Goal: Task Accomplishment & Management: Manage account settings

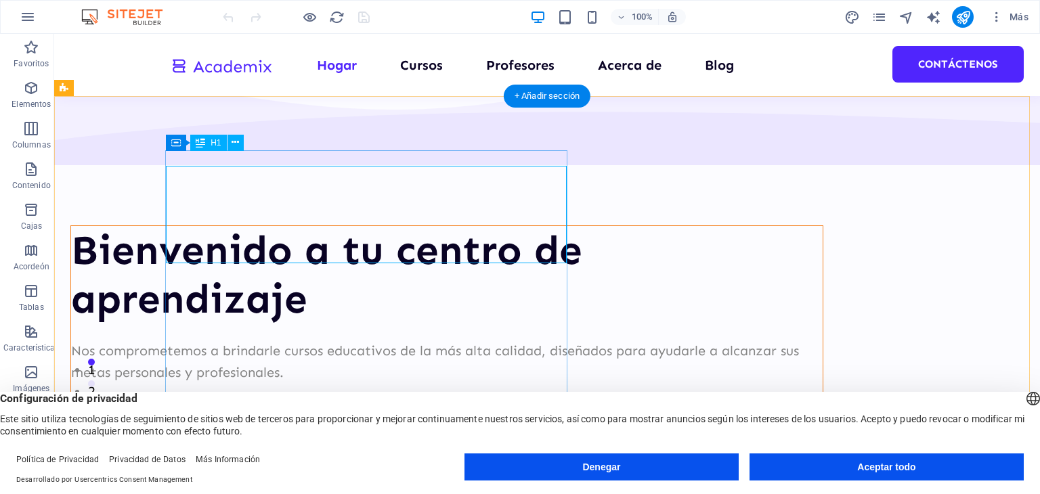
scroll to position [135, 0]
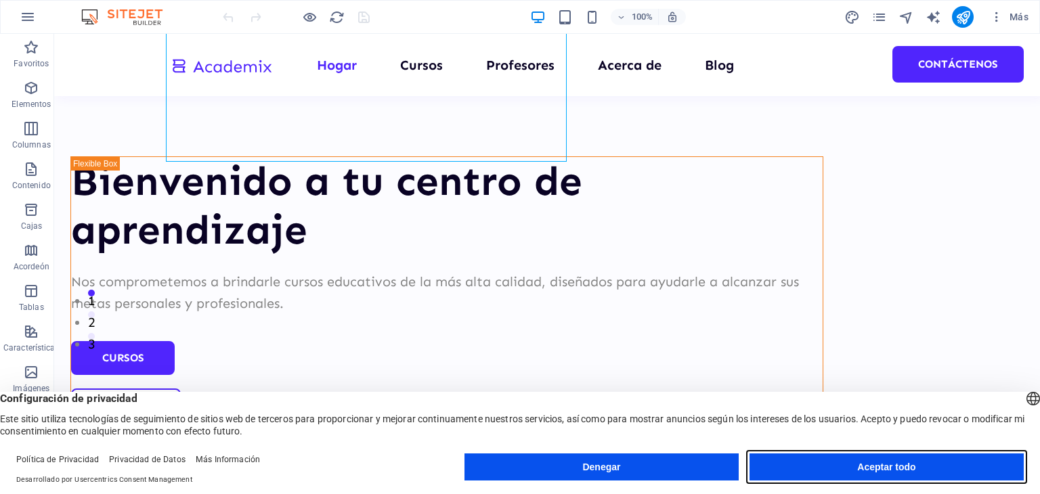
click at [826, 474] on button "Aceptar todo" at bounding box center [887, 467] width 274 height 27
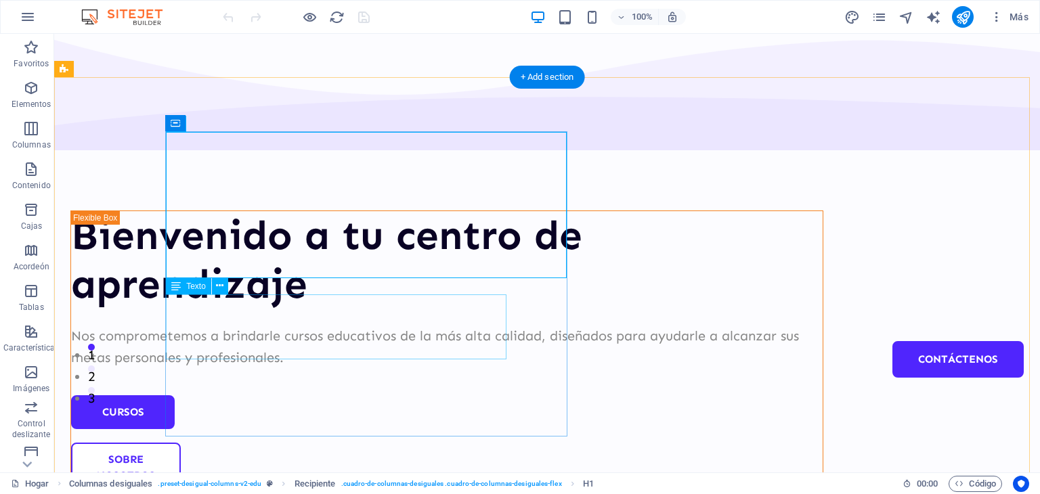
scroll to position [0, 0]
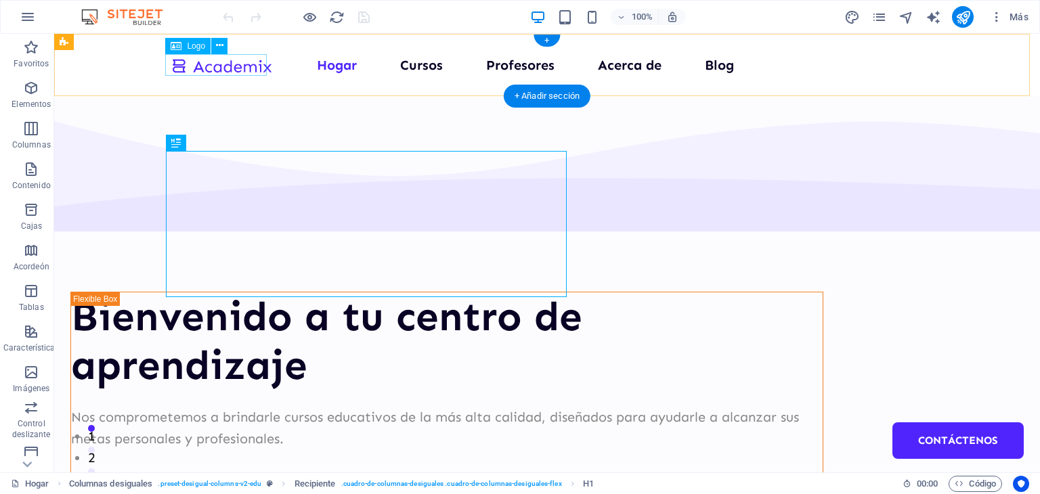
click at [260, 70] on div at bounding box center [222, 65] width 102 height 22
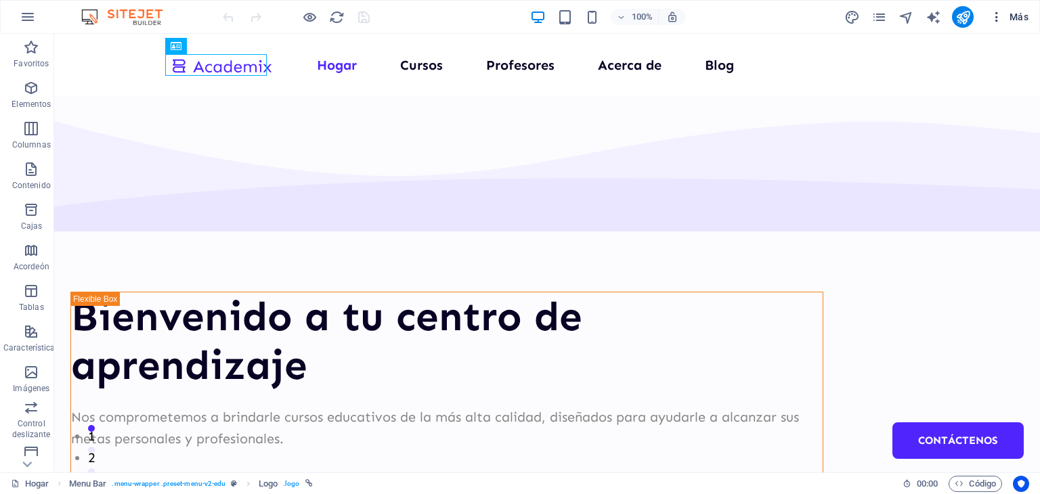
click at [1011, 19] on font "Más" at bounding box center [1019, 17] width 19 height 11
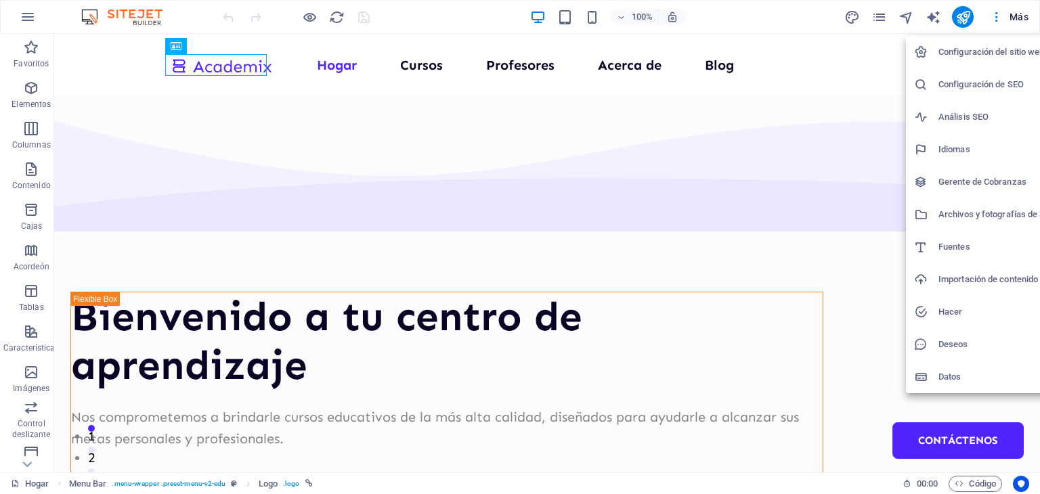
click at [990, 54] on font "Configuración del sitio web" at bounding box center [992, 52] width 106 height 10
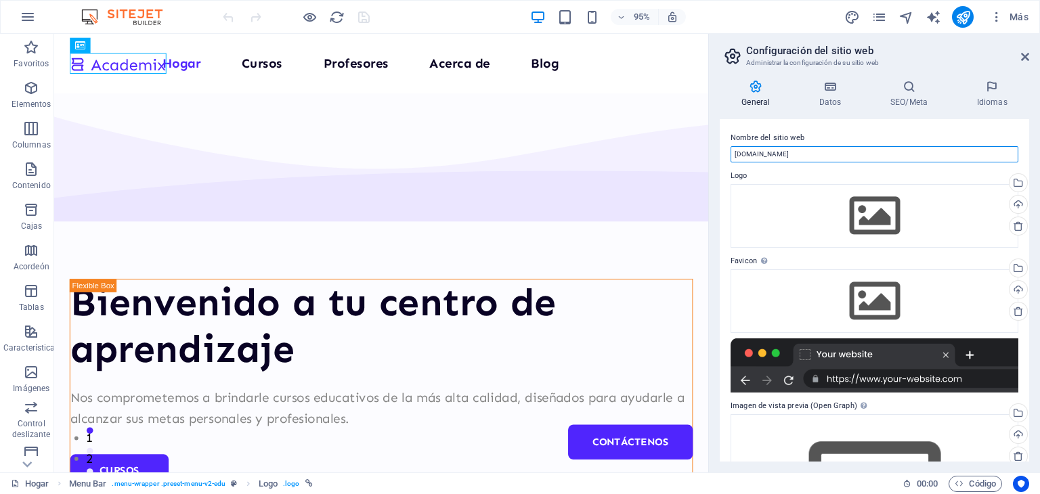
click at [796, 155] on input "[DOMAIN_NAME]" at bounding box center [875, 154] width 288 height 16
click at [790, 176] on label "Logo" at bounding box center [875, 176] width 288 height 16
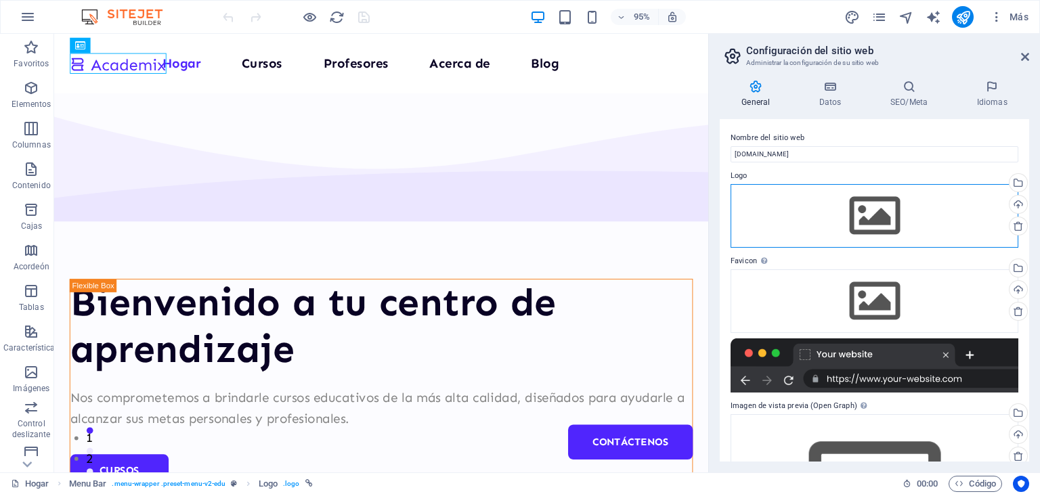
click at [854, 215] on div "Arrastre los archivos aquí, haga clic para elegir archivos o seleccione archivo…" at bounding box center [875, 216] width 288 height 64
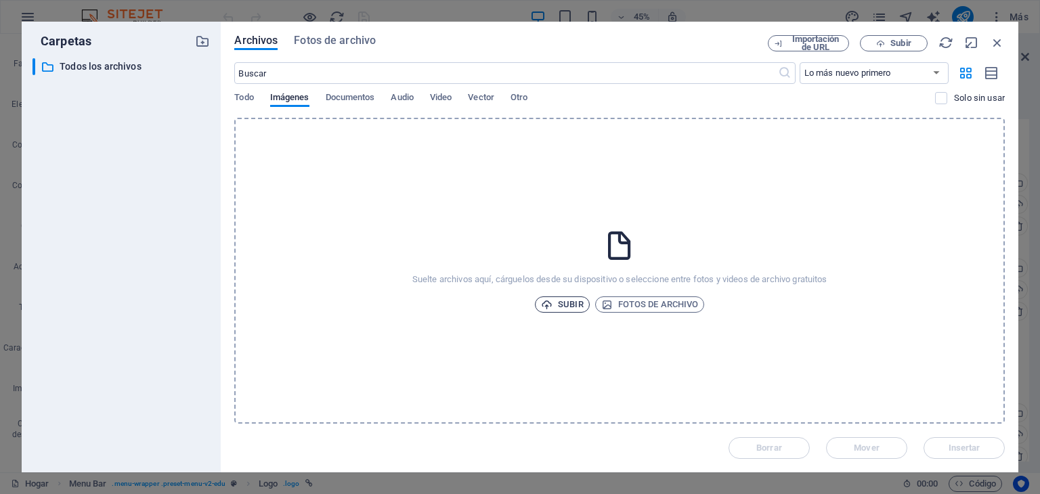
click at [574, 300] on font "Subir" at bounding box center [570, 304] width 25 height 10
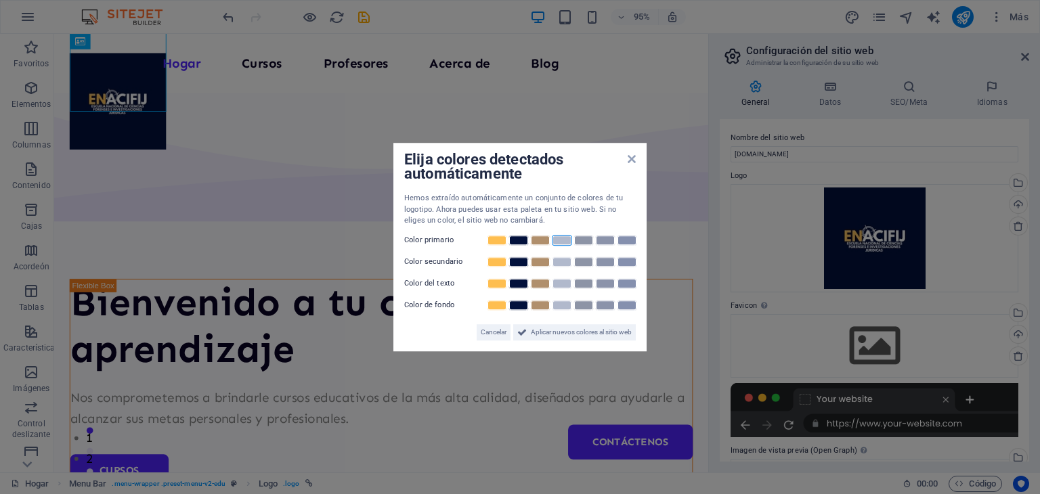
click at [558, 241] on link at bounding box center [562, 240] width 20 height 11
click at [501, 265] on link at bounding box center [497, 262] width 20 height 11
click at [513, 285] on link at bounding box center [519, 283] width 20 height 11
click at [531, 333] on font "Aplicar nuevos colores al sitio web" at bounding box center [581, 331] width 101 height 7
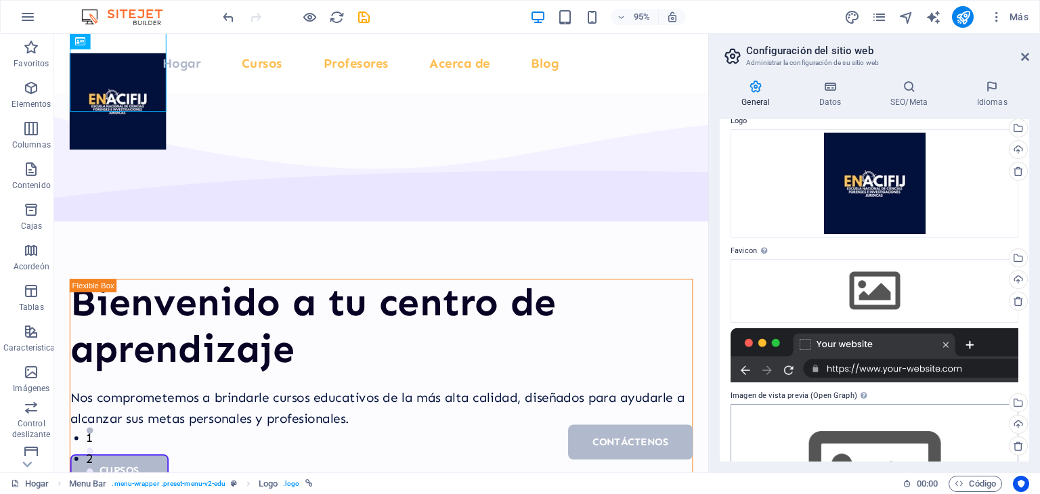
scroll to position [135, 0]
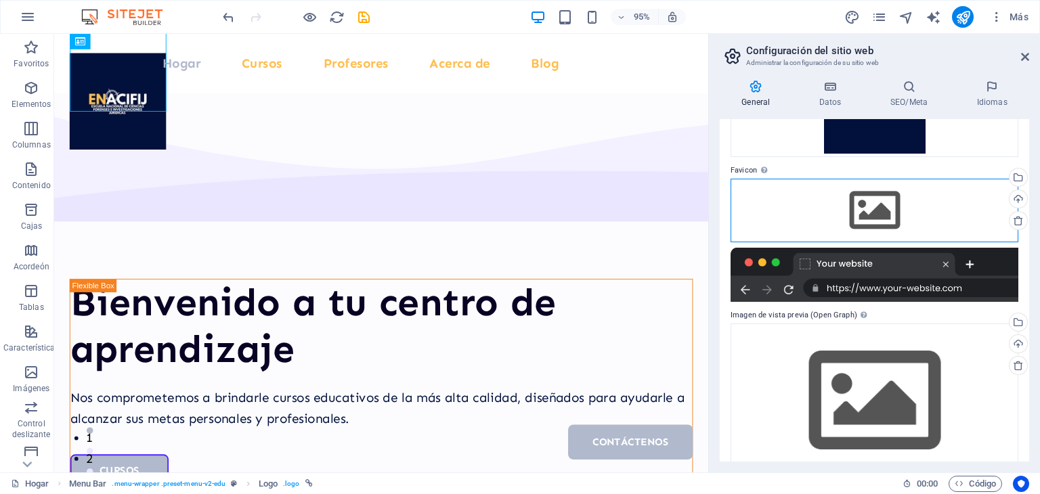
click at [831, 216] on div "Arrastre los archivos aquí, haga clic para elegir archivos o seleccione archivo…" at bounding box center [875, 211] width 288 height 64
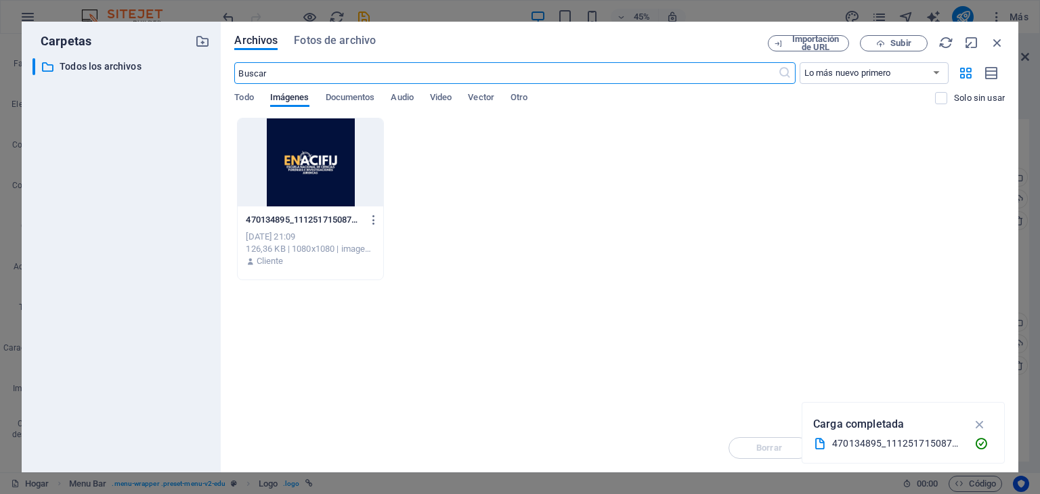
click at [338, 185] on div at bounding box center [310, 163] width 145 height 88
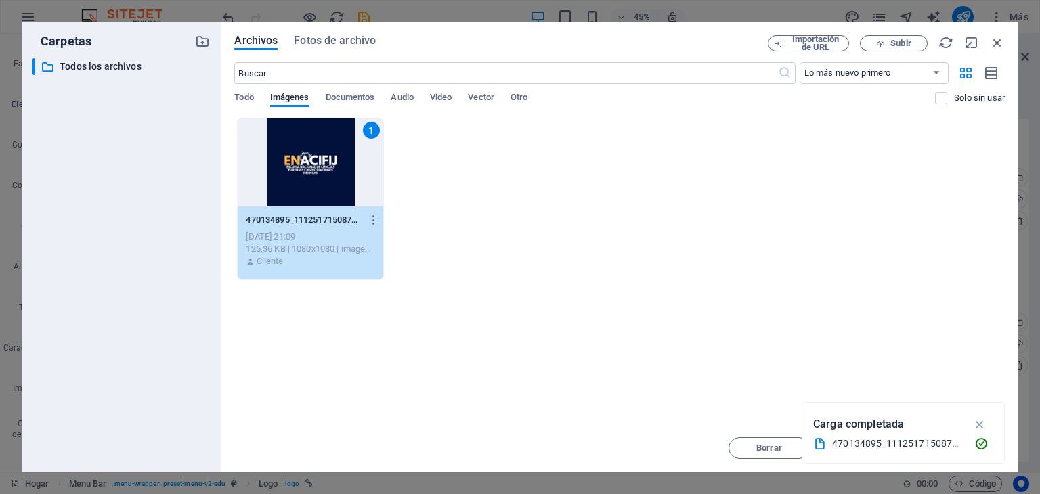
drag, startPoint x: 977, startPoint y: 425, endPoint x: 882, endPoint y: 410, distance: 96.6
click at [977, 424] on icon "button" at bounding box center [981, 424] width 16 height 15
click at [954, 444] on font "Insertar" at bounding box center [965, 448] width 32 height 10
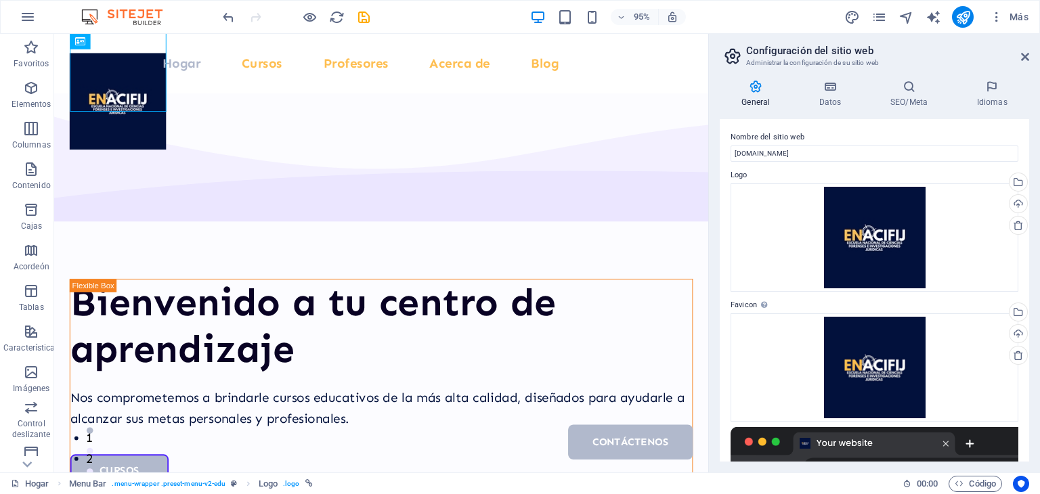
scroll to position [0, 0]
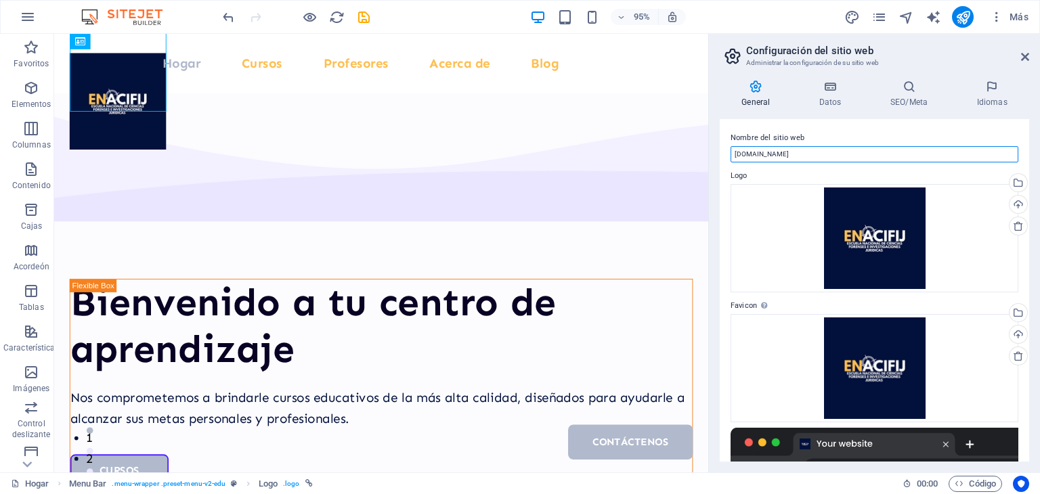
click at [794, 150] on input "[DOMAIN_NAME]" at bounding box center [875, 154] width 288 height 16
click at [735, 155] on input "[DOMAIN_NAME]" at bounding box center [875, 154] width 288 height 16
click at [815, 89] on icon at bounding box center [831, 87] width 66 height 14
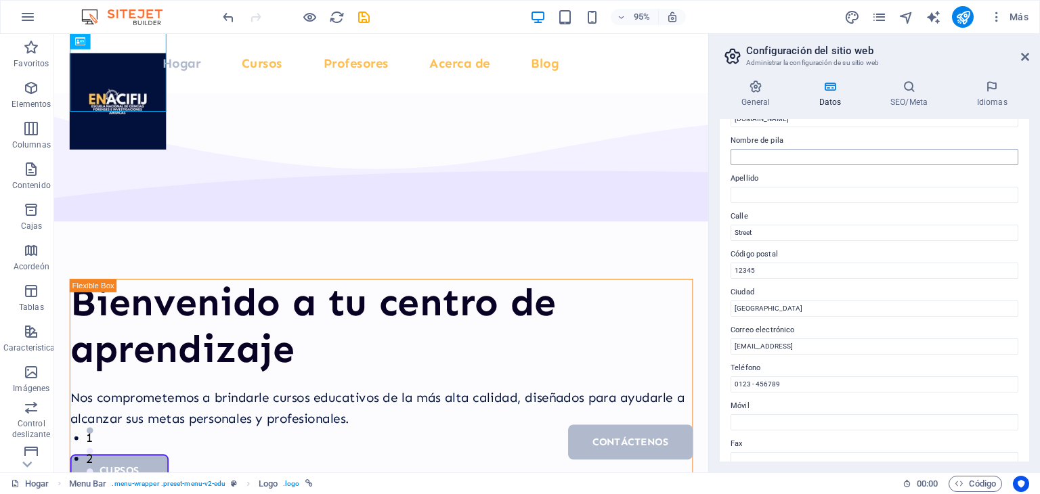
scroll to position [135, 0]
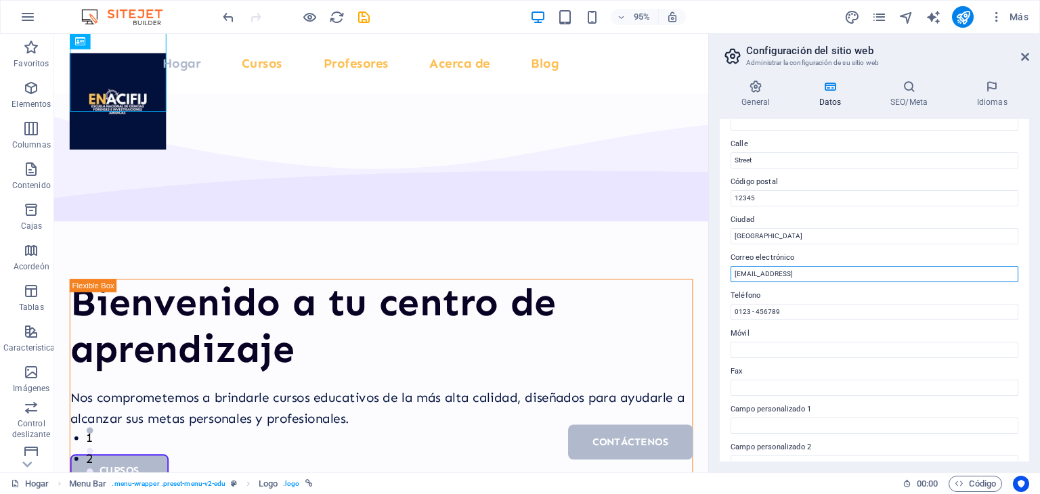
click at [808, 272] on input "c6b13b6e03cbb1e8d1e1c2c035c443@cpanel.local" at bounding box center [875, 274] width 288 height 16
click at [824, 273] on input "c6b13b6e03cbb1e8d1e1c2c035c443@cpanel.local" at bounding box center [875, 274] width 288 height 16
paste input "ontacto.cudehg@gmail.com"
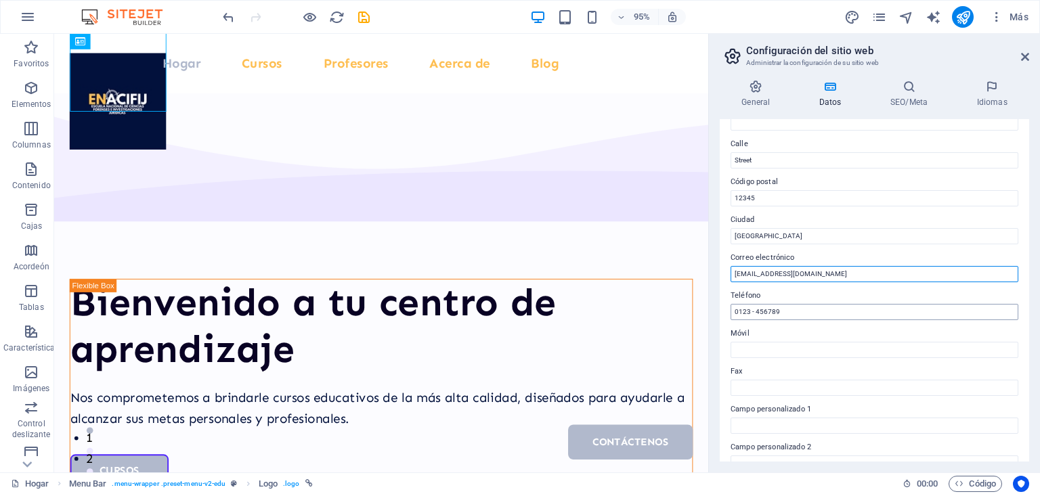
type input "[EMAIL_ADDRESS][DOMAIN_NAME]"
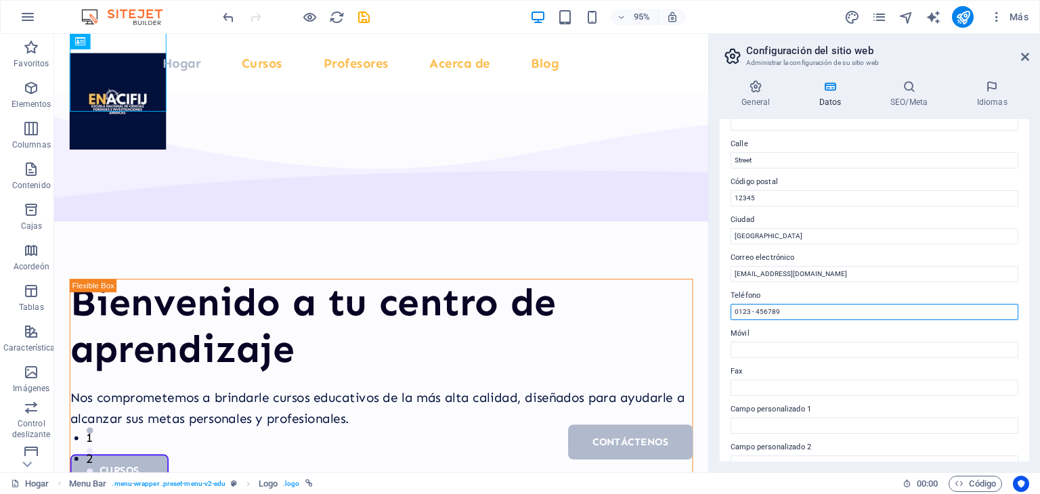
click at [790, 315] on input "0123 - 456789" at bounding box center [875, 312] width 288 height 16
click at [779, 366] on label "Fax" at bounding box center [875, 372] width 288 height 16
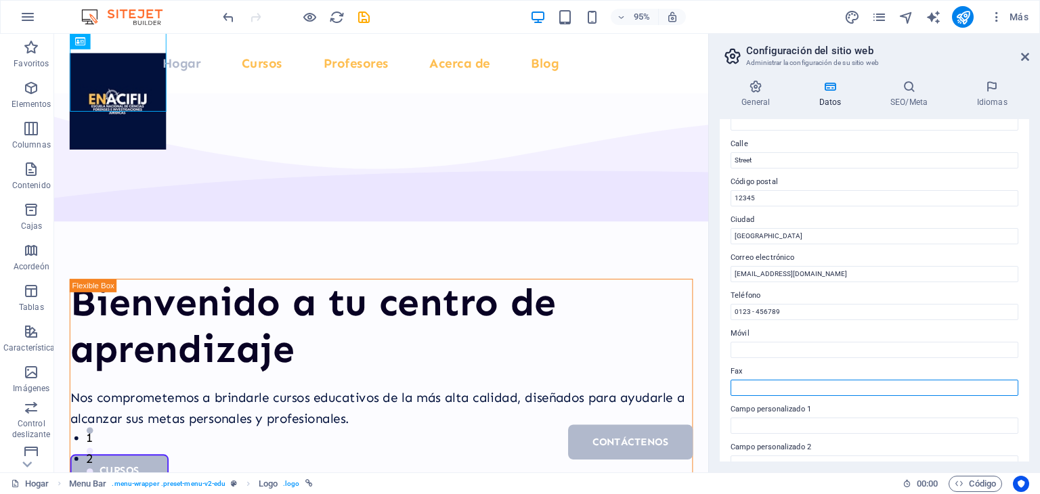
click at [779, 380] on input "Fax" at bounding box center [875, 388] width 288 height 16
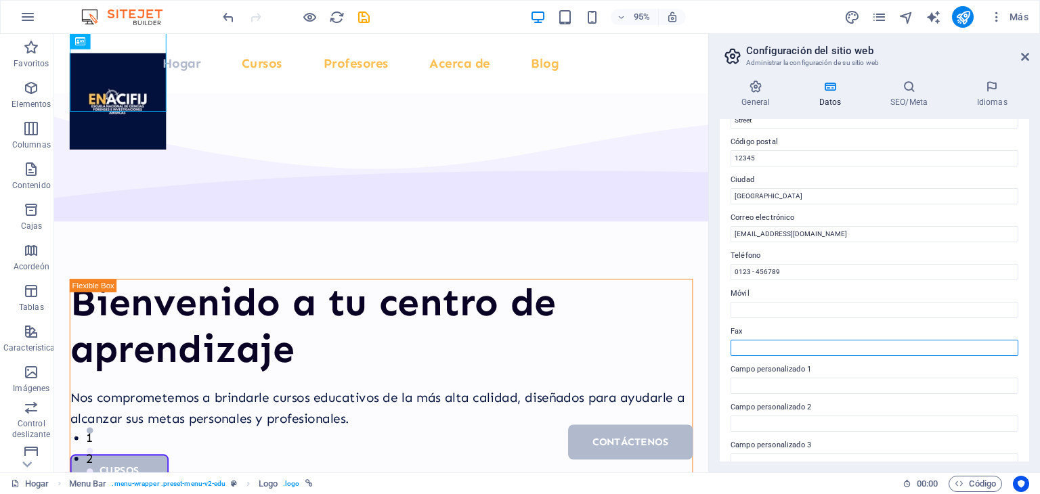
scroll to position [173, 0]
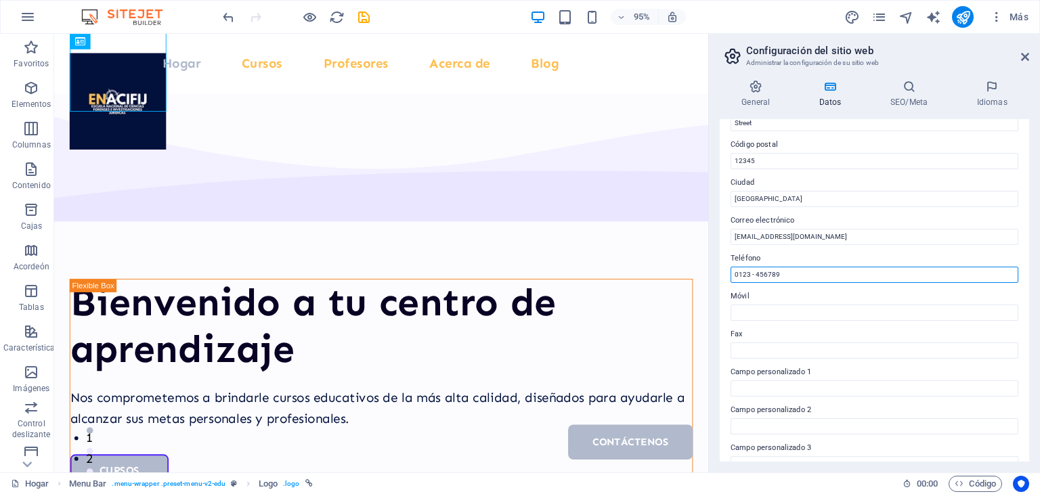
drag, startPoint x: 757, startPoint y: 272, endPoint x: 682, endPoint y: 360, distance: 115.8
click at [757, 272] on input "0123 - 456789" at bounding box center [875, 275] width 288 height 16
click at [771, 277] on input "0123 - 456789" at bounding box center [875, 275] width 288 height 16
click at [770, 277] on input "0123 - 456789" at bounding box center [875, 275] width 288 height 16
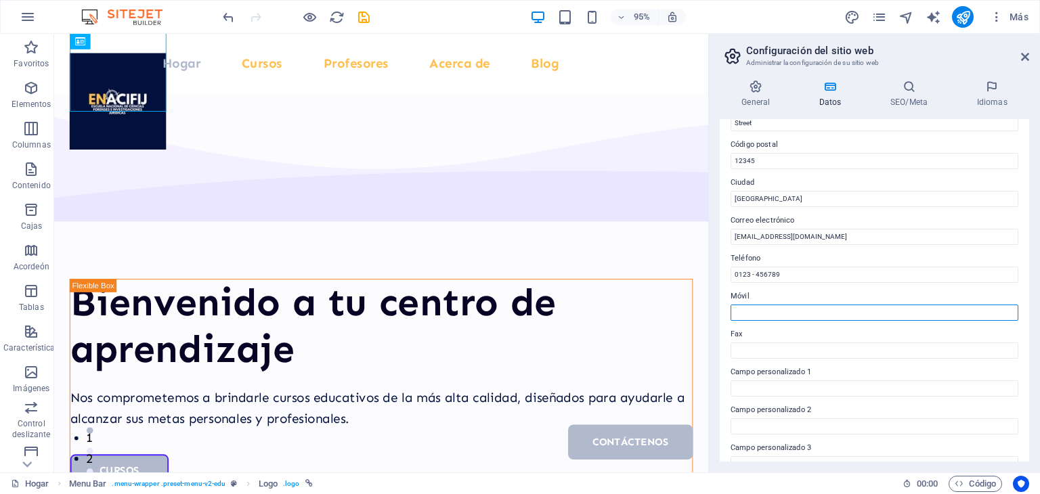
click at [769, 314] on input "Móvil" at bounding box center [875, 313] width 288 height 16
paste input "[PHONE_NUMBER]"
type input "[PHONE_NUMBER]"
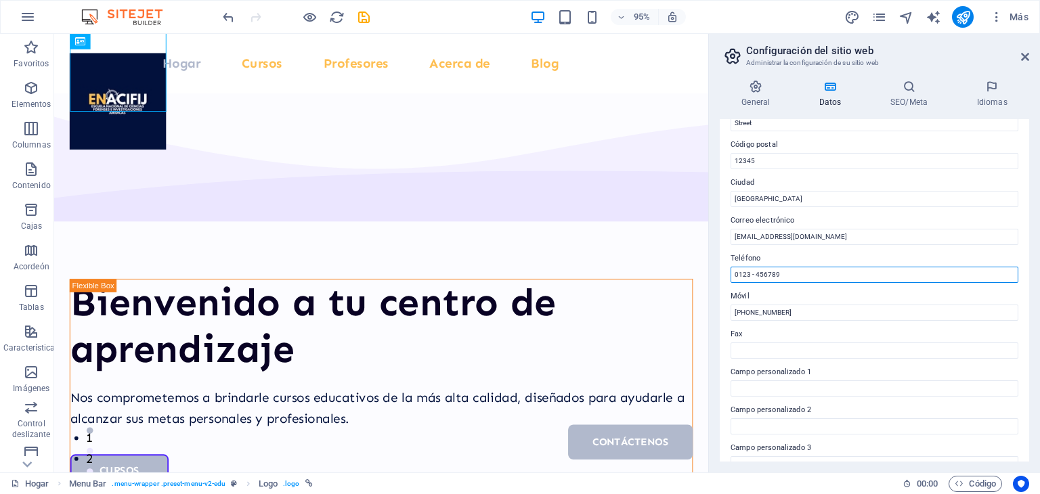
click at [763, 278] on input "0123 - 456789" at bounding box center [875, 275] width 288 height 16
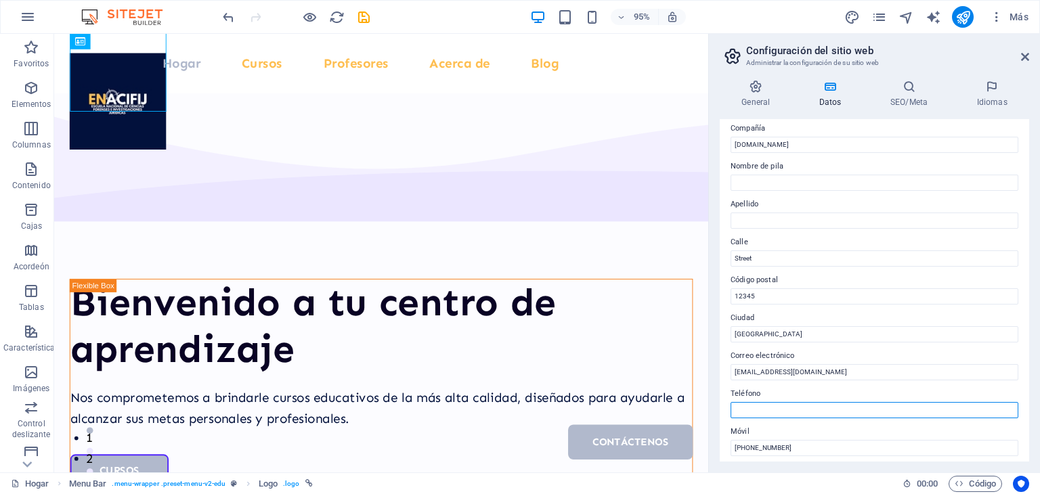
scroll to position [0, 0]
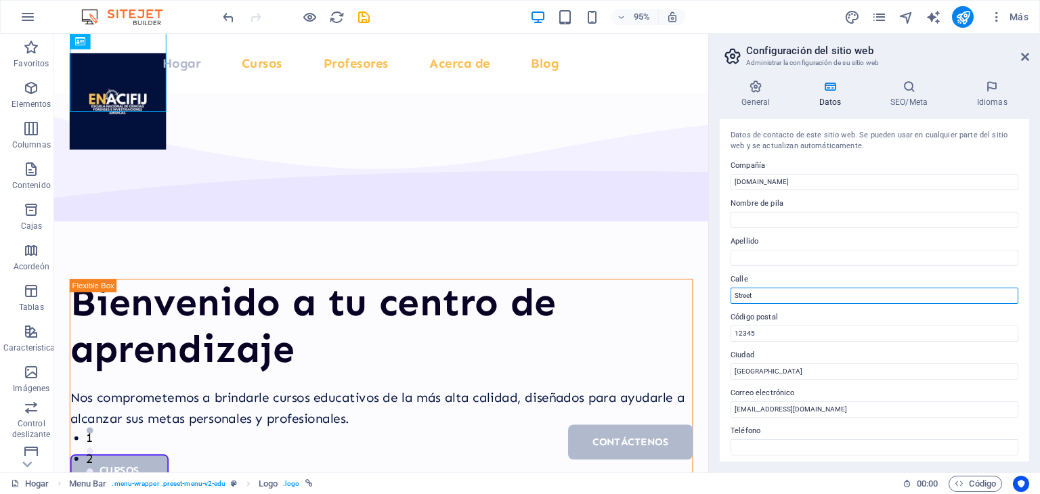
click at [769, 291] on input "Street" at bounding box center [875, 296] width 288 height 16
click at [753, 295] on input "Street" at bounding box center [875, 296] width 288 height 16
paste input "Luis Donaldo Colosio #108, San Antonio el Desmonte, Pachuca de Soto, Mexico"
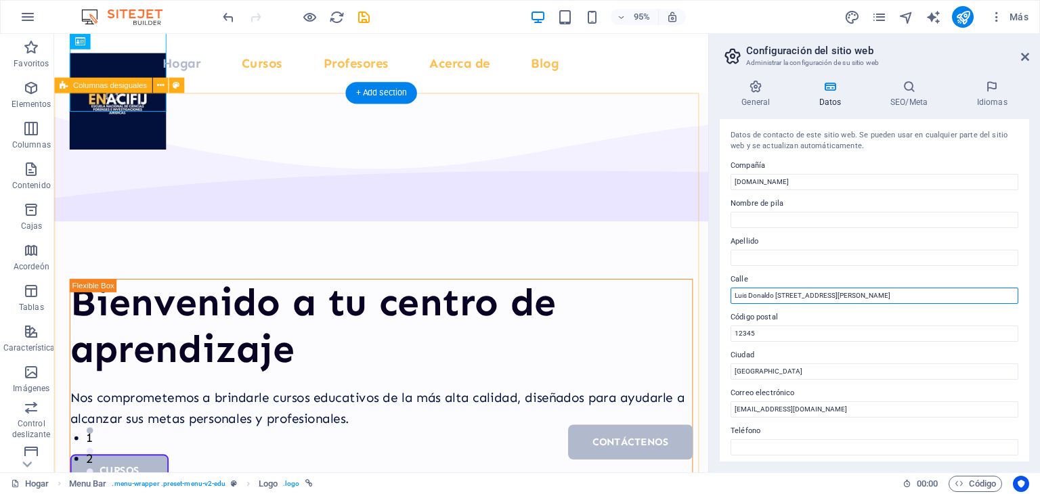
drag, startPoint x: 855, startPoint y: 327, endPoint x: 705, endPoint y: 308, distance: 151.5
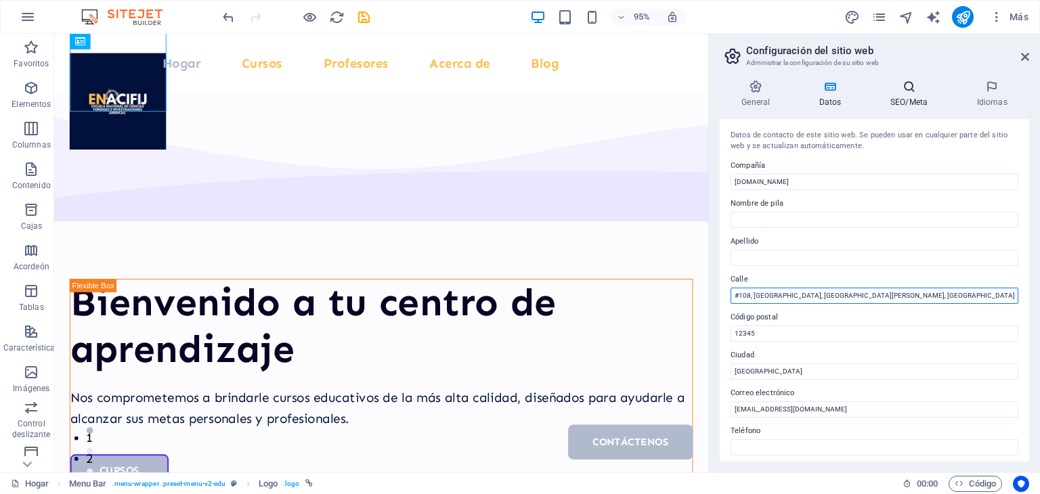
type input "#108, [GEOGRAPHIC_DATA][PERSON_NAME], [PERSON_NAME], [GEOGRAPHIC_DATA]"
drag, startPoint x: 908, startPoint y: 96, endPoint x: 851, endPoint y: 83, distance: 58.5
click at [908, 95] on h4 "SEO/Meta" at bounding box center [912, 94] width 87 height 28
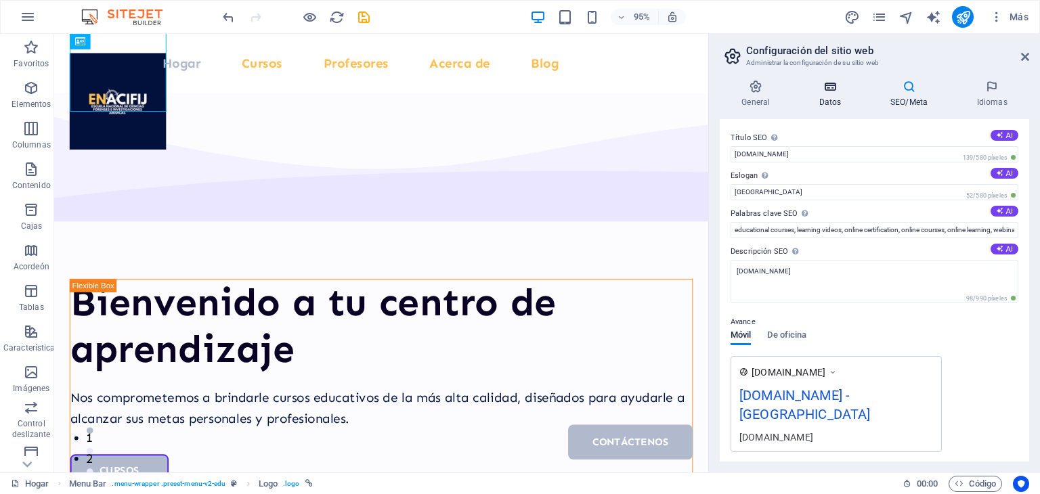
click at [838, 93] on h4 "Datos" at bounding box center [833, 94] width 71 height 28
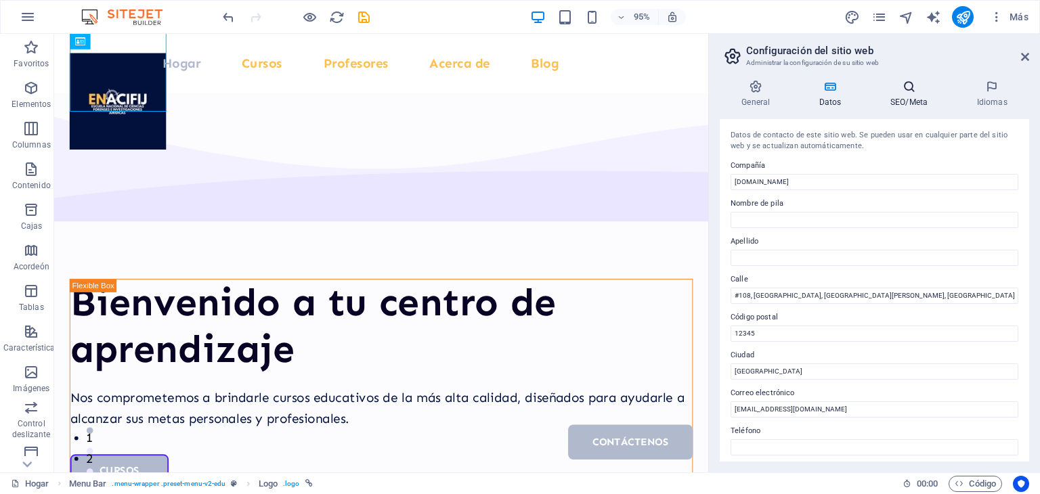
click at [895, 90] on icon at bounding box center [909, 87] width 81 height 14
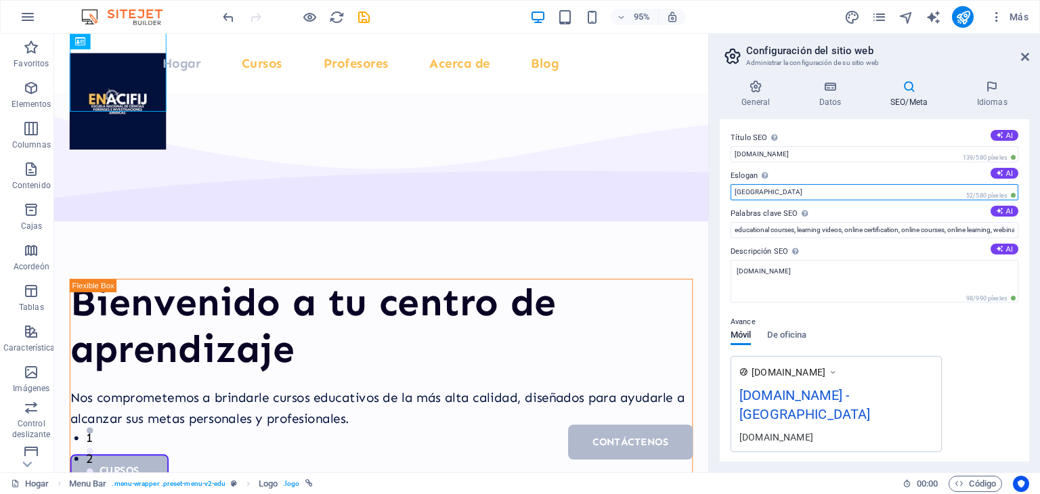
click at [780, 190] on input "[GEOGRAPHIC_DATA]" at bounding box center [875, 192] width 288 height 16
click at [779, 191] on input "[GEOGRAPHIC_DATA]" at bounding box center [875, 192] width 288 height 16
type input "Educación que transforma"
click at [791, 286] on textarea "[DOMAIN_NAME]" at bounding box center [875, 281] width 288 height 43
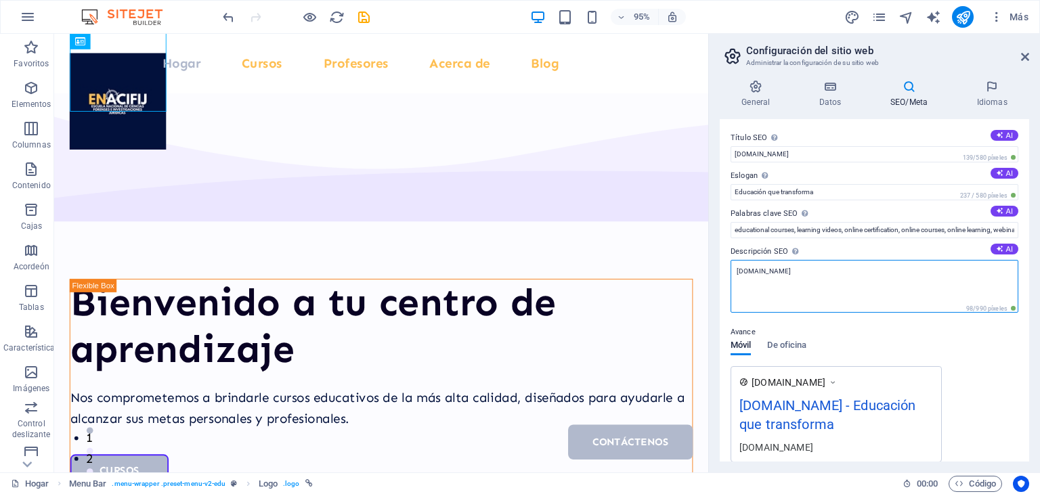
click at [816, 278] on textarea "[DOMAIN_NAME]" at bounding box center [875, 286] width 288 height 53
paste textarea "🎓 Encuentras todo en un solo lugar: ✅ Preparatoria con plan de estudios innovad…"
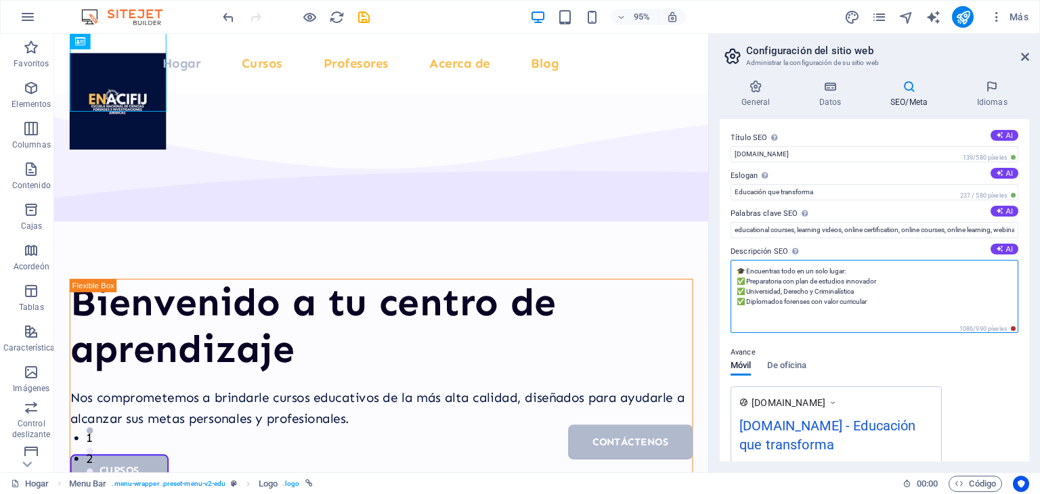
click at [747, 301] on textarea "🎓 Encuentras todo en un solo lugar: ✅ Preparatoria con plan de estudios innovad…" at bounding box center [875, 296] width 288 height 73
click at [748, 291] on textarea "🎓 Encuentras todo en un solo lugar: ✅ Preparatoria con plan de estudios innovad…" at bounding box center [875, 296] width 288 height 73
click at [748, 280] on textarea "🎓 Encuentras todo en un solo lugar: ✅ Preparatoria con plan de estudios innovad…" at bounding box center [875, 296] width 288 height 73
click at [746, 272] on textarea "🎓 Encuentras todo en un solo lugar: Preparatoria con plan de estudios innovador…" at bounding box center [875, 296] width 288 height 73
click at [880, 301] on textarea "Encuentras todo en un solo lugar: Preparatoria con plan de estudios innovador U…" at bounding box center [875, 296] width 288 height 73
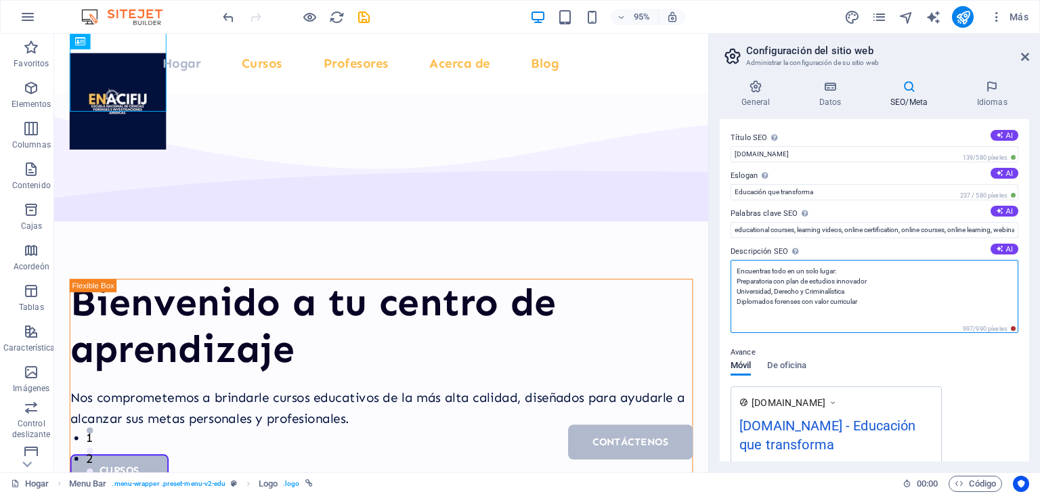
click at [738, 269] on textarea "Encuentras todo en un solo lugar: Preparatoria con plan de estudios innovador U…" at bounding box center [875, 296] width 288 height 73
click at [736, 282] on textarea "Encuentras todo en un solo lugar: Preparatoria con plan de estudios innovador U…" at bounding box center [875, 296] width 288 height 73
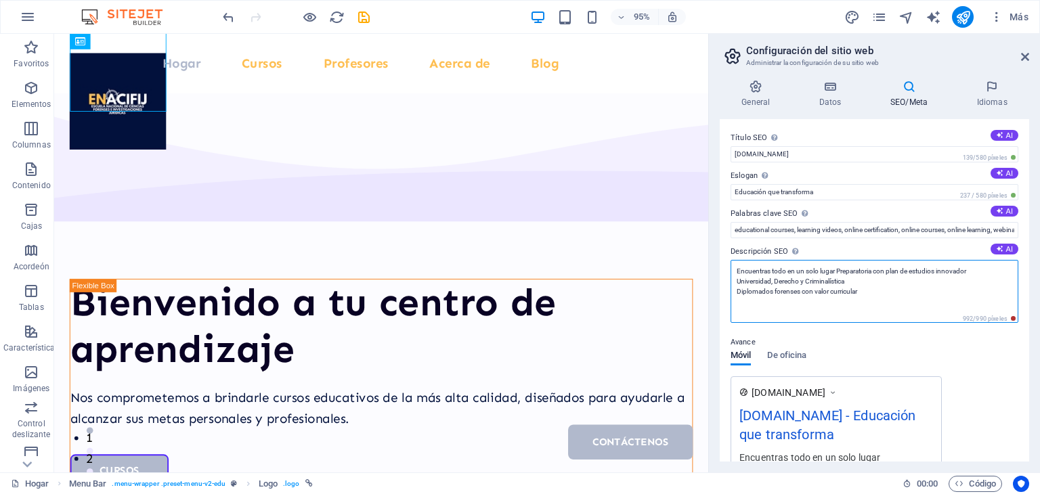
scroll to position [68, 0]
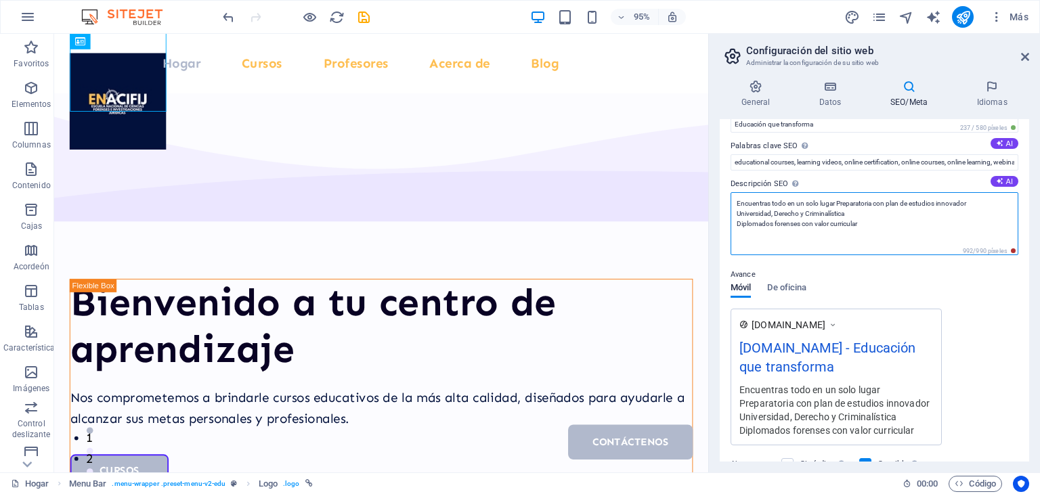
drag, startPoint x: 838, startPoint y: 201, endPoint x: 729, endPoint y: 200, distance: 109.0
click at [729, 200] on div "Título SEO El título de su sitio web: haga que sea algo que destaque en los res…" at bounding box center [875, 290] width 310 height 343
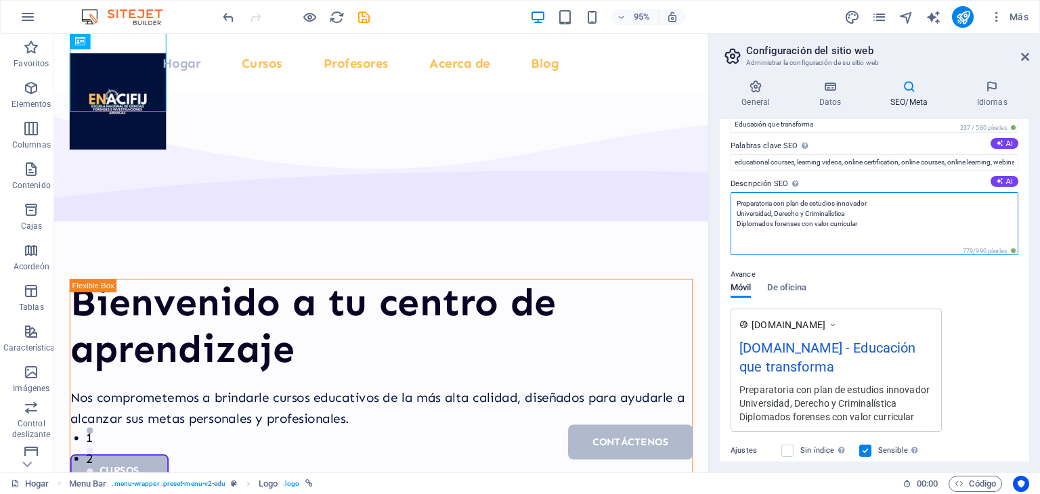
type textarea "Preparatoria con plan de estudios innovador Universidad, Derecho y Criminalísti…"
click at [867, 291] on div "Avance Móvil De oficina www.ejemplo.com cudehg.edu.mx - Educación que transform…" at bounding box center [875, 344] width 288 height 176
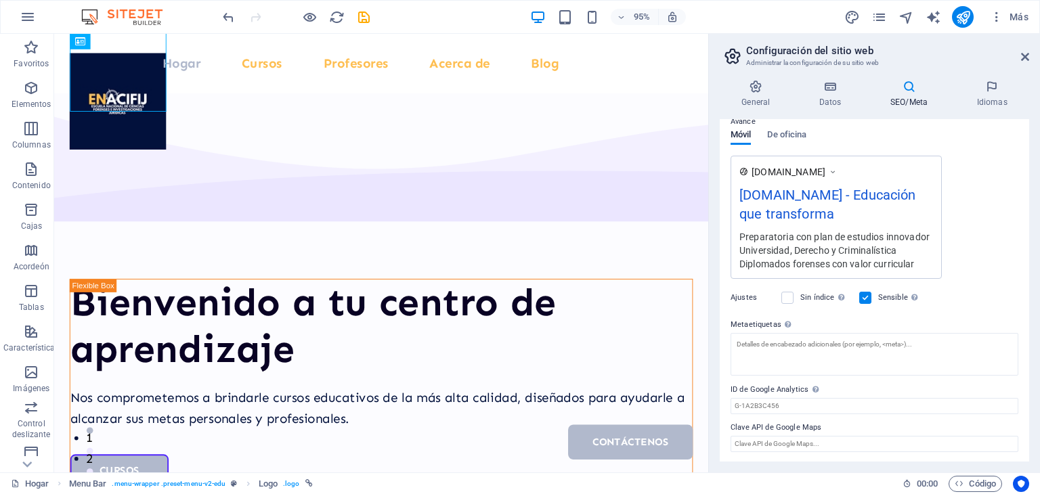
scroll to position [65, 0]
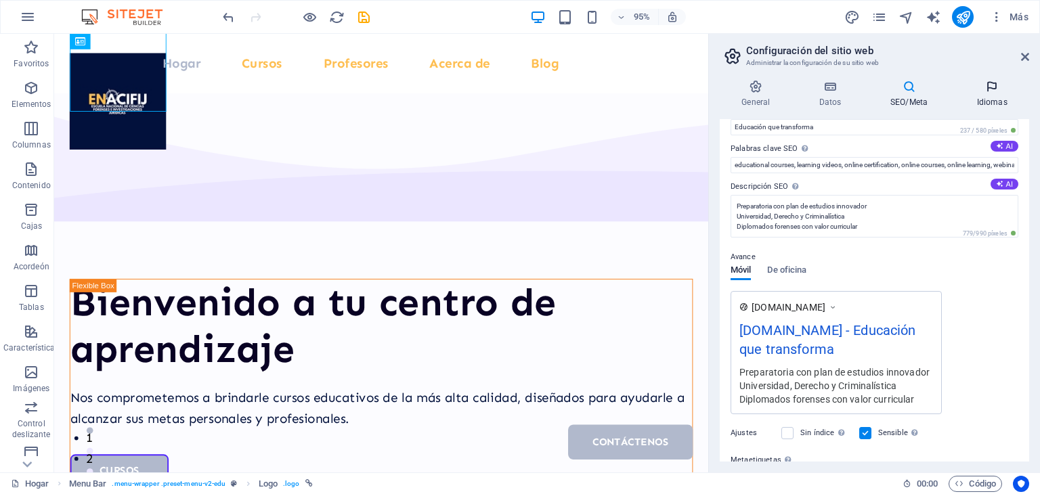
click at [983, 103] on font "Idiomas" at bounding box center [992, 102] width 30 height 9
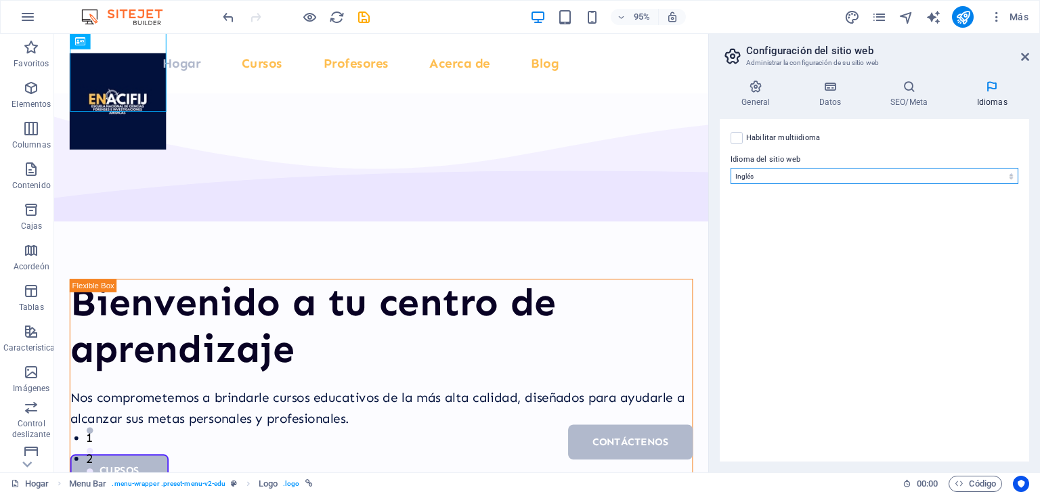
click at [836, 177] on select "Abjasio Lejos africaans Akan albanés Amárico árabe aragonés armenio Assamese Av…" at bounding box center [875, 176] width 288 height 16
click at [783, 171] on select "Abjasio Lejos africaans Akan albanés Amárico árabe aragonés armenio Assamese Av…" at bounding box center [875, 176] width 288 height 16
click at [731, 168] on select "Abjasio Lejos africaans Akan albanés Amárico árabe aragonés armenio Assamese Av…" at bounding box center [875, 176] width 288 height 16
click at [731, 136] on label at bounding box center [737, 138] width 12 height 12
click at [0, 0] on input "Habilitar multiidioma Para desactivar el multiidioma, elimine todos los idiomas…" at bounding box center [0, 0] width 0 height 0
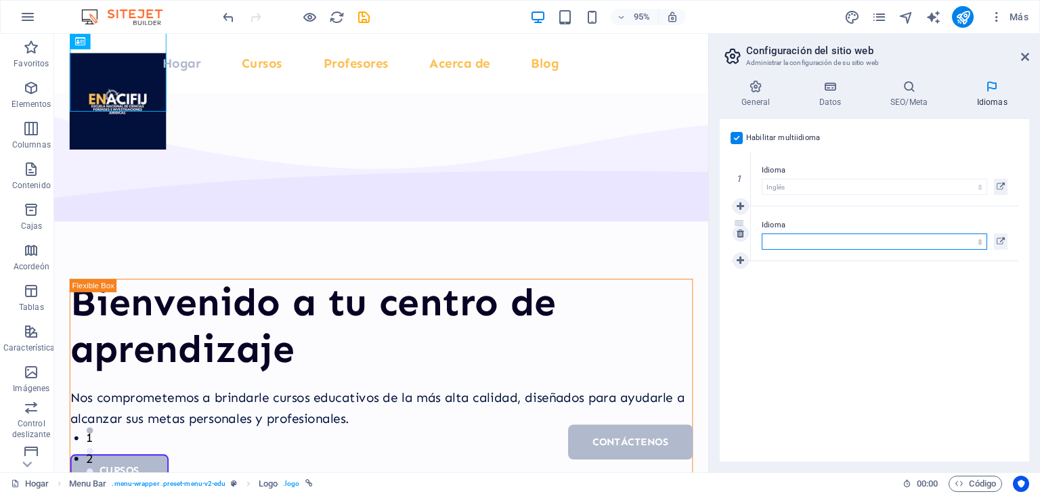
click at [815, 245] on select "Abjasio Lejos africaans Akan albanés Amárico árabe aragonés armenio Assamese Av…" at bounding box center [875, 242] width 226 height 16
click at [826, 239] on select "Abjasio Lejos africaans Akan albanés Amárico árabe aragonés armenio Assamese Av…" at bounding box center [875, 242] width 226 height 16
click at [799, 249] on select "Abjasio Lejos africaans Akan albanés Amárico árabe aragonés armenio Assamese Av…" at bounding box center [875, 242] width 226 height 16
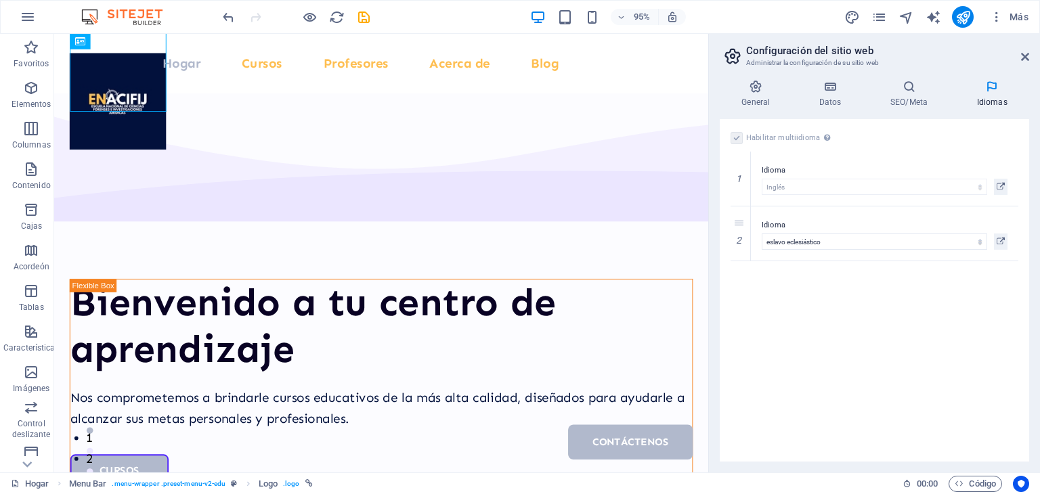
click at [834, 292] on div "Habilitar multiidioma Para desactivar el multiidioma, elimine todos los idiomas…" at bounding box center [875, 290] width 310 height 343
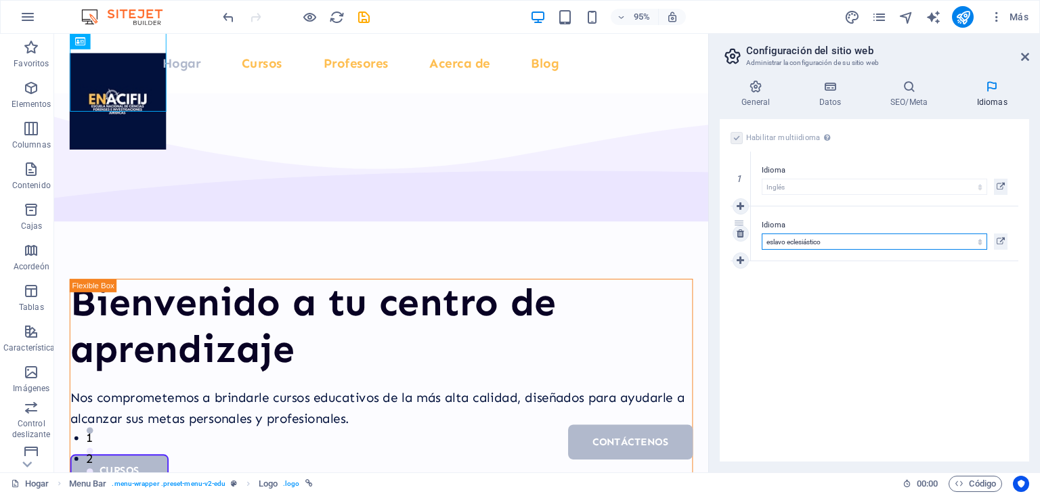
click at [835, 243] on select "Abjasio Lejos africaans Akan albanés Amárico árabe aragonés armenio Assamese Av…" at bounding box center [875, 242] width 226 height 16
select select "32"
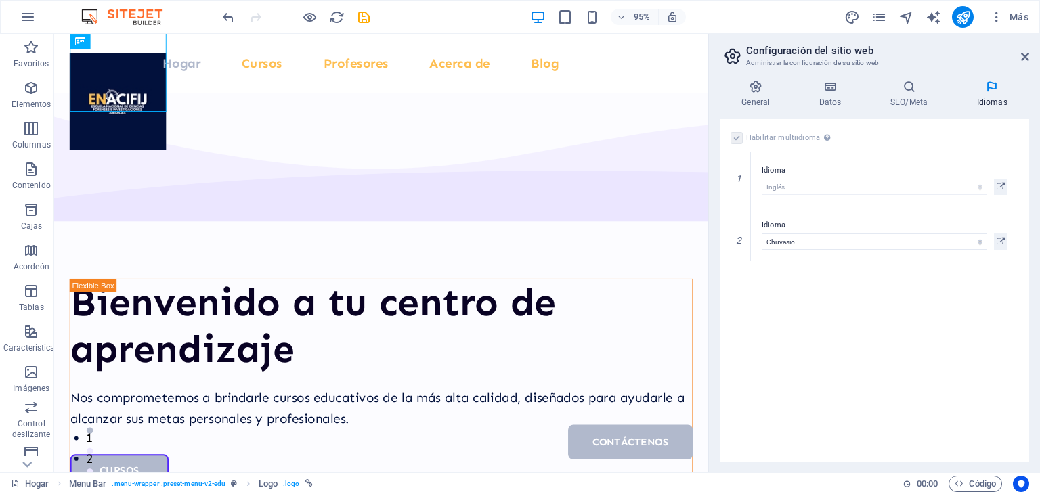
click at [830, 303] on div "Habilitar multiidioma Para desactivar el multiidioma, elimine todos los idiomas…" at bounding box center [875, 290] width 310 height 343
click at [1022, 57] on icon at bounding box center [1025, 56] width 8 height 11
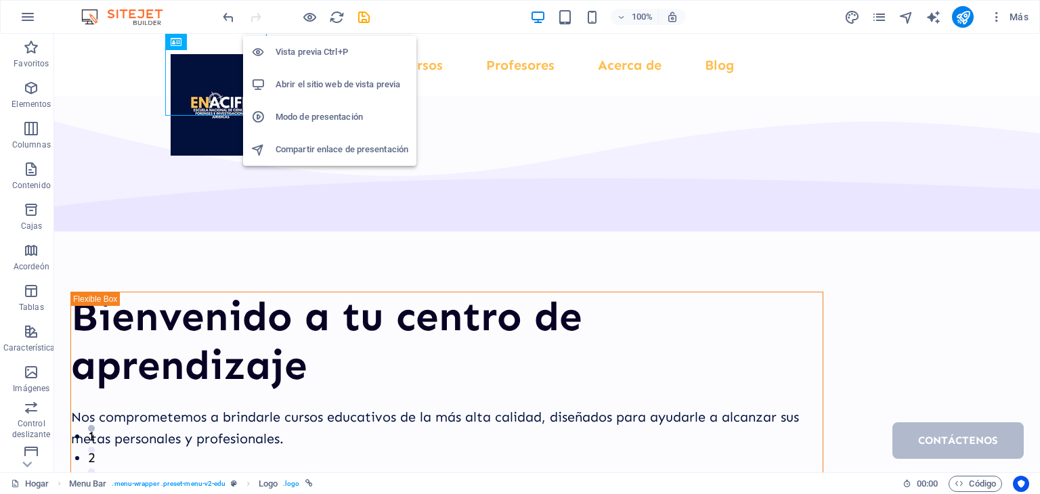
click at [314, 53] on font "Vista previa Ctrl+P" at bounding box center [312, 52] width 72 height 10
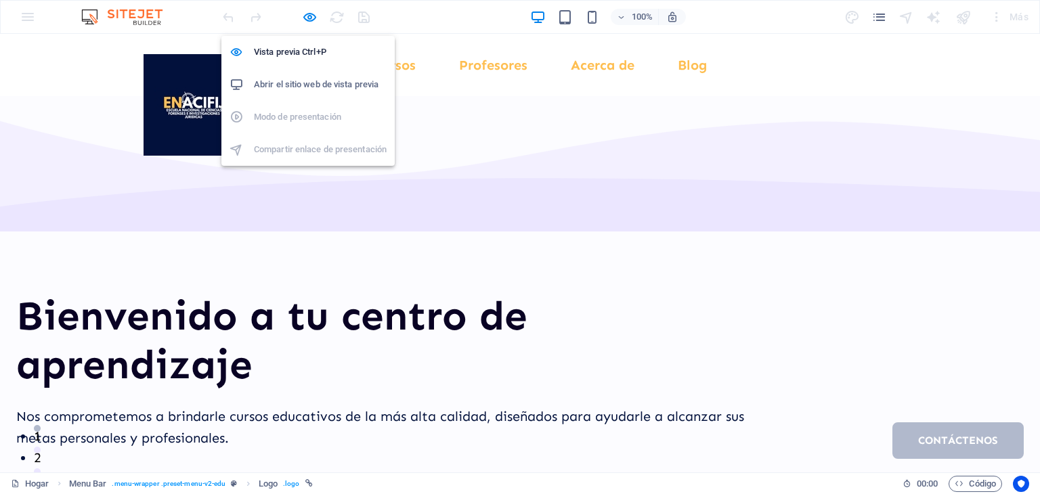
click at [293, 82] on font "Abrir el sitio web de vista previa" at bounding box center [316, 84] width 125 height 10
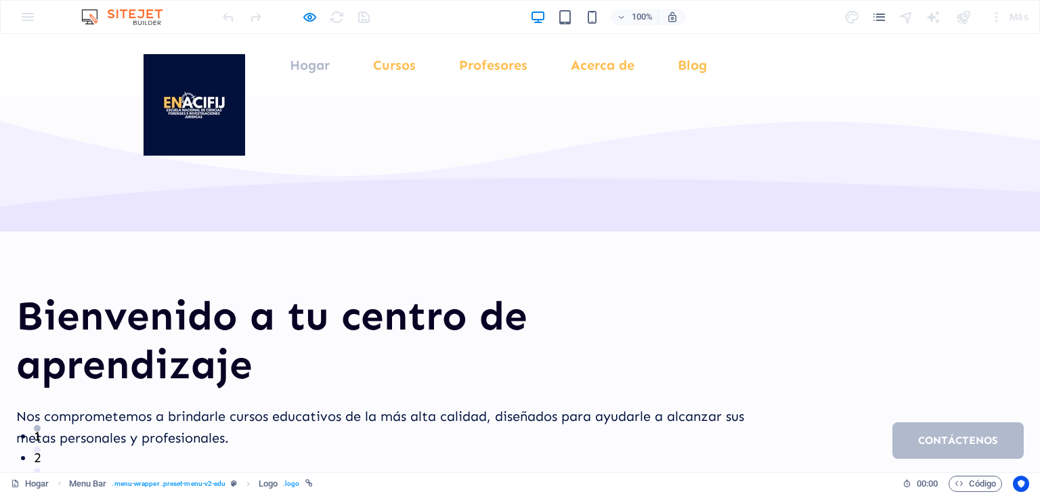
click at [648, 94] on header "Menú Hogar Cursos Profesores Acerca de Blog Contáctenos" at bounding box center [520, 65] width 786 height 62
drag, startPoint x: 418, startPoint y: 134, endPoint x: 297, endPoint y: 49, distance: 147.9
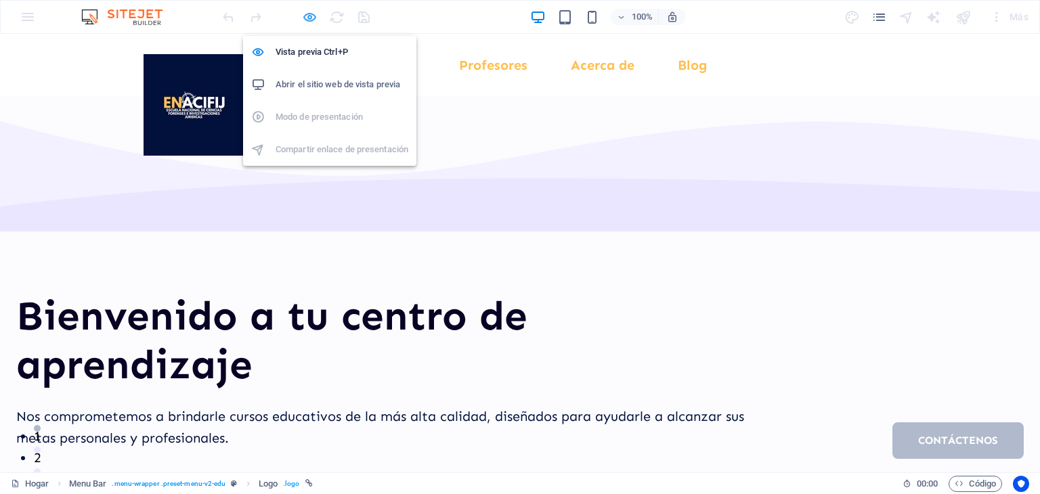
click at [306, 13] on icon "button" at bounding box center [310, 17] width 16 height 16
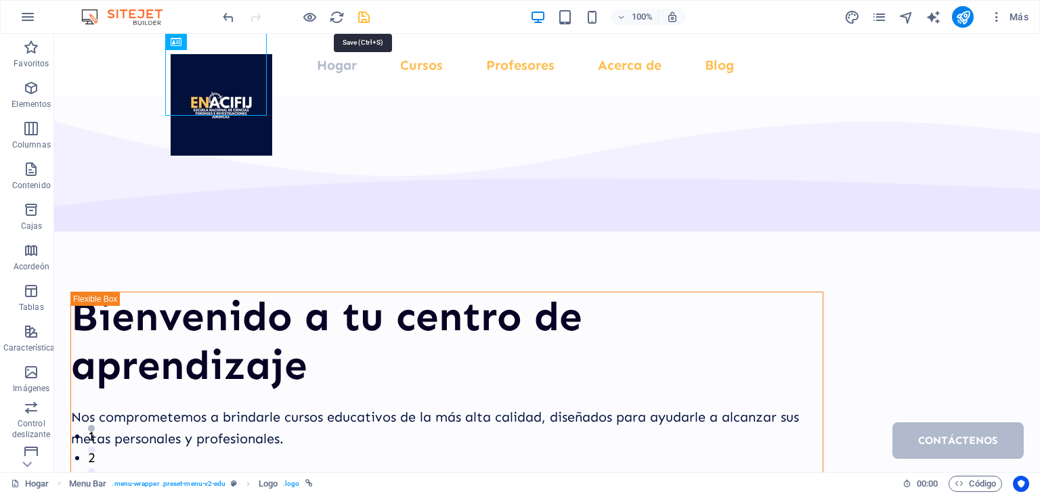
click at [360, 19] on icon "ahorrar" at bounding box center [364, 17] width 16 height 16
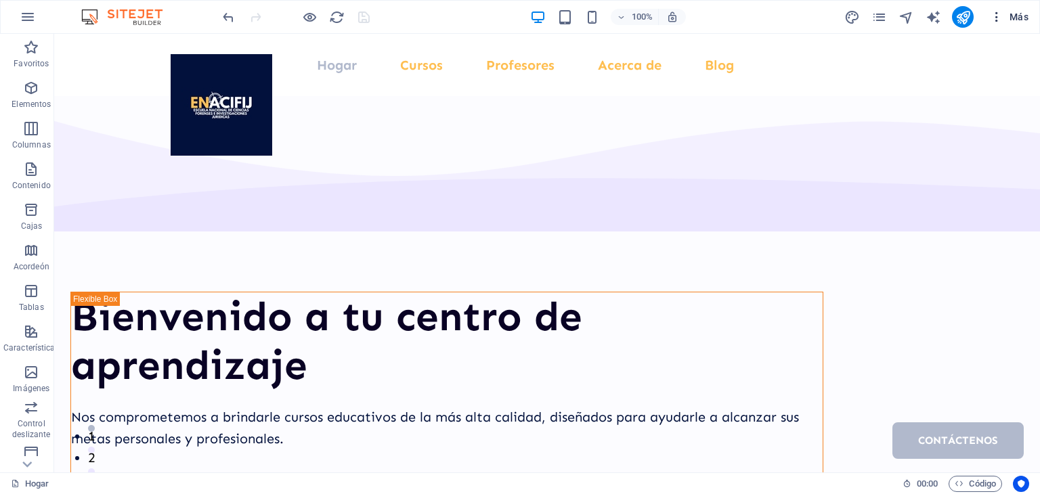
click at [993, 18] on icon "button" at bounding box center [997, 17] width 14 height 14
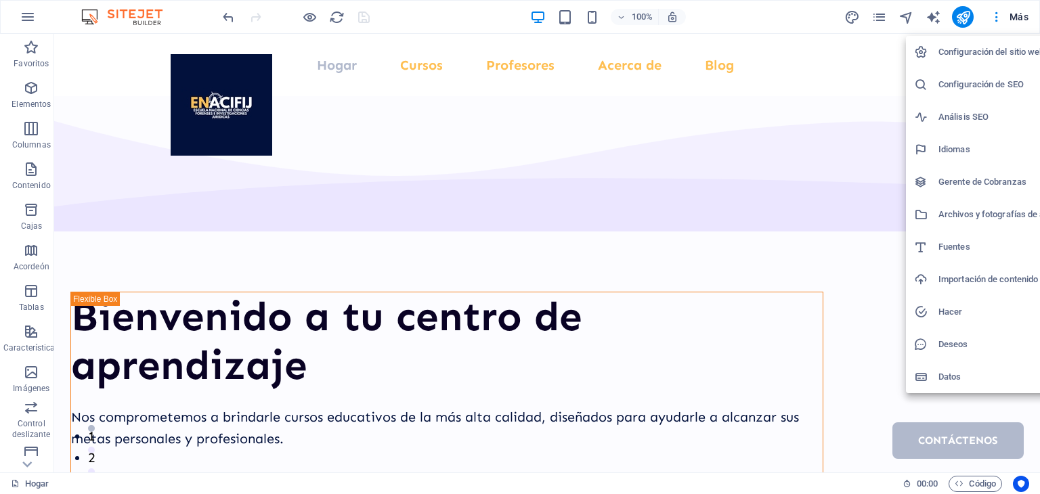
click at [967, 434] on div at bounding box center [520, 247] width 1040 height 494
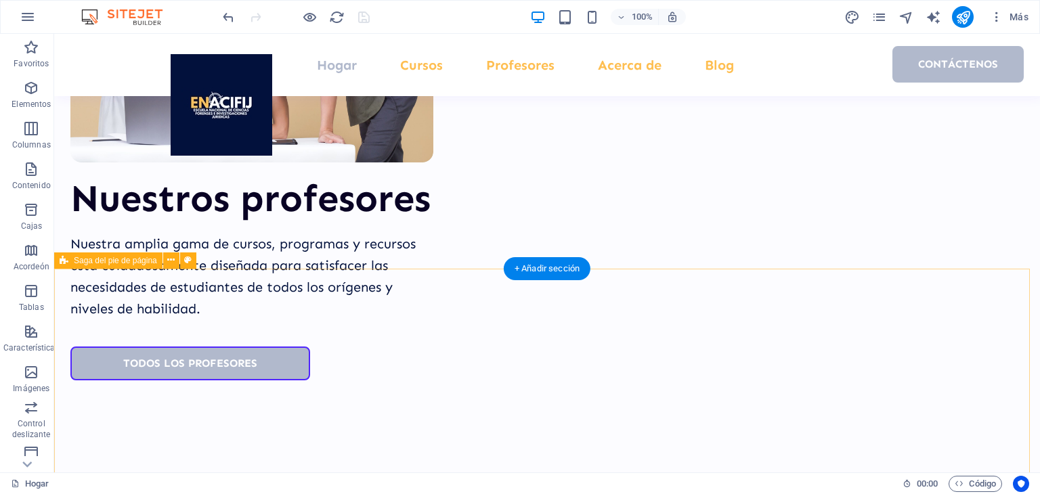
scroll to position [5615, 0]
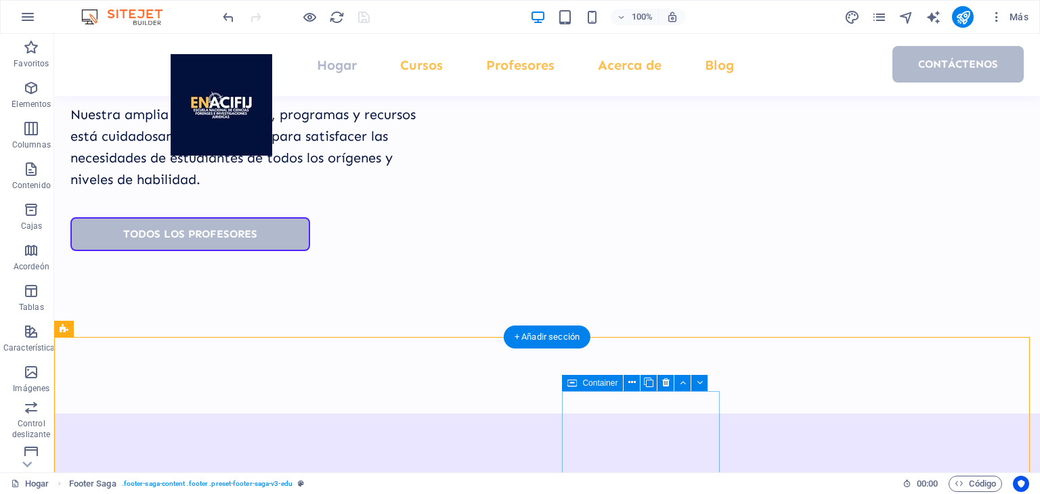
scroll to position [5412, 0]
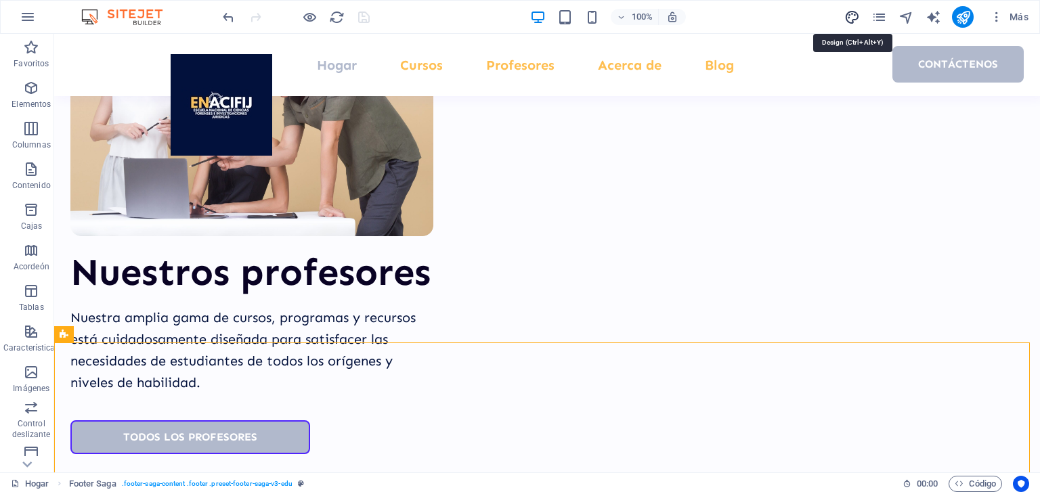
click at [849, 21] on icon "diseño" at bounding box center [853, 17] width 16 height 16
select select "px"
select select "400"
select select "px"
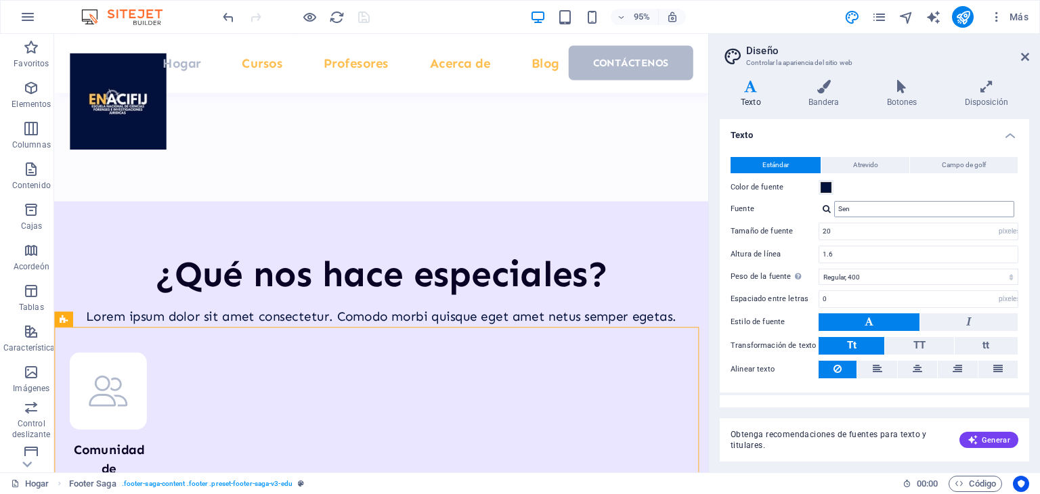
scroll to position [18, 0]
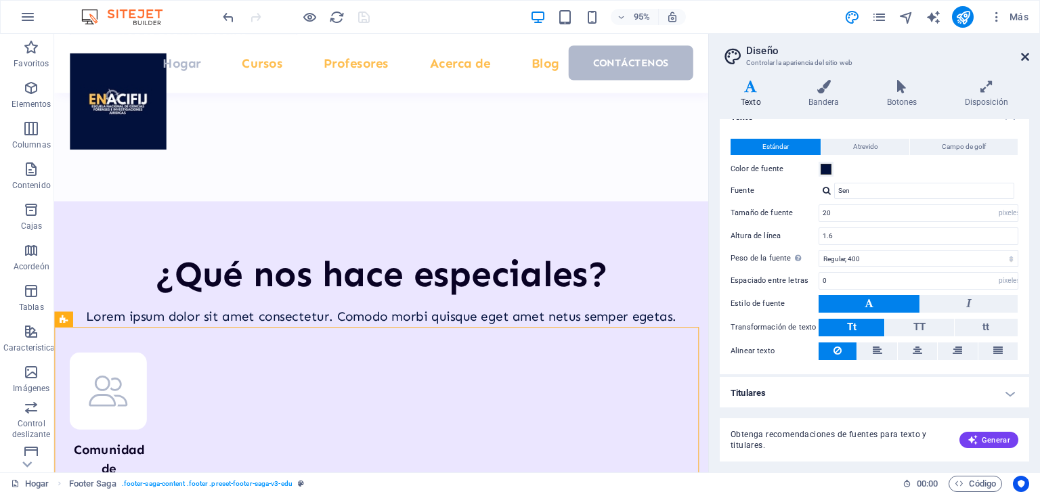
click at [1027, 51] on icon at bounding box center [1025, 56] width 8 height 11
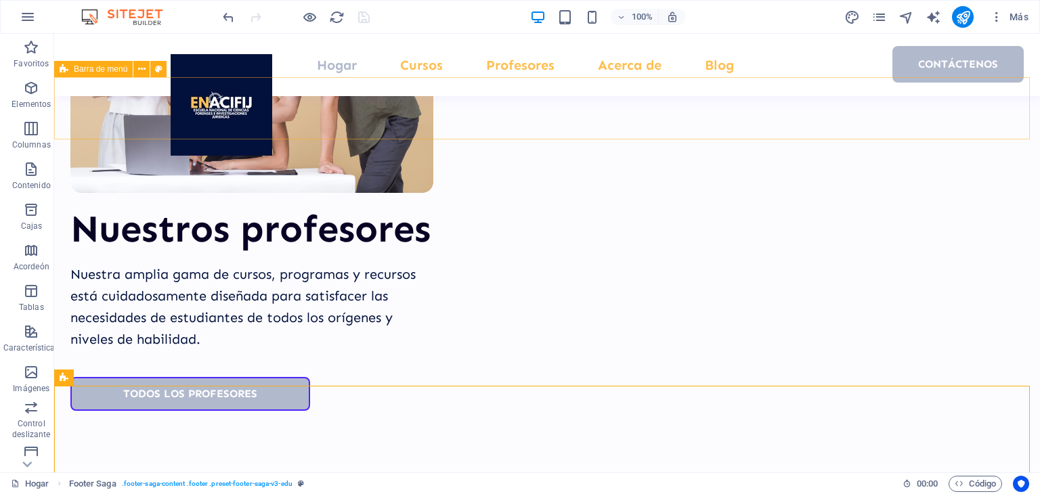
scroll to position [5412, 0]
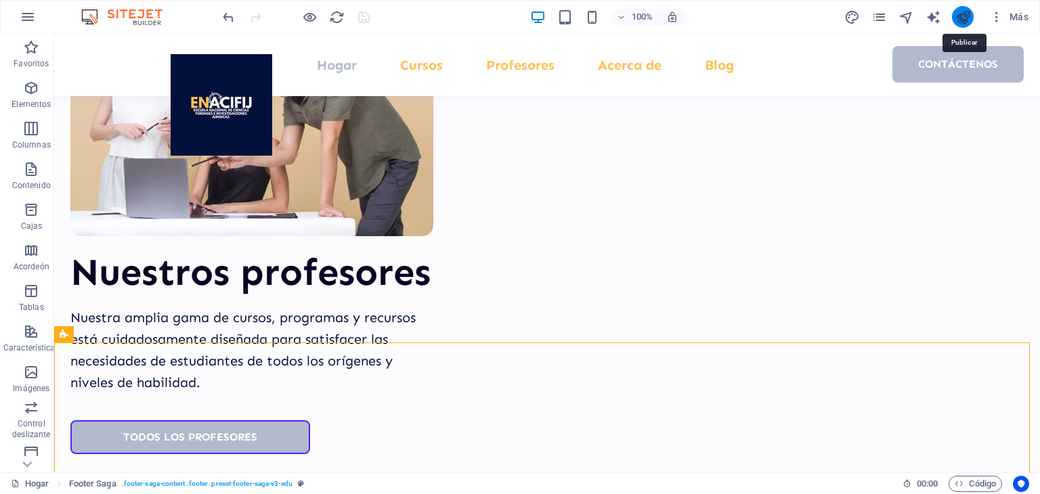
click at [971, 17] on icon "publicar" at bounding box center [964, 17] width 16 height 16
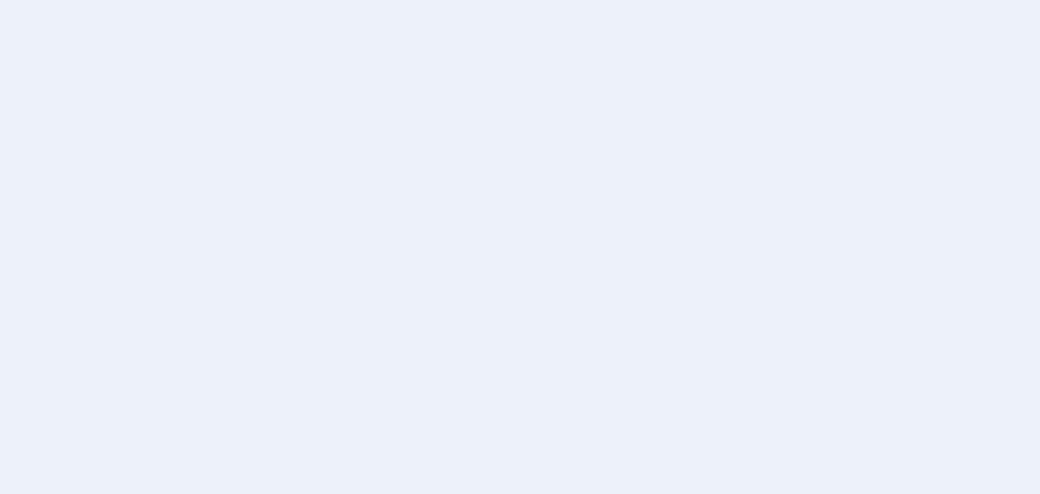
click at [293, 133] on div at bounding box center [520, 247] width 1040 height 494
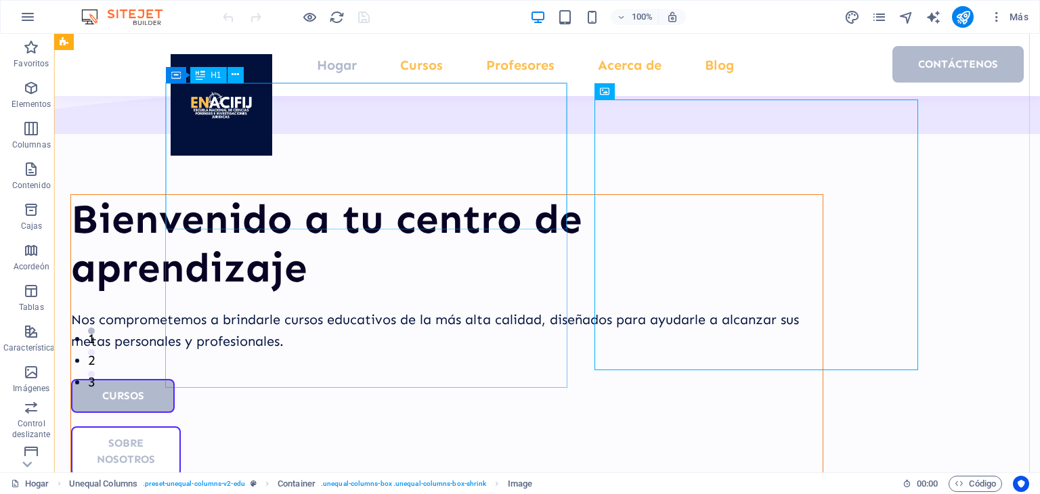
scroll to position [68, 0]
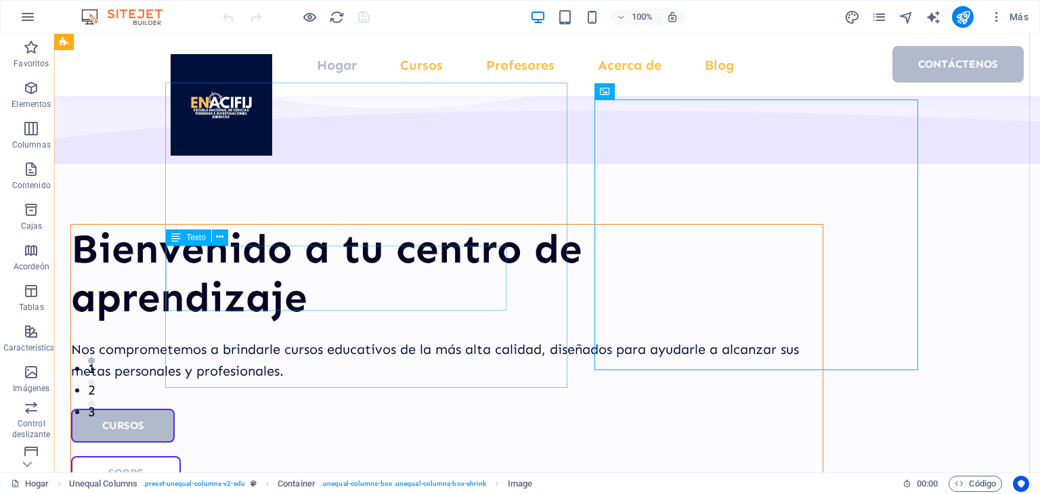
click at [317, 339] on div "Nos comprometemos a brindarle cursos educativos de la más alta calidad, diseñad…" at bounding box center [447, 360] width 752 height 43
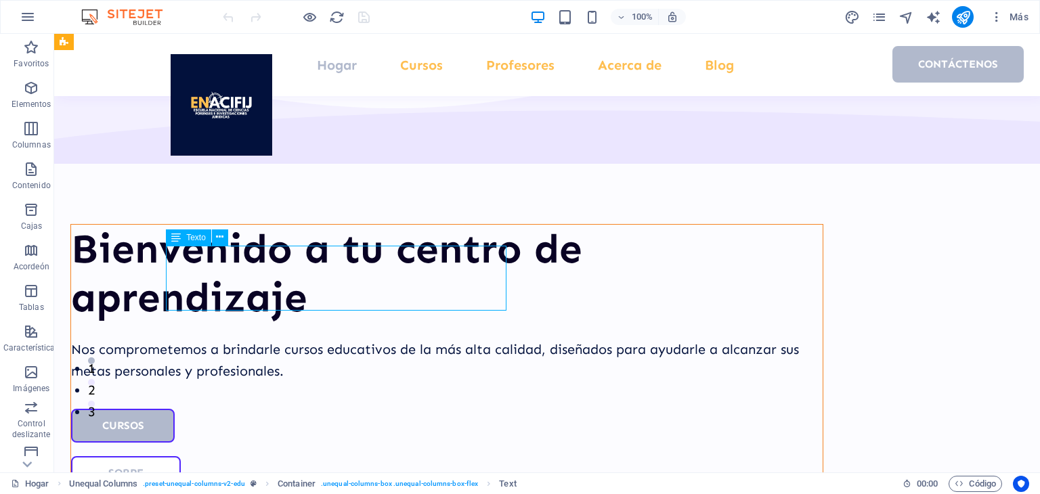
click at [317, 339] on div "Nos comprometemos a brindarle cursos educativos de la más alta calidad, diseñad…" at bounding box center [447, 360] width 752 height 43
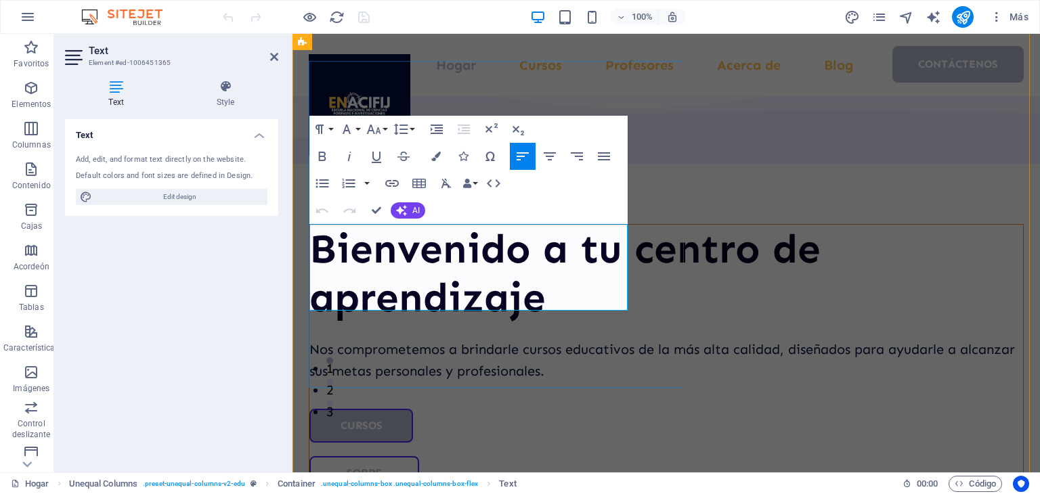
scroll to position [89, 0]
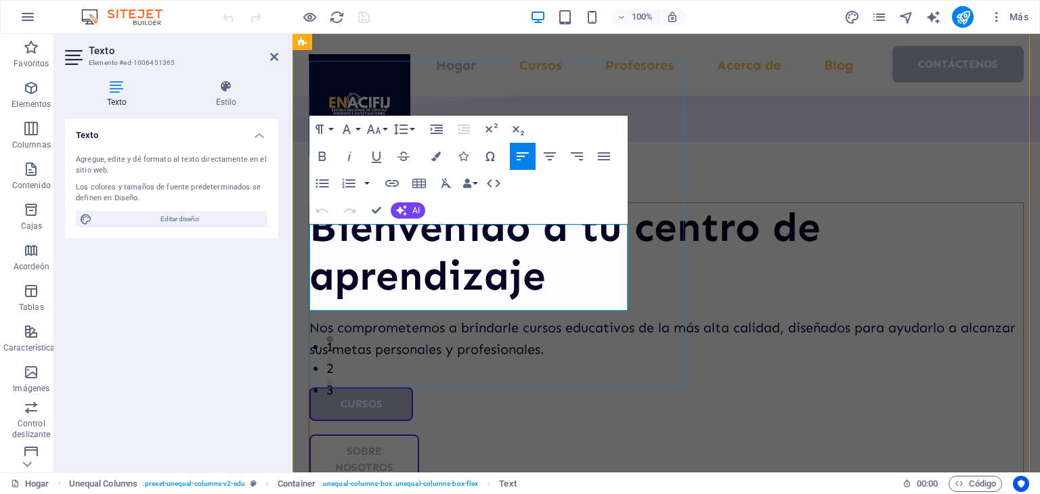
click at [387, 320] on font "Nos comprometemos a brindarle cursos educativos de la más alta calidad, diseñad…" at bounding box center [663, 339] width 706 height 38
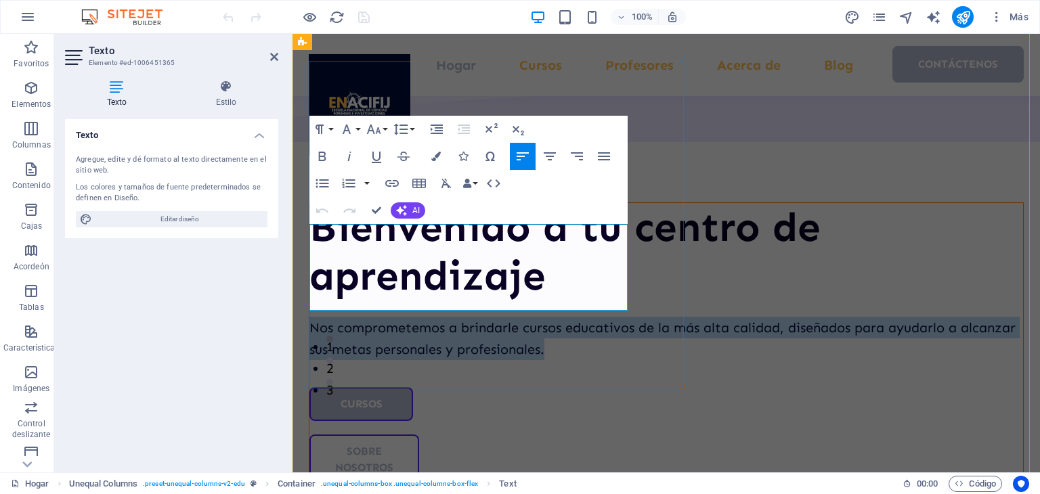
click at [387, 320] on font "Nos comprometemos a brindarle cursos educativos de la más alta calidad, diseñad…" at bounding box center [663, 339] width 706 height 38
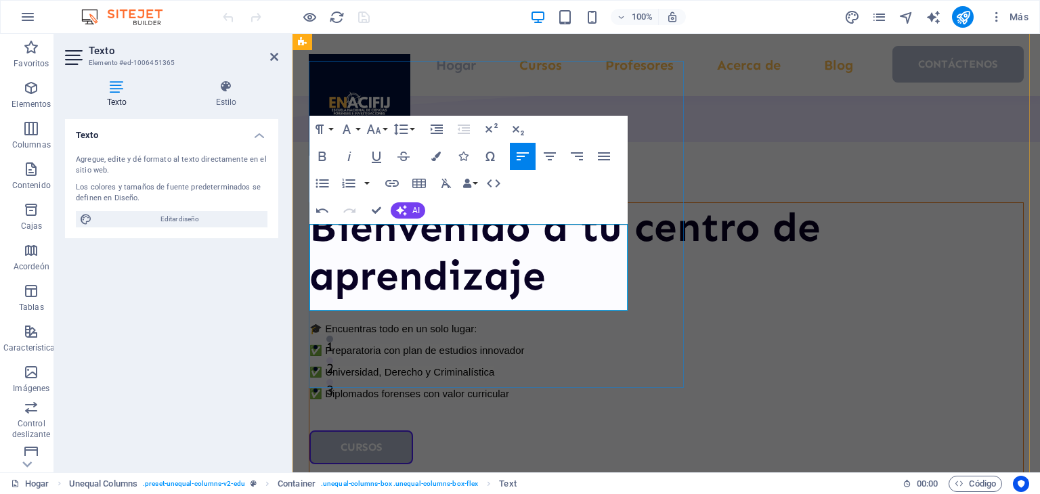
click at [423, 388] on font "✅ Diplomados forenses con valor curricular" at bounding box center [410, 394] width 200 height 12
click at [313, 388] on font "✅ Diplomados forenses con valor curricular" at bounding box center [410, 394] width 200 height 12
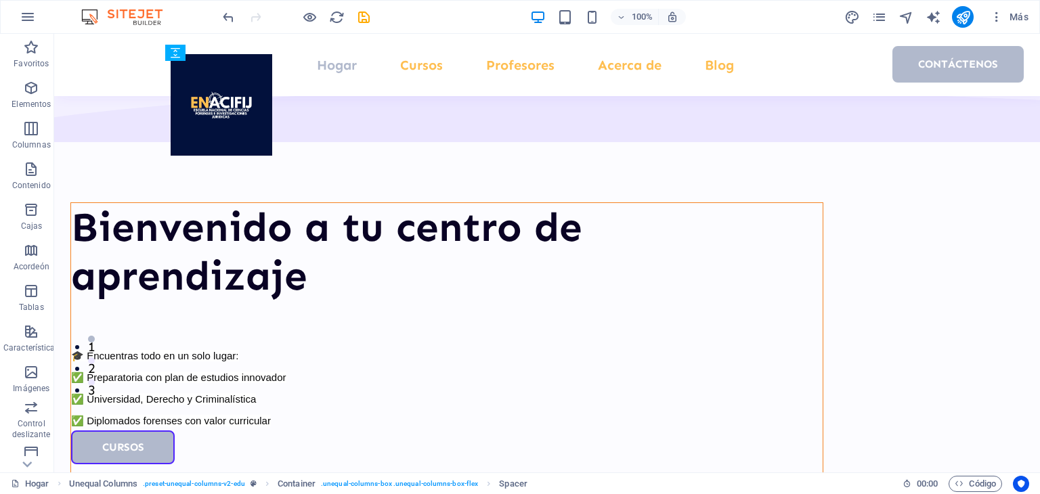
drag, startPoint x: 404, startPoint y: 335, endPoint x: 349, endPoint y: 293, distance: 68.1
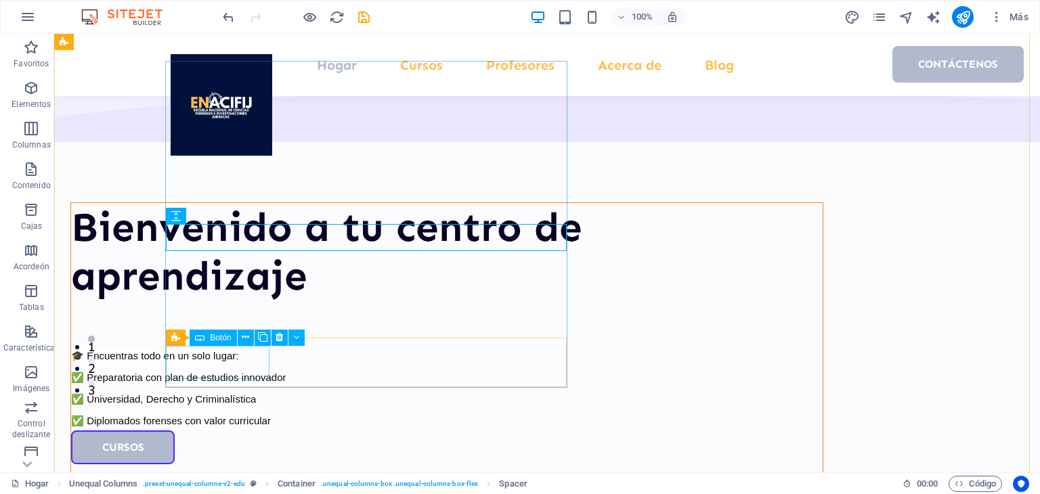
click at [230, 431] on div "Cursos" at bounding box center [447, 448] width 752 height 34
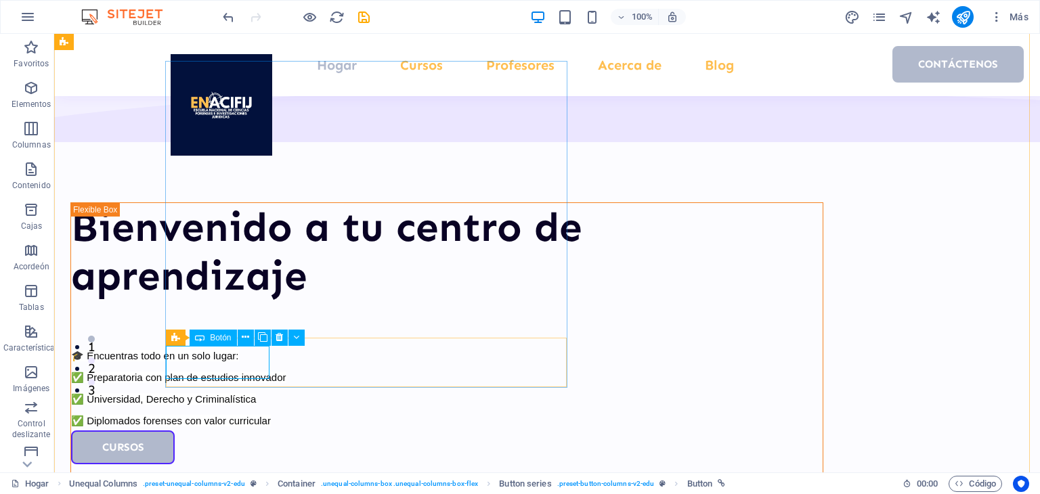
click at [215, 341] on font "Botón" at bounding box center [220, 337] width 21 height 9
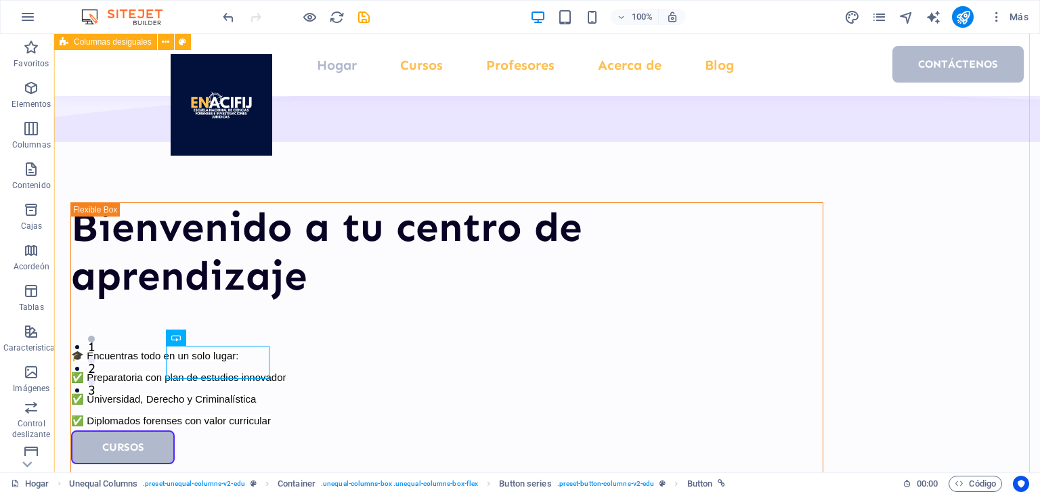
click at [255, 429] on div "Bienvenido a tu centro de aprendizaje 🎓 Encuentras todo en un solo lugar: ✅ Pre…" at bounding box center [547, 460] width 986 height 1032
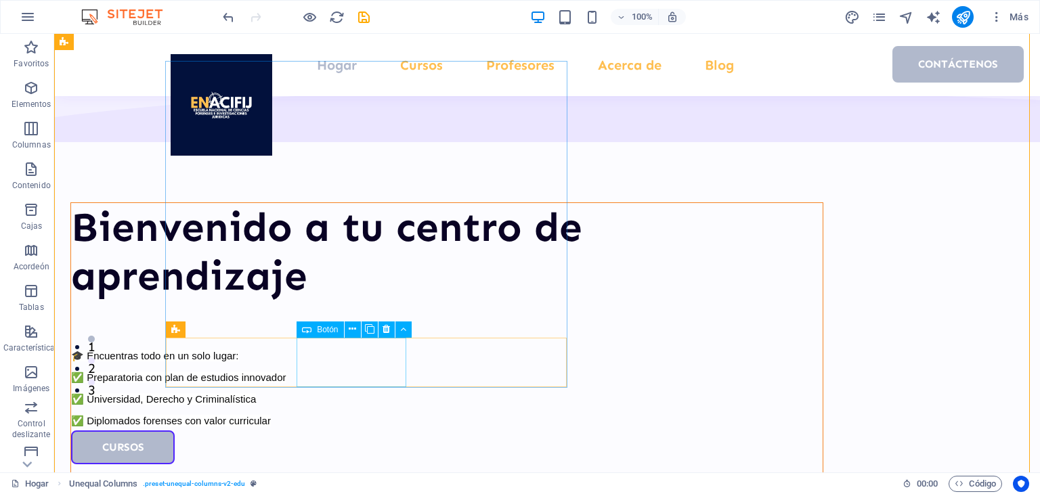
click at [336, 478] on div "Sobre nosotros" at bounding box center [447, 503] width 752 height 50
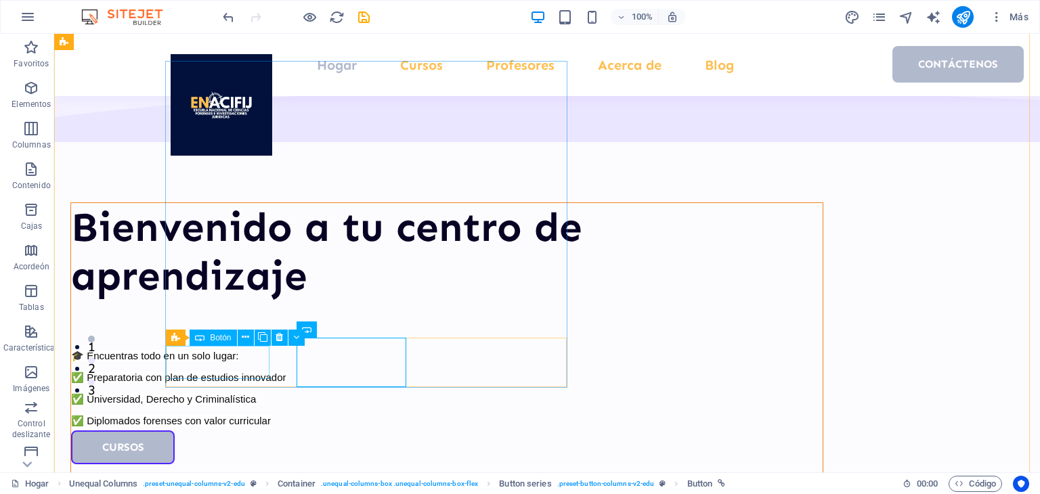
click at [246, 431] on div "Cursos" at bounding box center [447, 448] width 752 height 34
click at [252, 431] on div "Cursos" at bounding box center [447, 448] width 752 height 34
click at [280, 335] on icon at bounding box center [279, 338] width 7 height 14
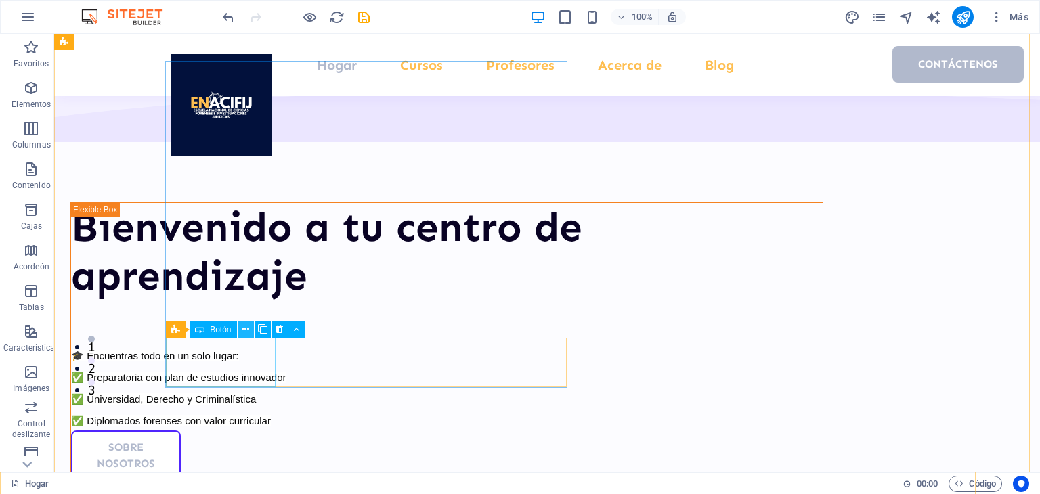
click at [249, 328] on icon at bounding box center [245, 329] width 7 height 14
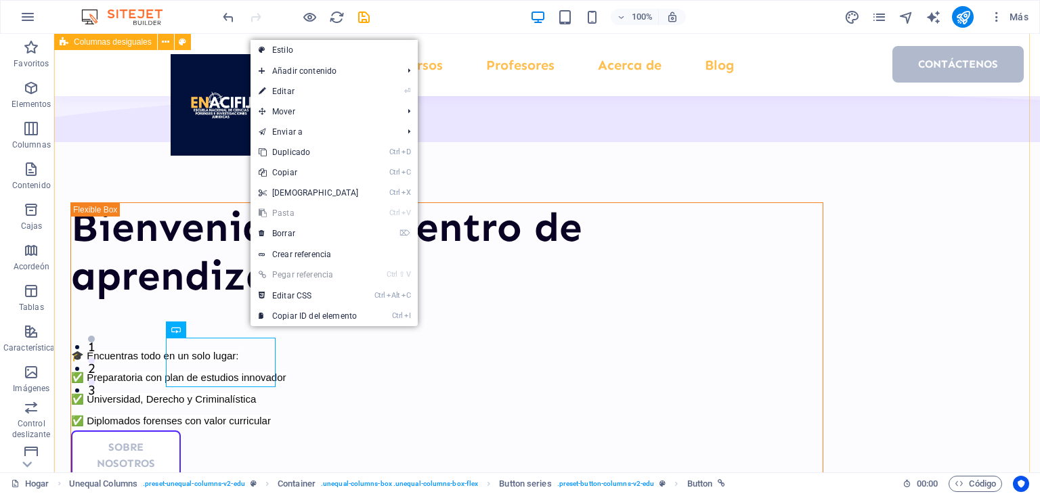
click at [152, 368] on div "Bienvenido a tu centro de aprendizaje 🎓 Encuentras todo en un solo lugar: ✅ Pre…" at bounding box center [547, 436] width 986 height 984
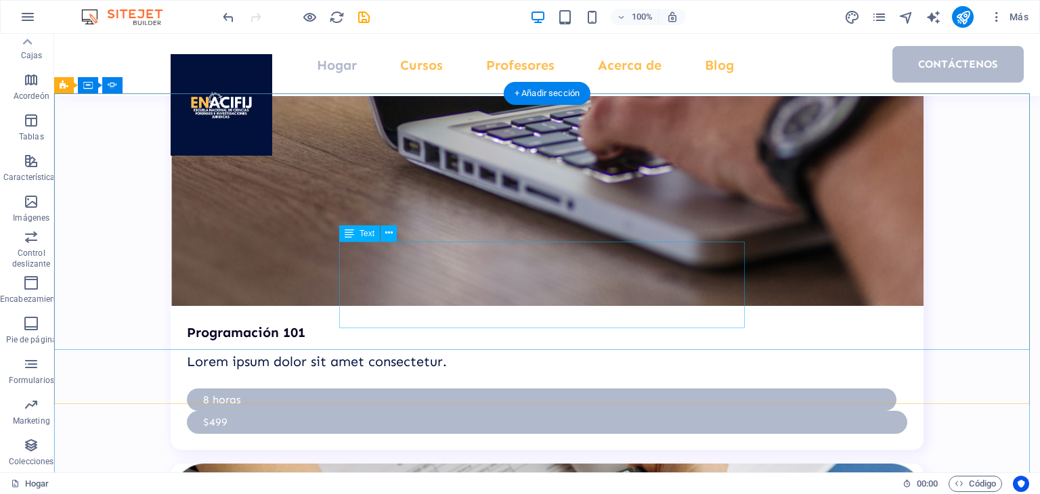
scroll to position [3882, 0]
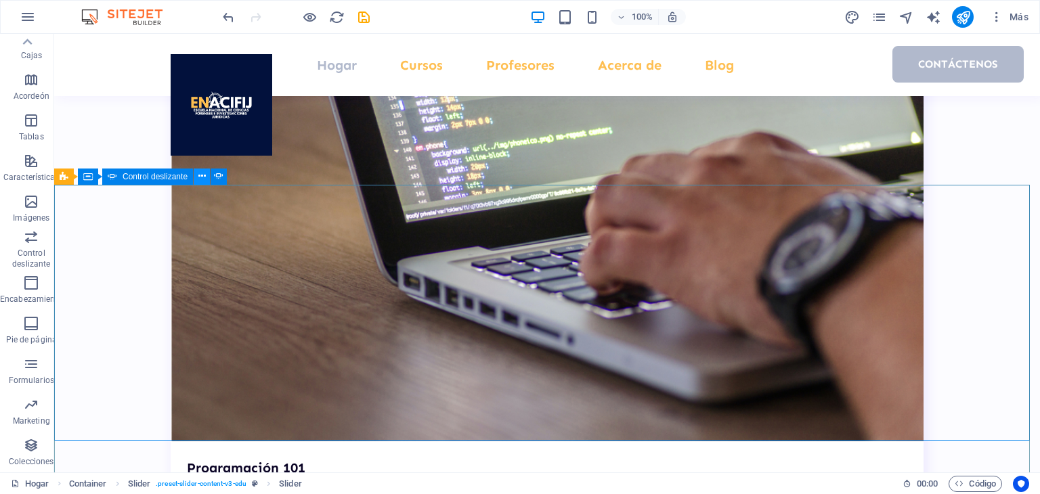
click at [196, 179] on button at bounding box center [202, 177] width 16 height 16
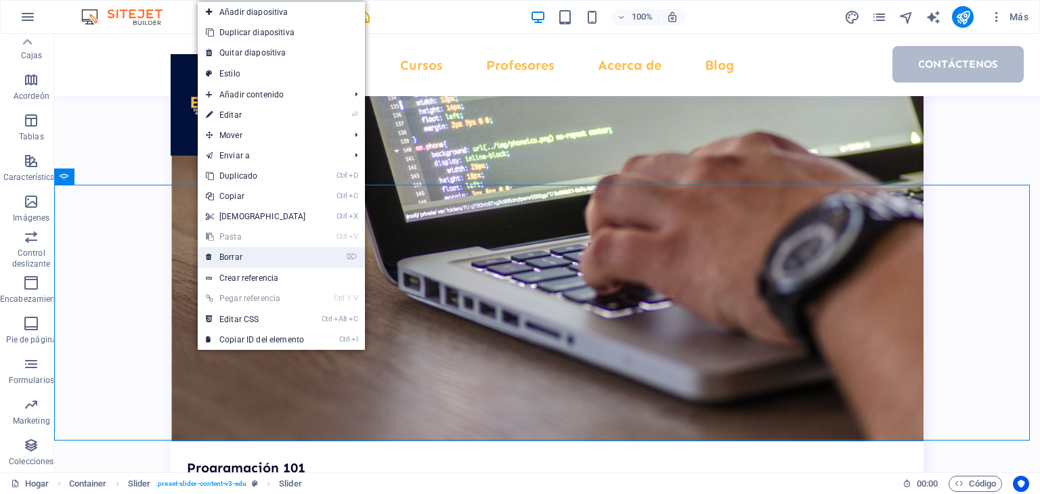
click at [234, 265] on link "⌦ Borrar" at bounding box center [256, 257] width 116 height 20
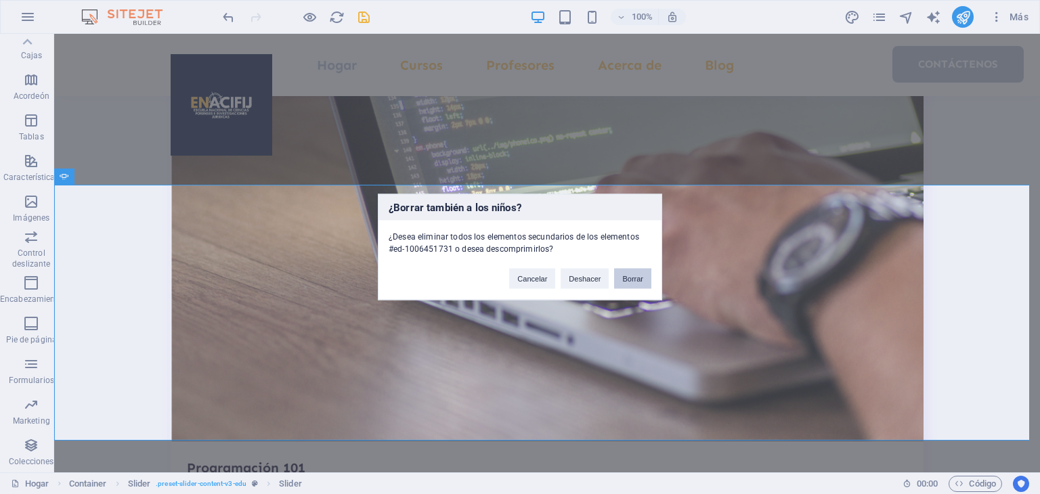
click at [629, 282] on font "Borrar" at bounding box center [632, 279] width 21 height 8
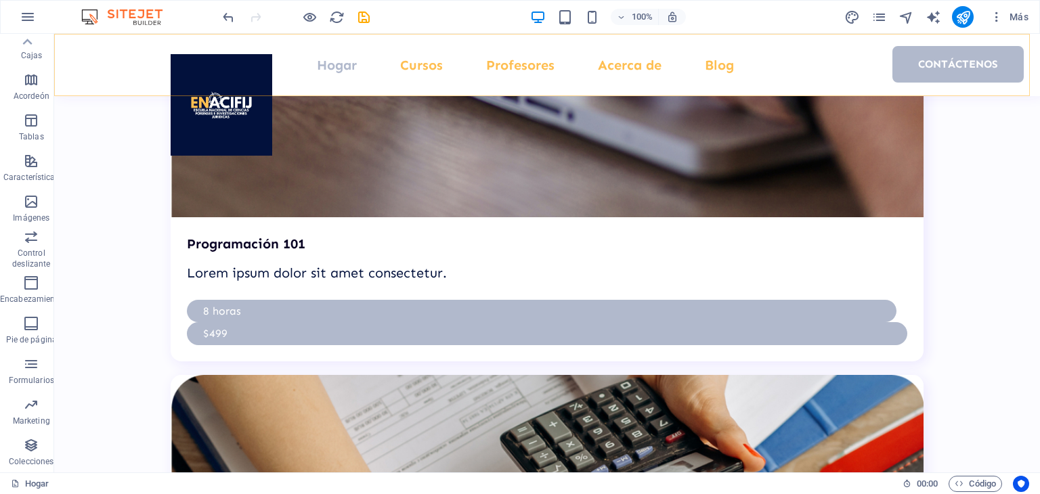
scroll to position [4085, 0]
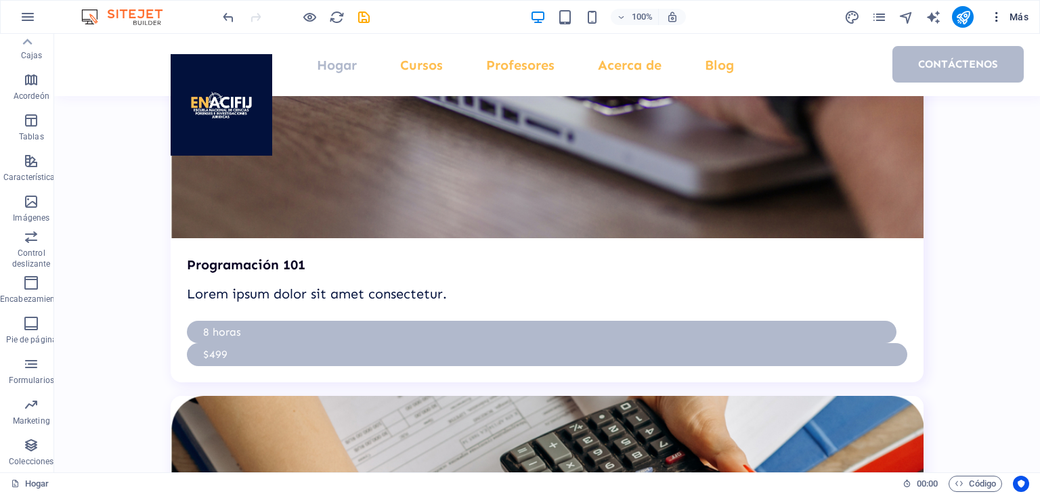
click at [999, 19] on icon "button" at bounding box center [997, 17] width 14 height 14
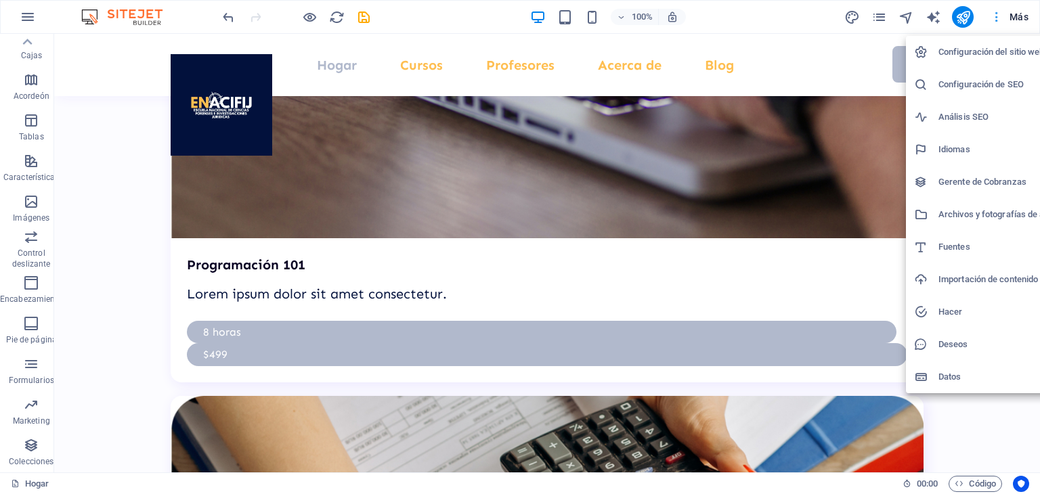
click at [999, 19] on div at bounding box center [520, 247] width 1040 height 494
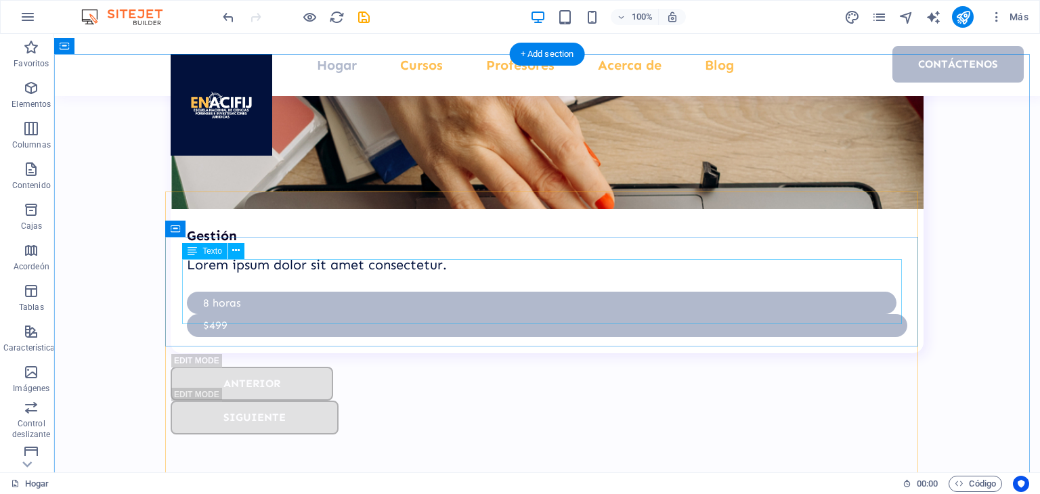
scroll to position [4662, 0]
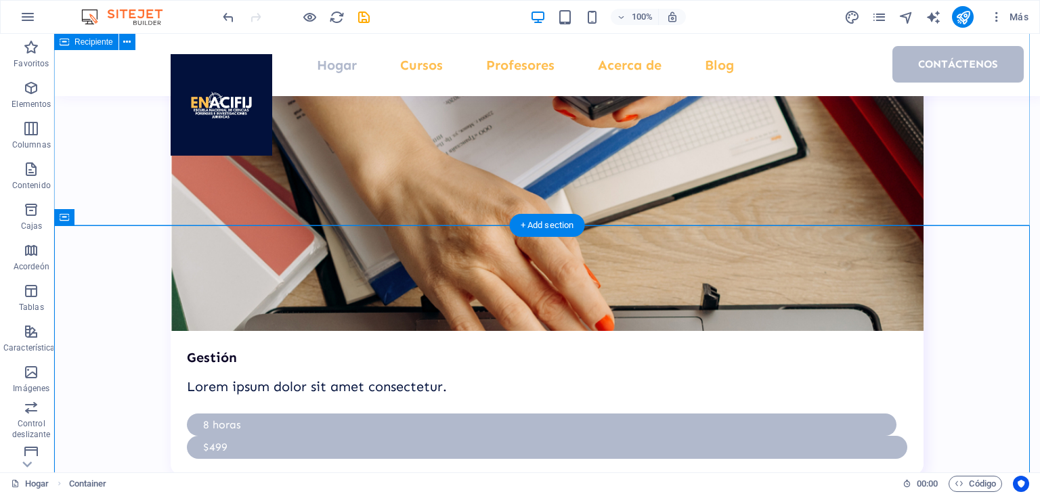
scroll to position [4459, 0]
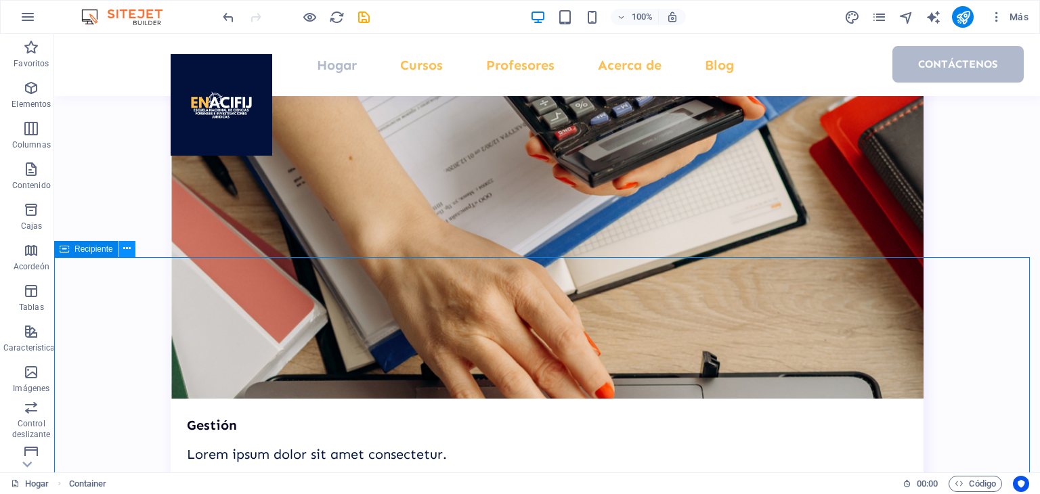
click at [131, 253] on button at bounding box center [127, 249] width 16 height 16
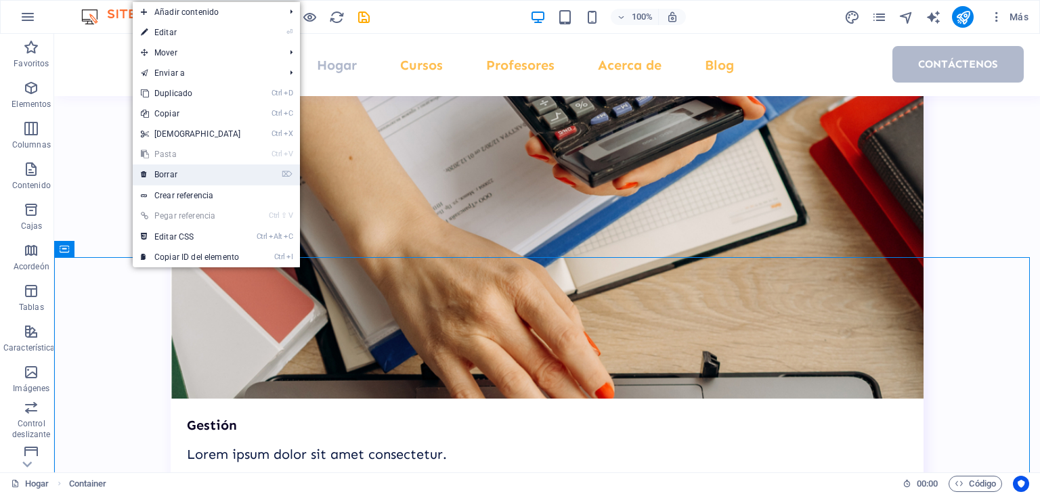
click at [171, 174] on font "Borrar" at bounding box center [165, 174] width 23 height 9
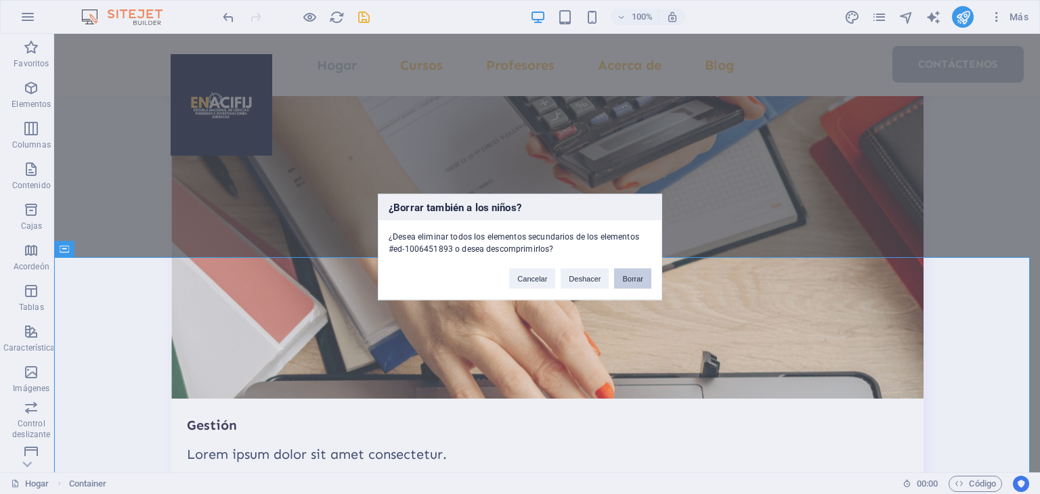
click at [635, 282] on font "Borrar" at bounding box center [632, 279] width 21 height 8
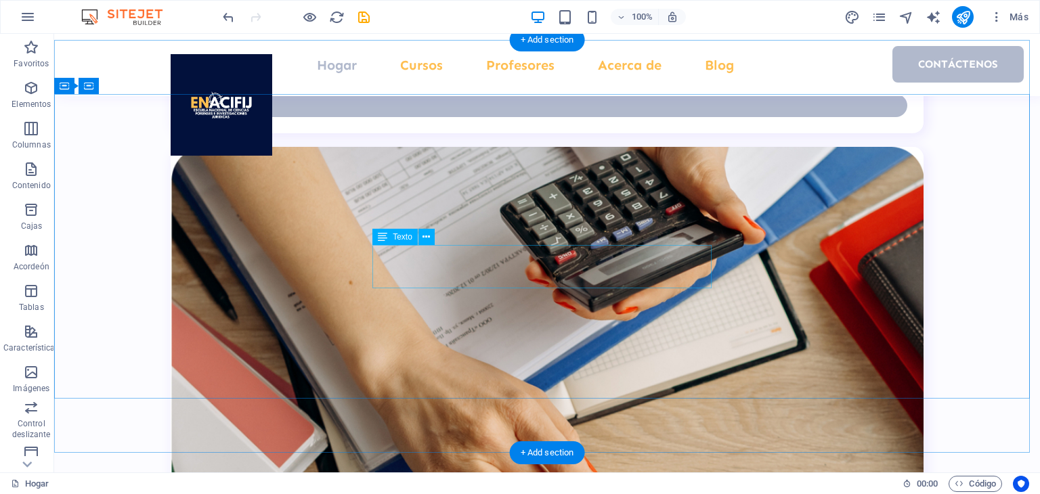
scroll to position [4256, 0]
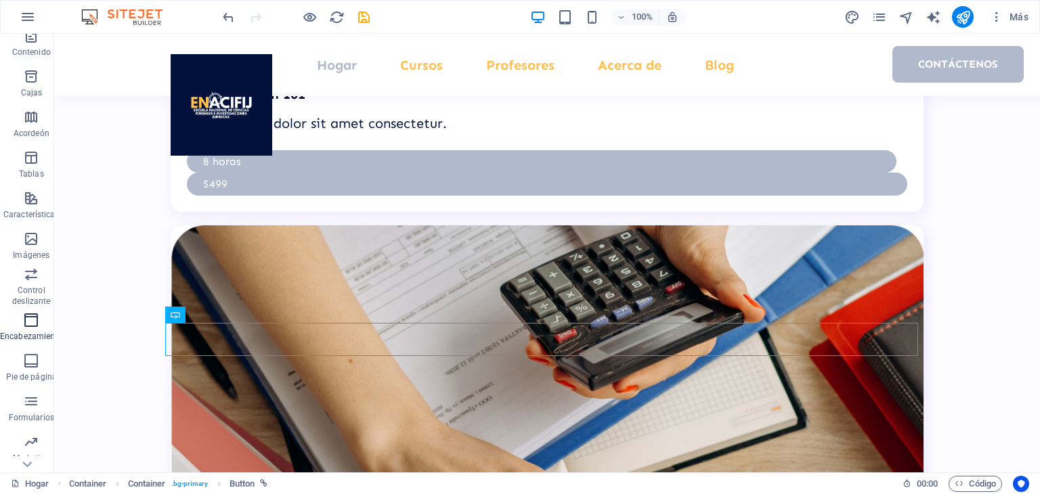
scroll to position [135, 0]
click at [44, 407] on span "Formularios" at bounding box center [31, 407] width 63 height 33
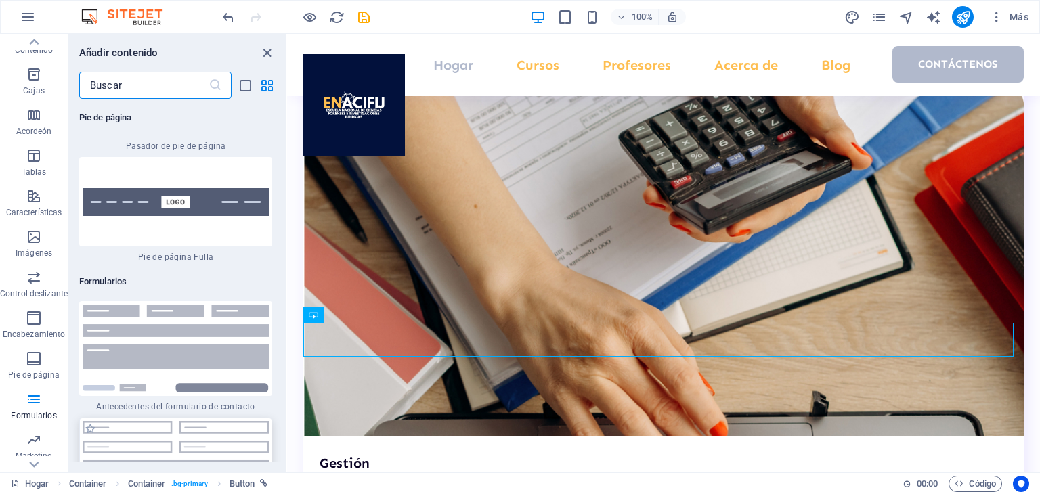
scroll to position [19899, 0]
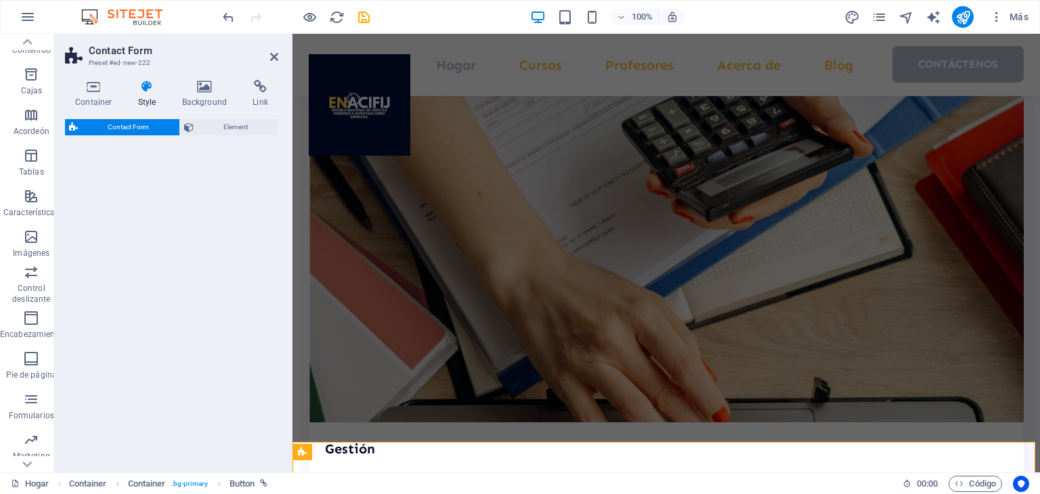
select select "rem"
select select "preset-contact-form-v3-plain"
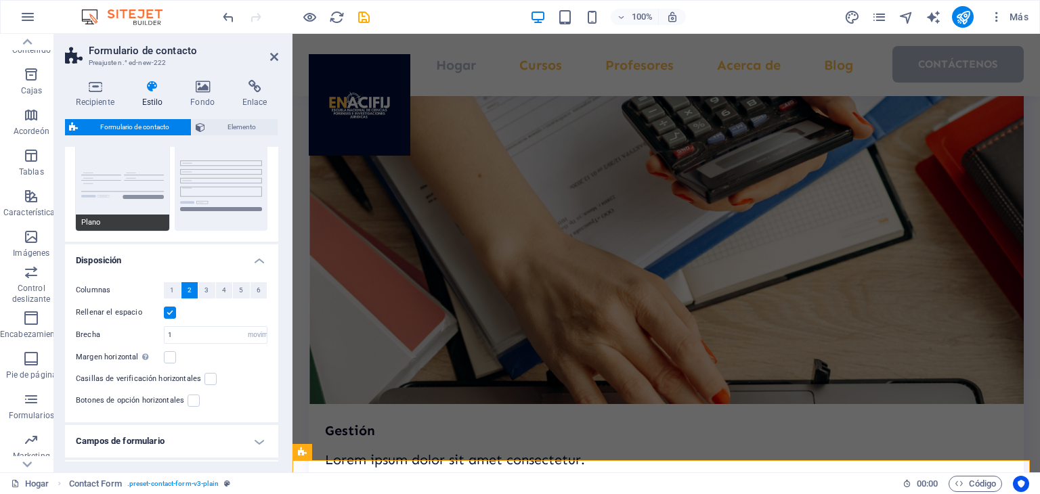
scroll to position [0, 0]
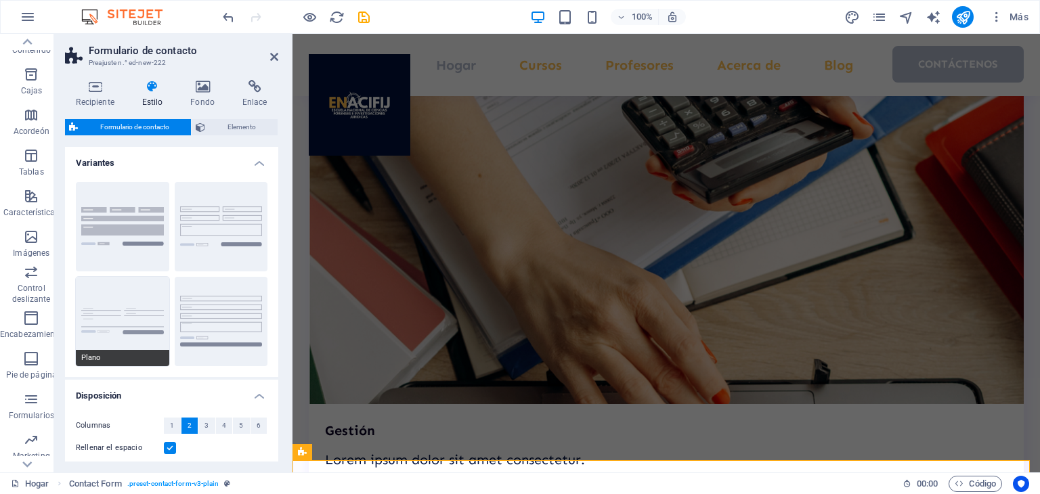
click at [133, 321] on button "Plano" at bounding box center [122, 321] width 93 height 89
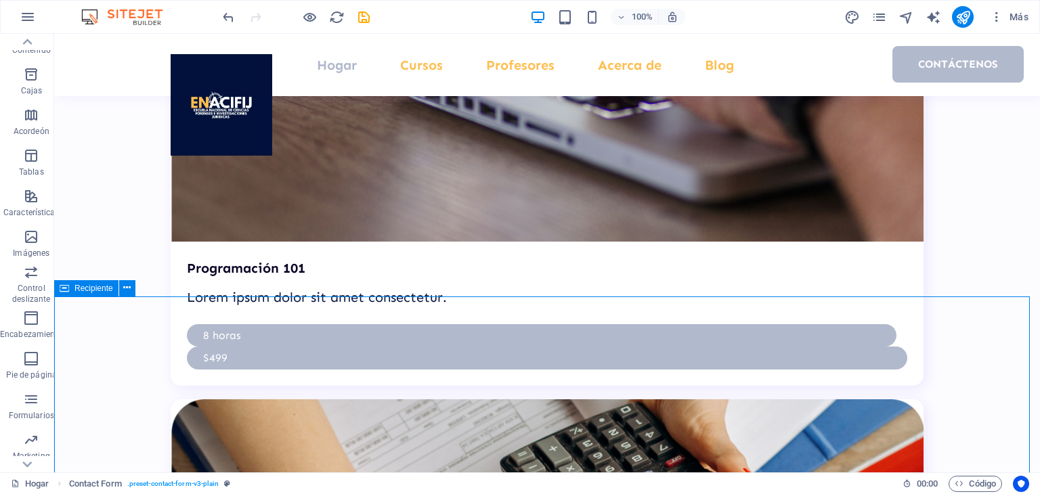
drag, startPoint x: 261, startPoint y: 340, endPoint x: 501, endPoint y: 341, distance: 239.1
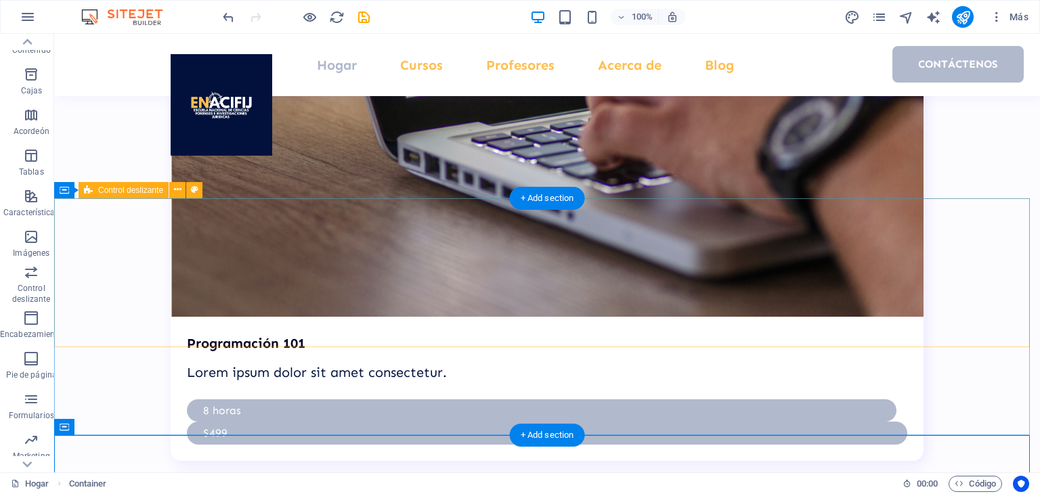
scroll to position [3804, 0]
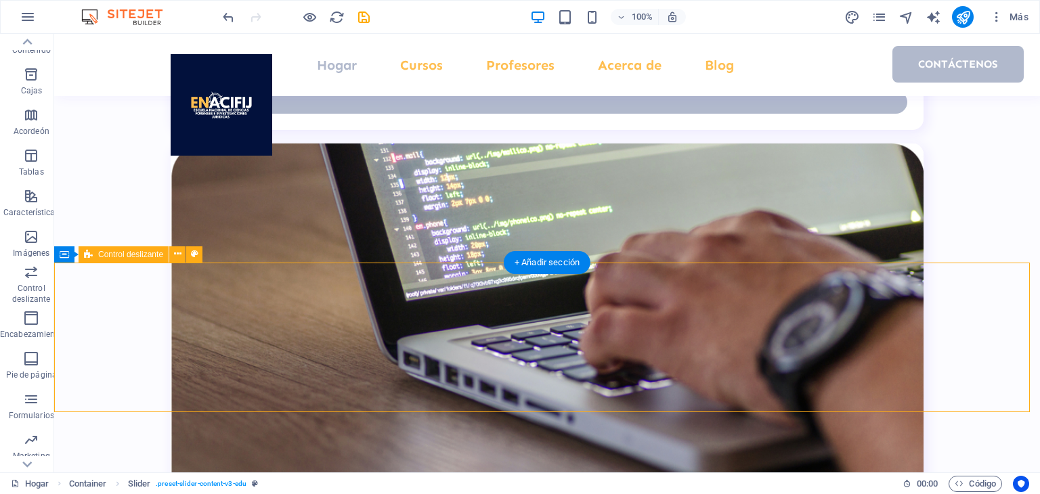
click at [565, 263] on font "+ Añadir sección" at bounding box center [547, 262] width 65 height 10
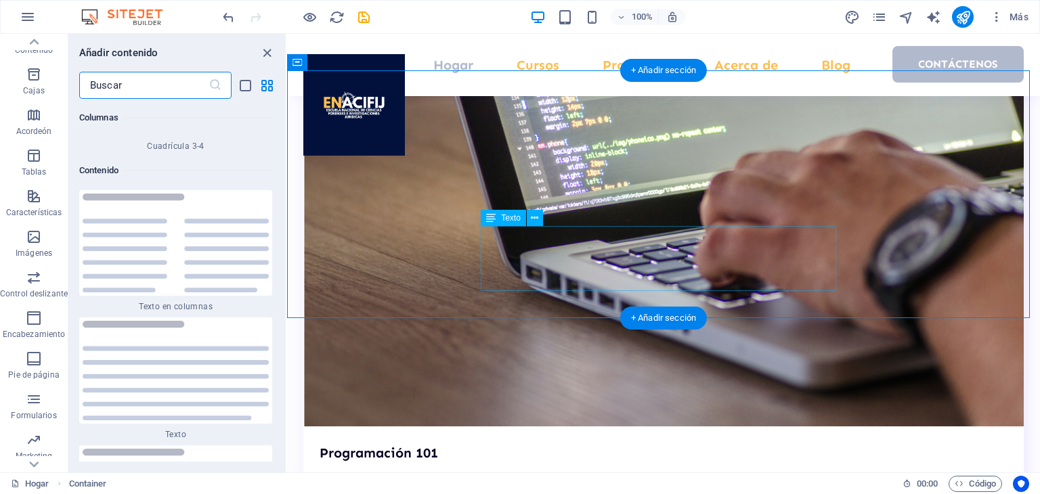
scroll to position [4546, 0]
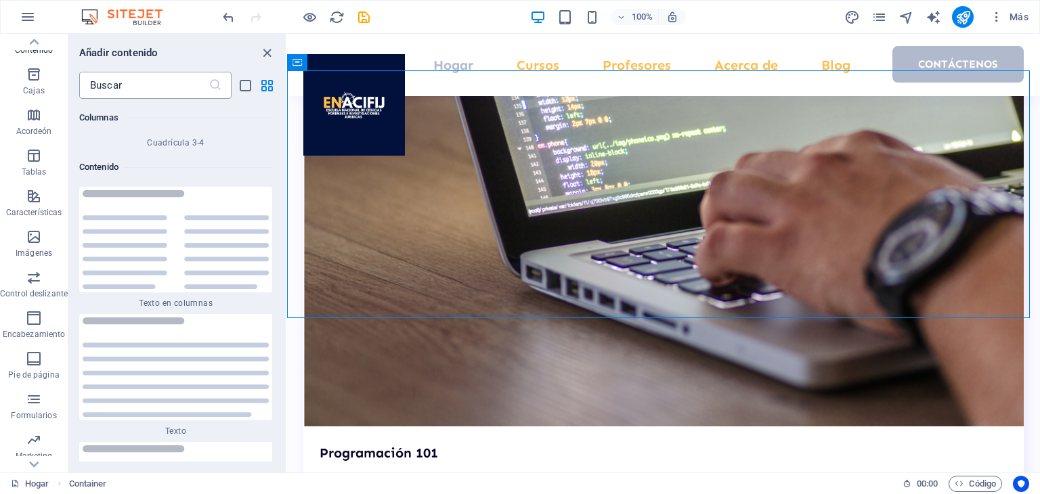
click at [140, 92] on input "text" at bounding box center [143, 85] width 129 height 27
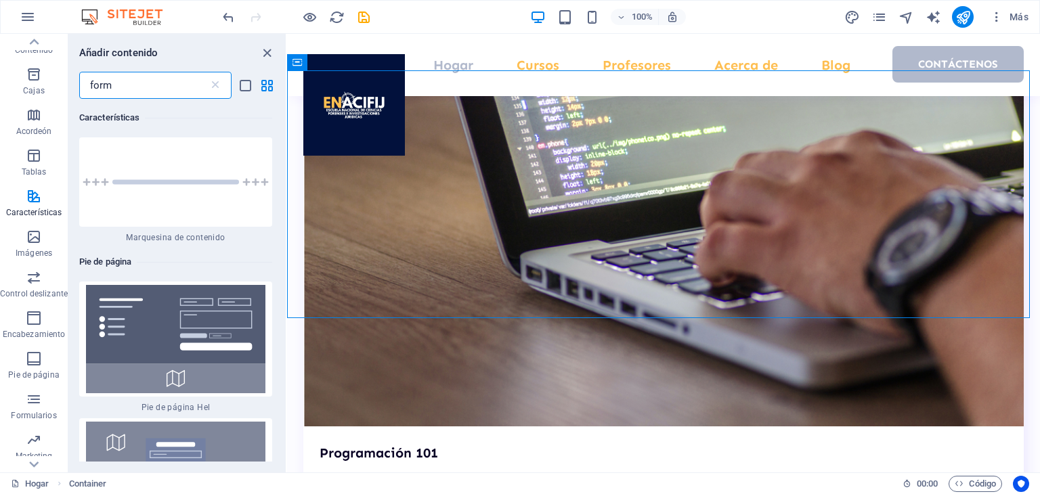
scroll to position [0, 0]
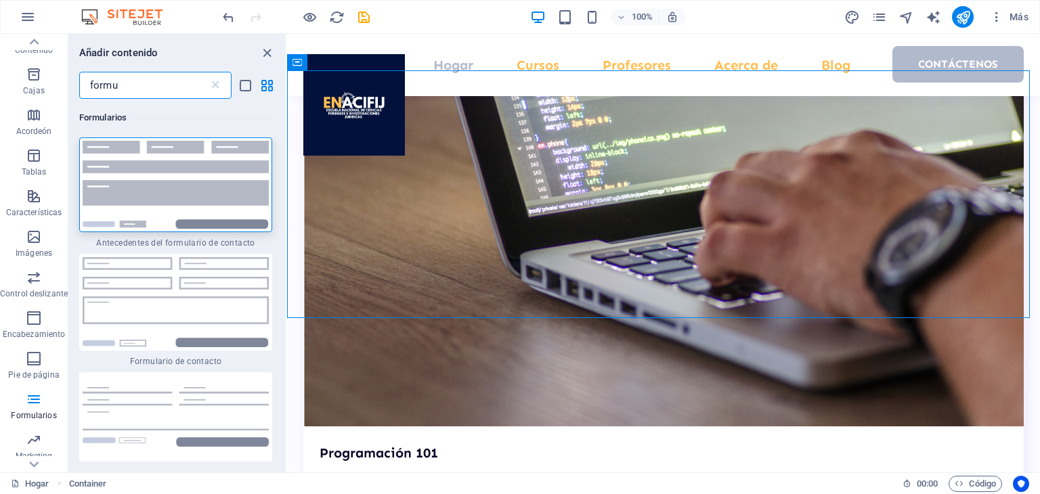
type input "formu"
click at [184, 302] on img at bounding box center [176, 302] width 186 height 90
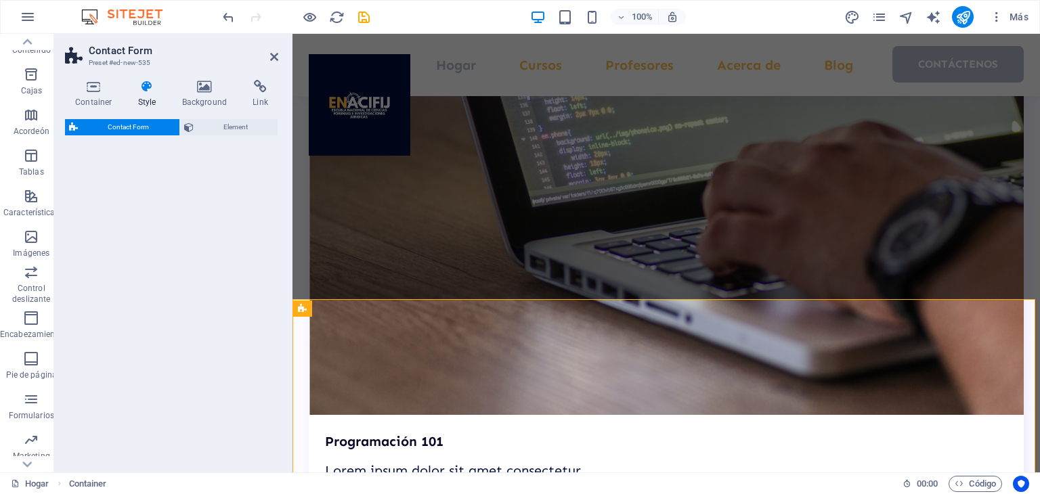
select select "rem"
select select "preset-contact-form-v3-default"
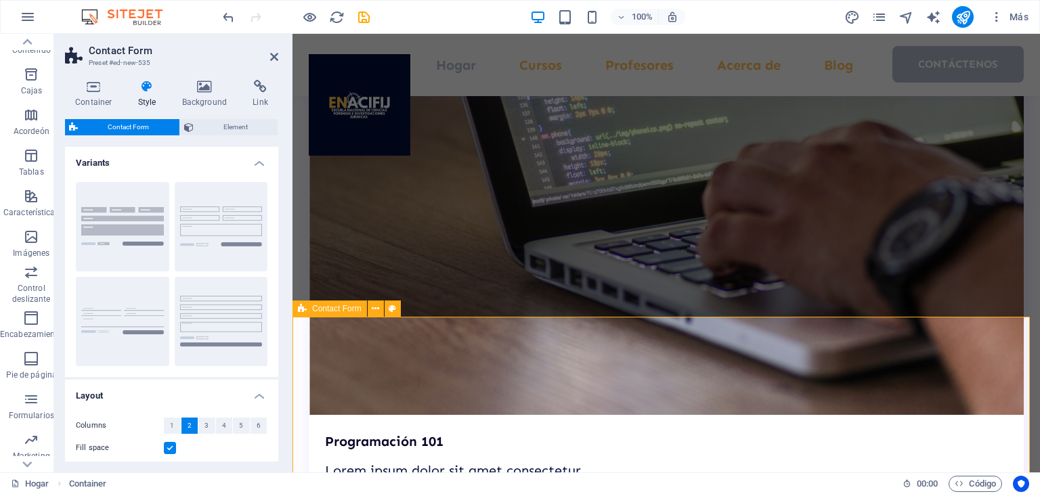
scroll to position [3846, 0]
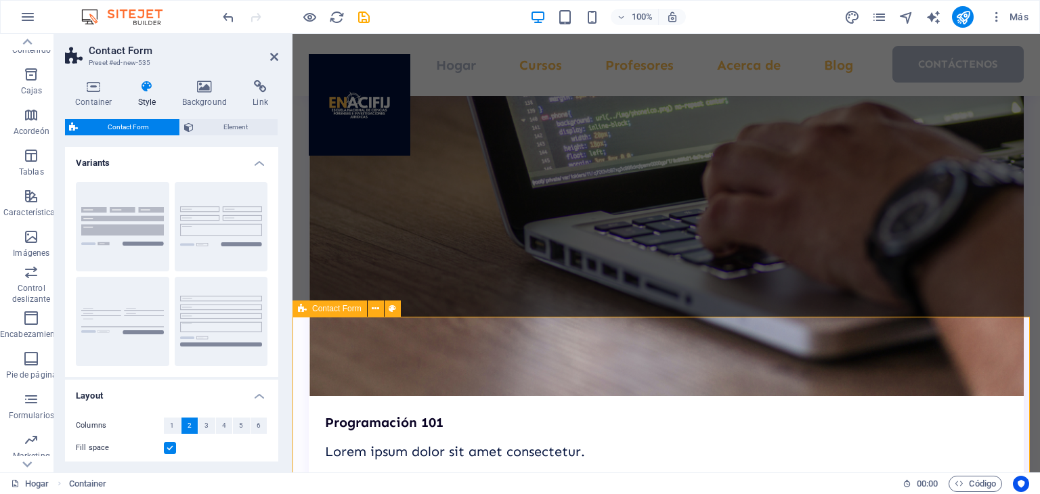
drag, startPoint x: 477, startPoint y: 338, endPoint x: 418, endPoint y: 338, distance: 58.9
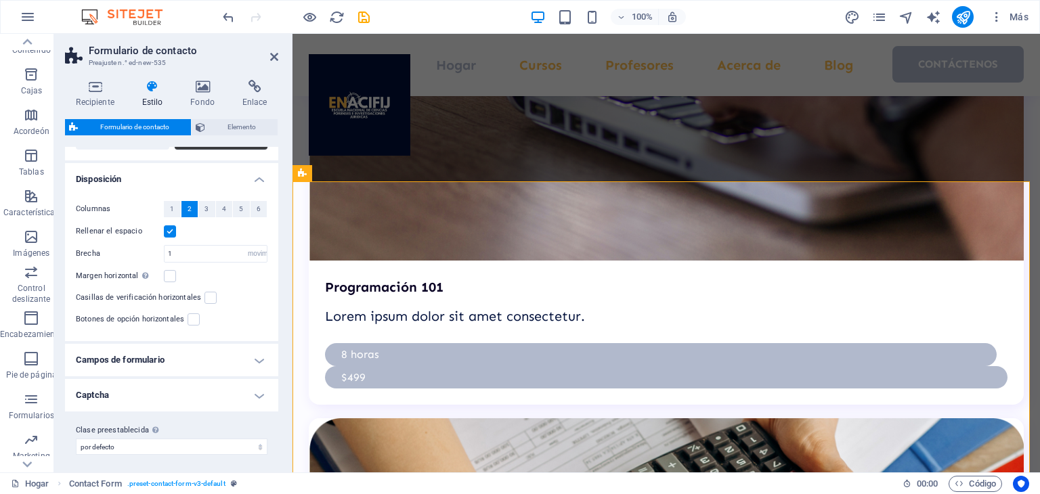
scroll to position [220, 0]
click at [250, 355] on h4 "Campos de formulario" at bounding box center [171, 357] width 213 height 33
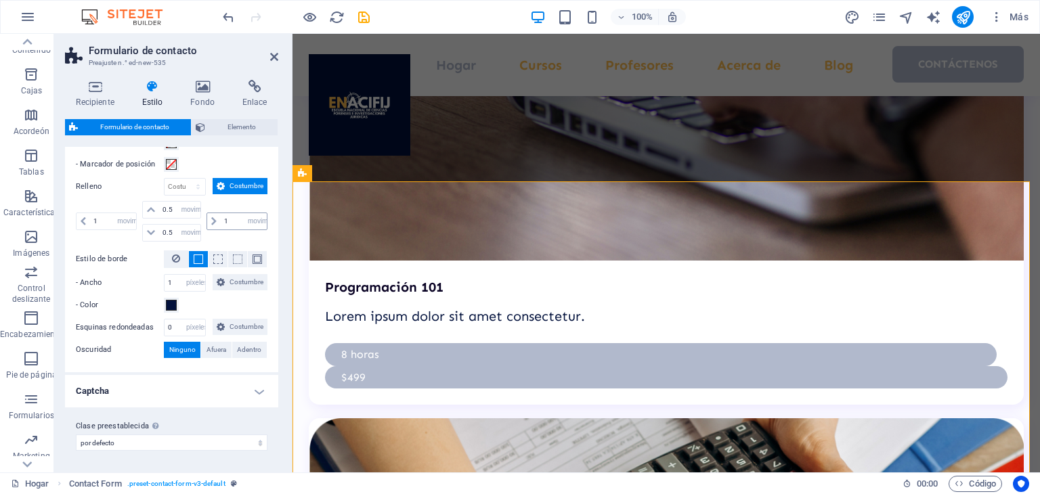
scroll to position [536, 0]
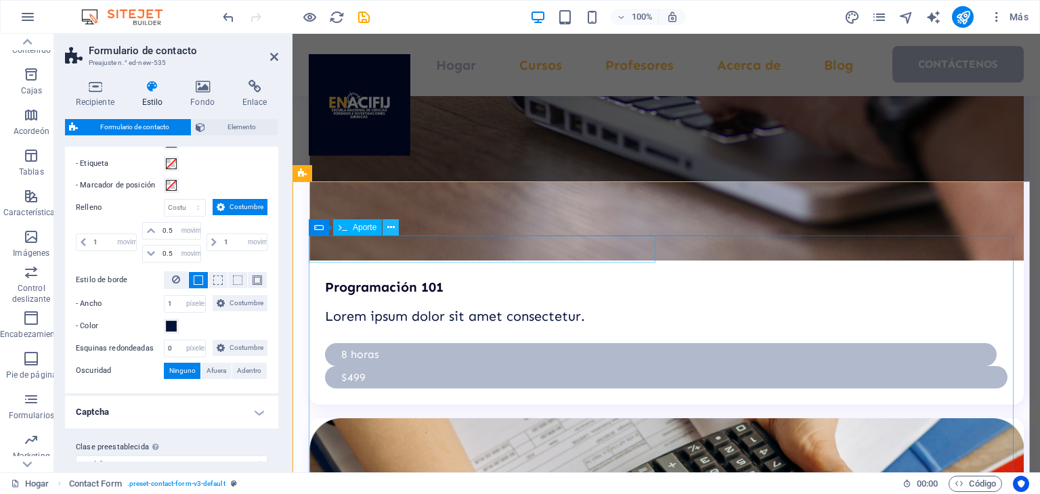
click at [389, 231] on icon at bounding box center [390, 228] width 7 height 14
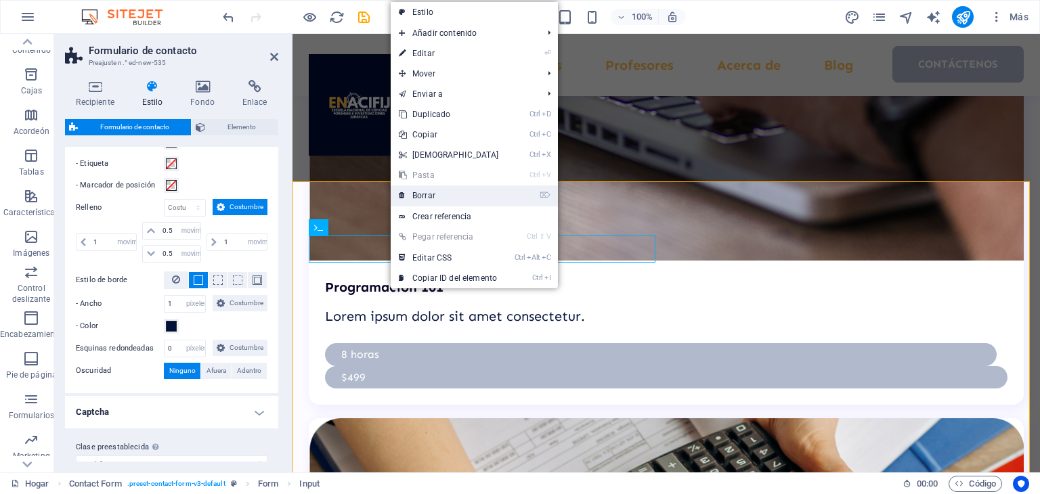
click at [425, 198] on font "Borrar" at bounding box center [423, 195] width 23 height 9
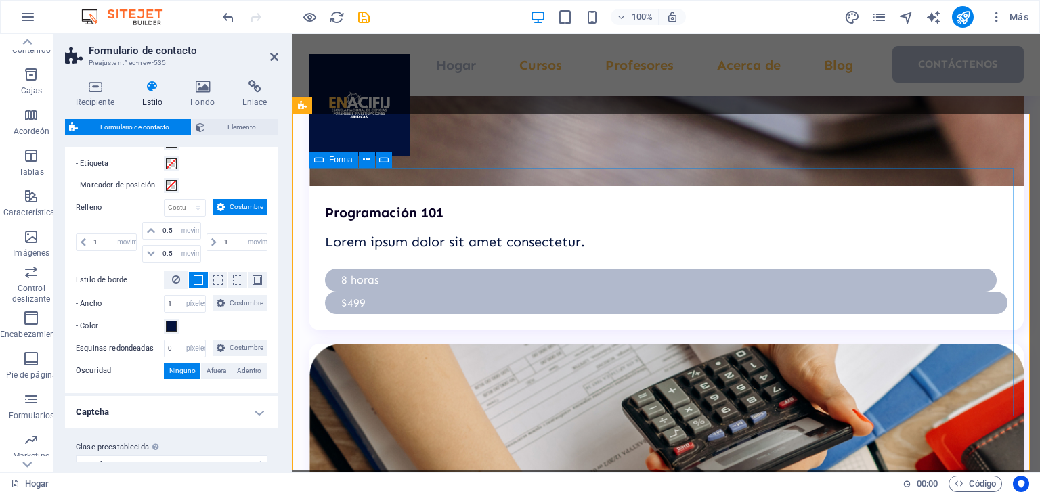
scroll to position [4049, 0]
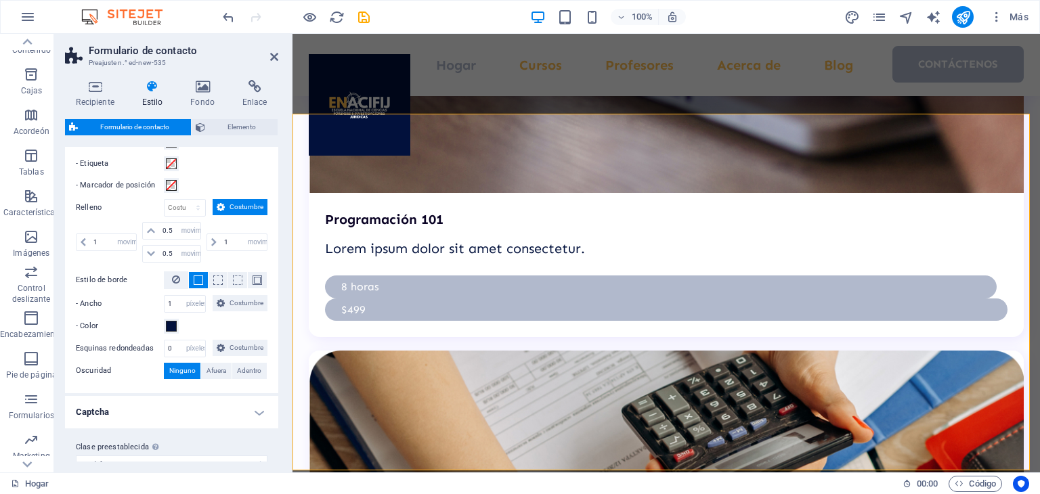
click at [224, 179] on div "- Marcador de posición" at bounding box center [172, 185] width 192 height 16
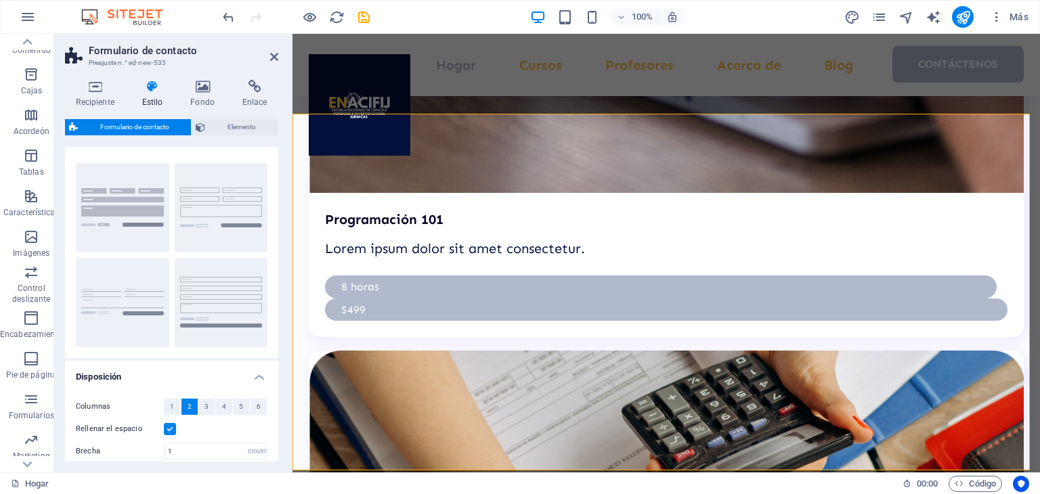
scroll to position [0, 0]
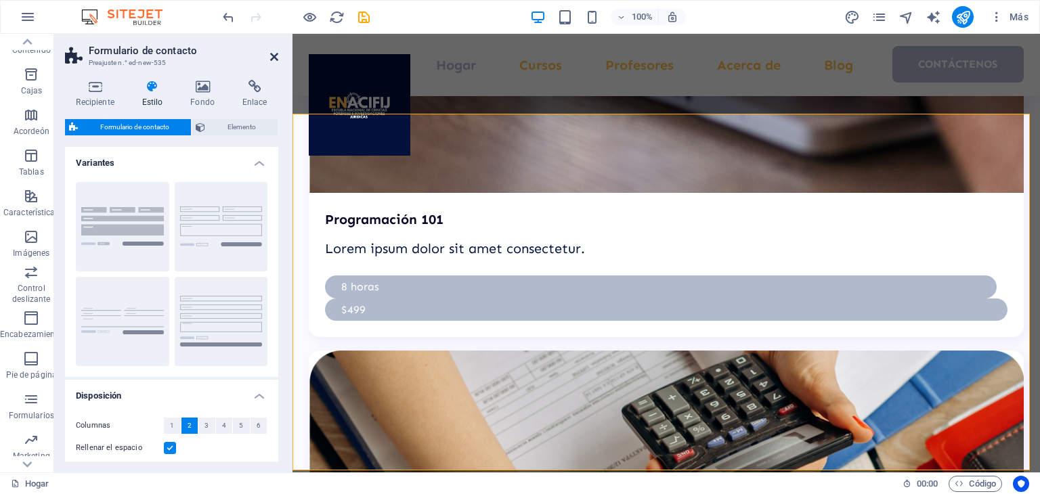
click at [276, 62] on icon at bounding box center [274, 56] width 8 height 11
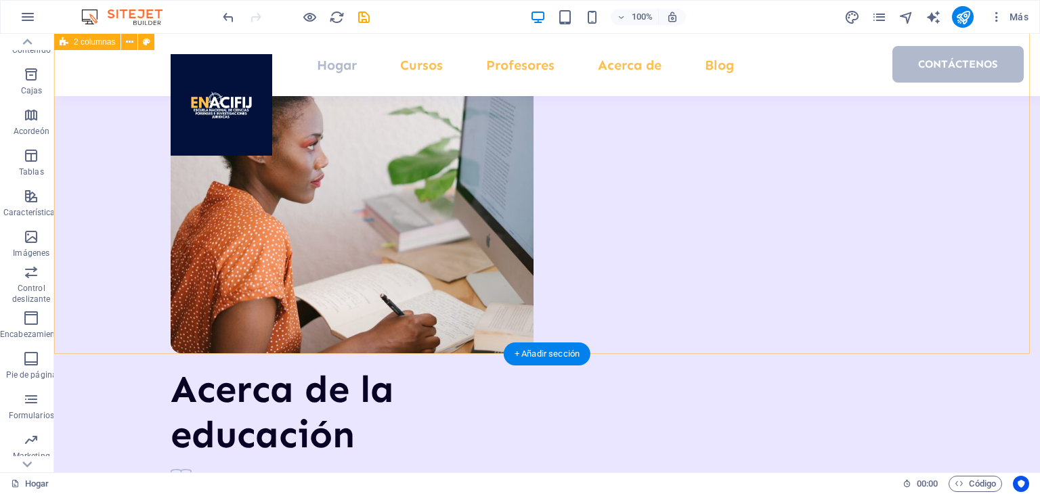
scroll to position [2417, 0]
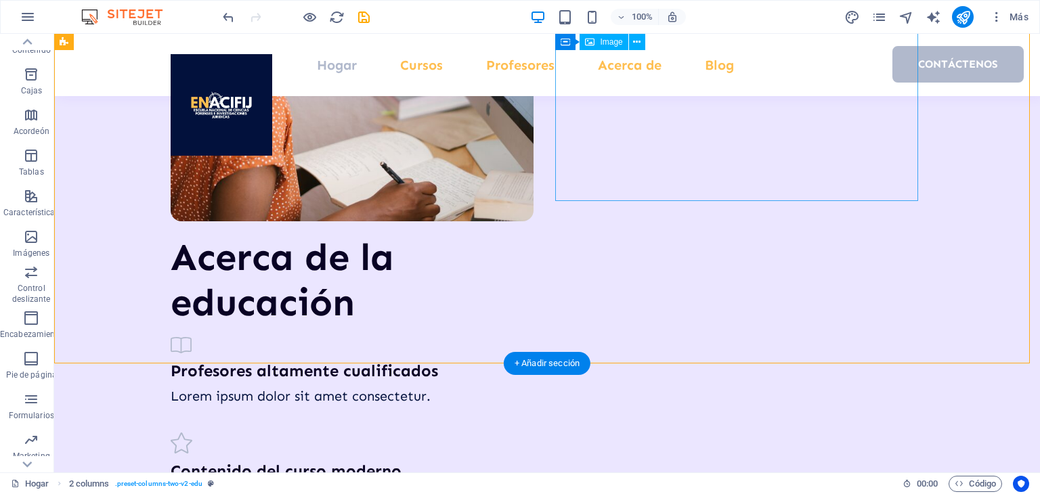
scroll to position [2213, 0]
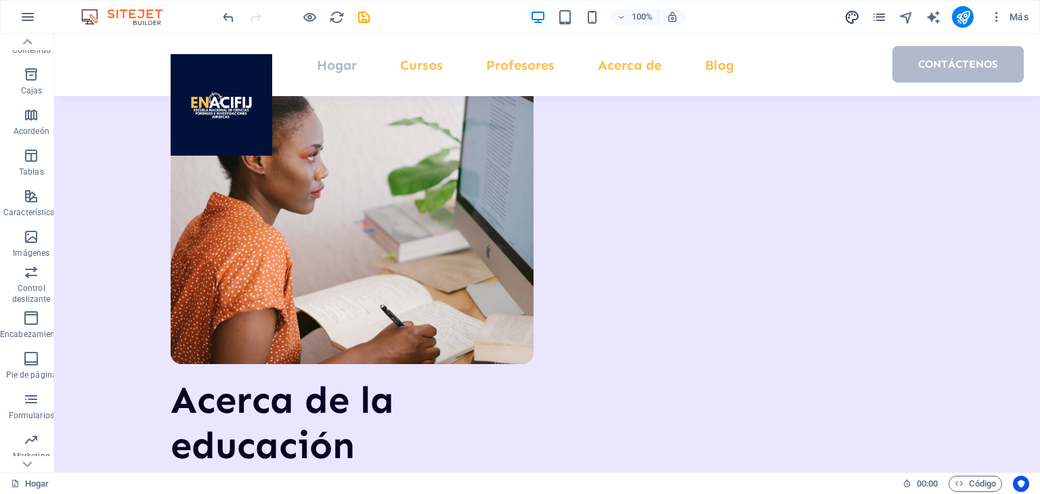
drag, startPoint x: 857, startPoint y: 18, endPoint x: 680, endPoint y: 289, distance: 324.4
click at [857, 18] on icon "diseño" at bounding box center [853, 17] width 16 height 16
select select "px"
select select "400"
select select "px"
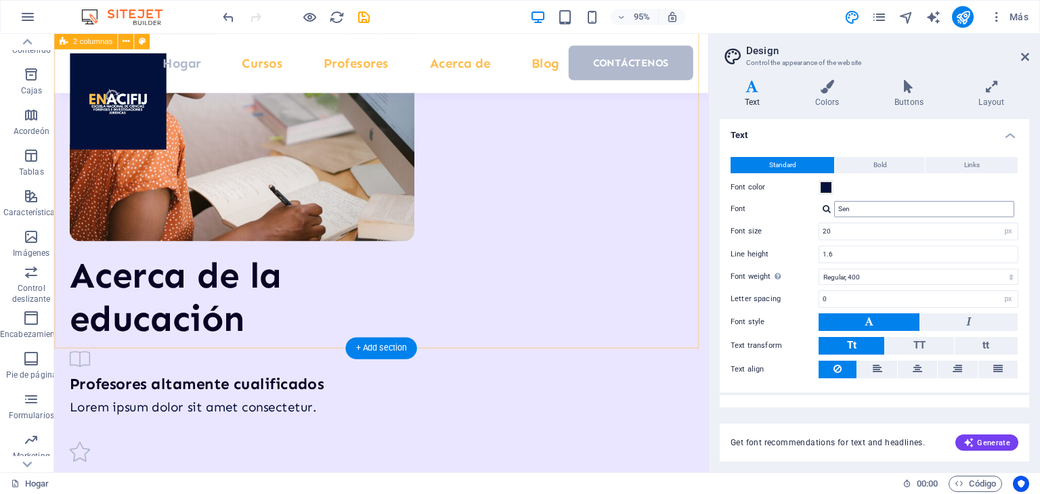
scroll to position [2228, 0]
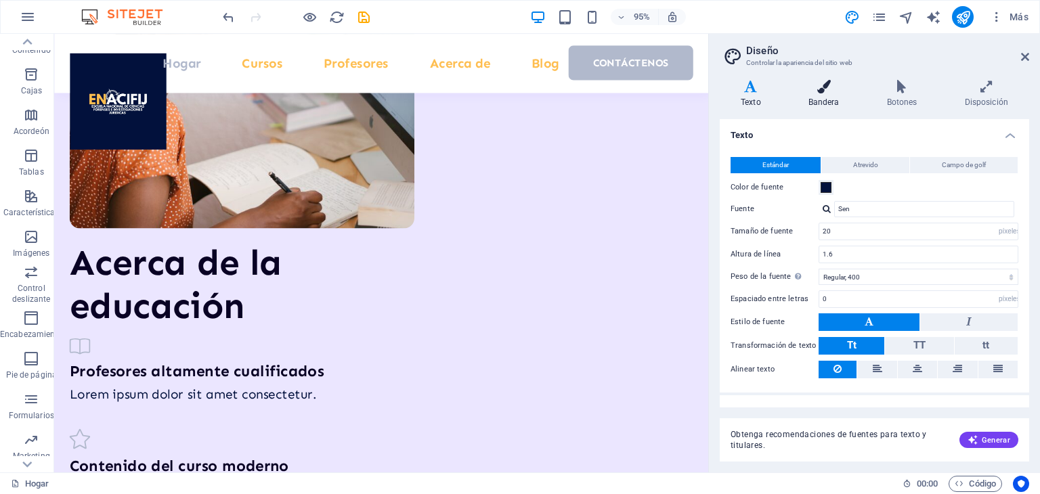
click at [841, 100] on h4 "Bandera" at bounding box center [827, 94] width 79 height 28
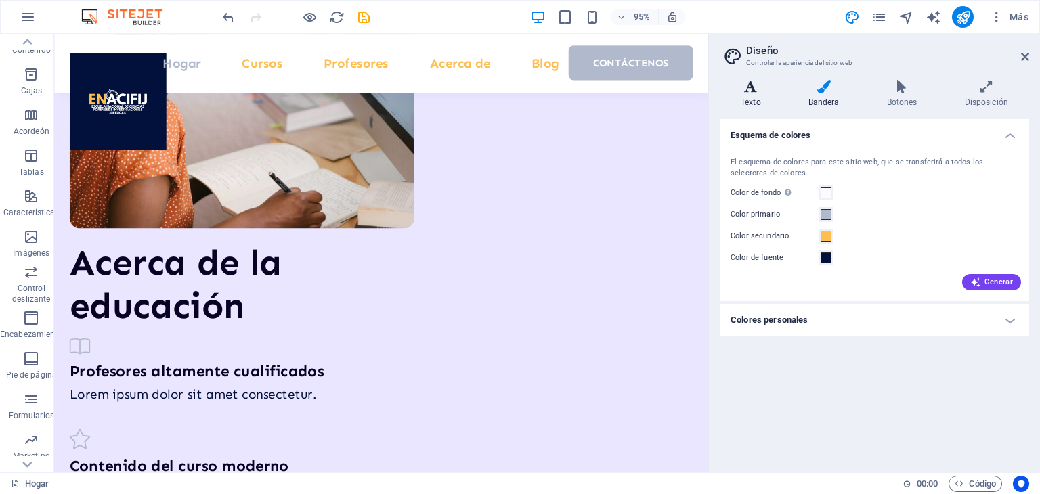
click at [752, 93] on h4 "Texto" at bounding box center [754, 94] width 68 height 28
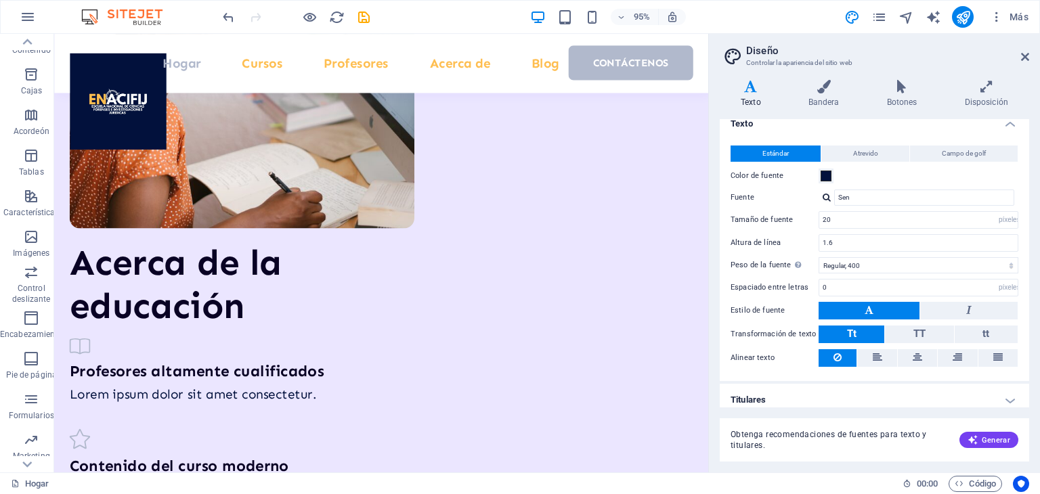
scroll to position [18, 0]
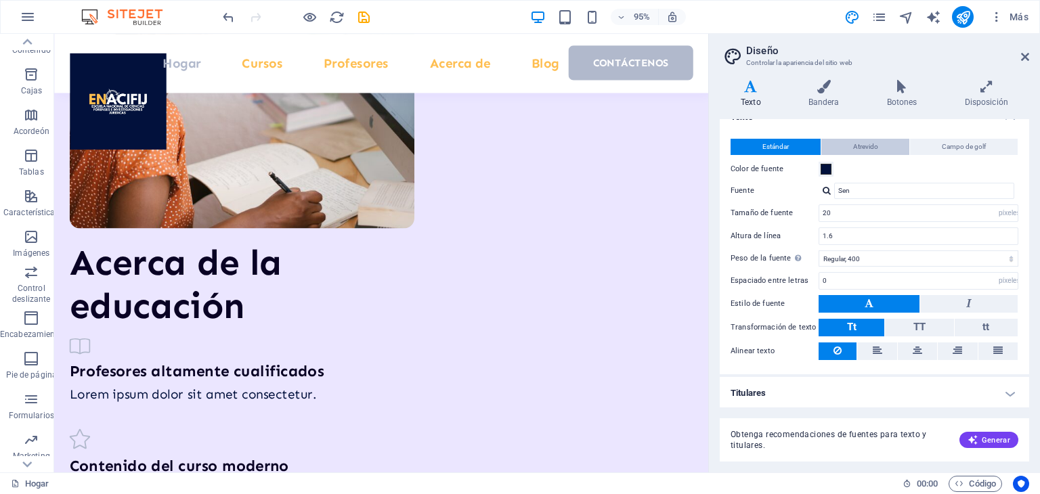
click at [869, 147] on font "Atrevido" at bounding box center [865, 146] width 25 height 7
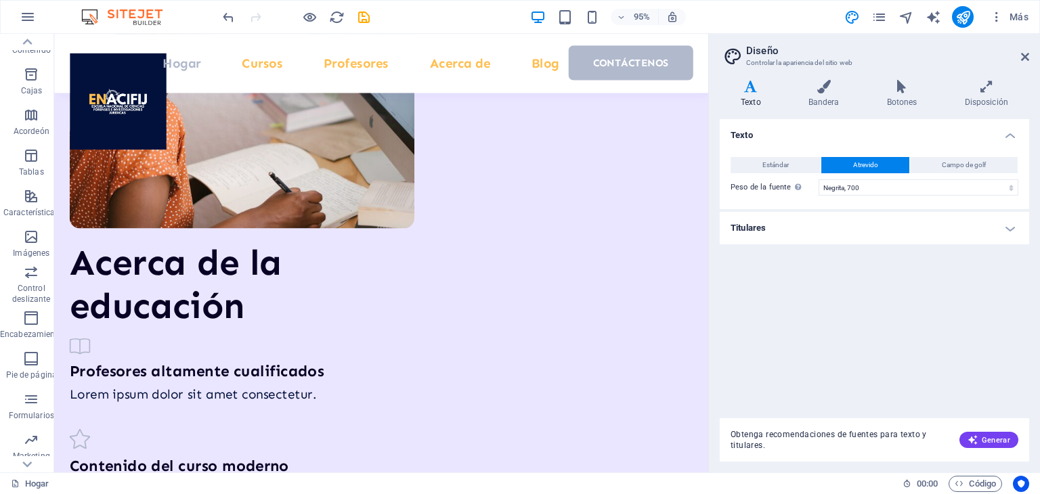
scroll to position [0, 0]
click at [952, 163] on font "Campo de golf" at bounding box center [964, 164] width 44 height 7
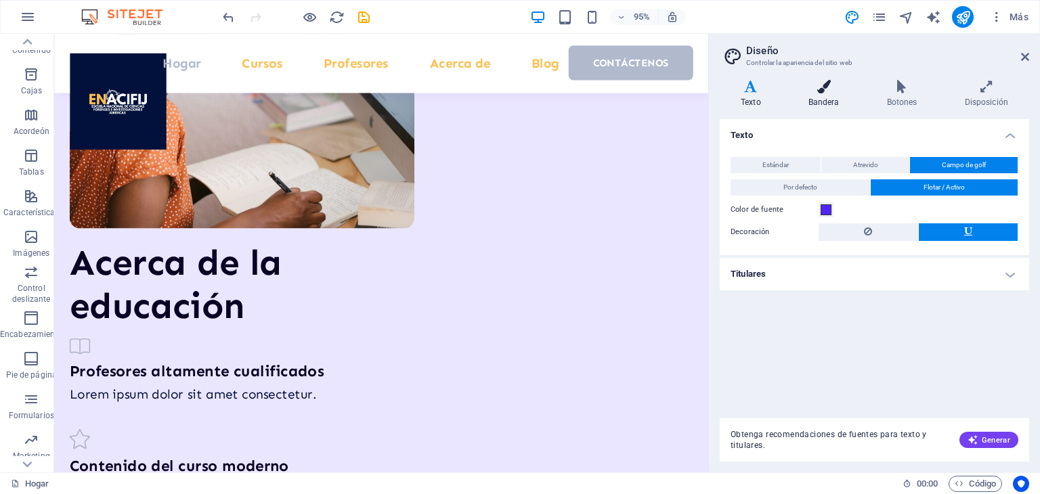
click at [837, 91] on icon at bounding box center [824, 87] width 73 height 14
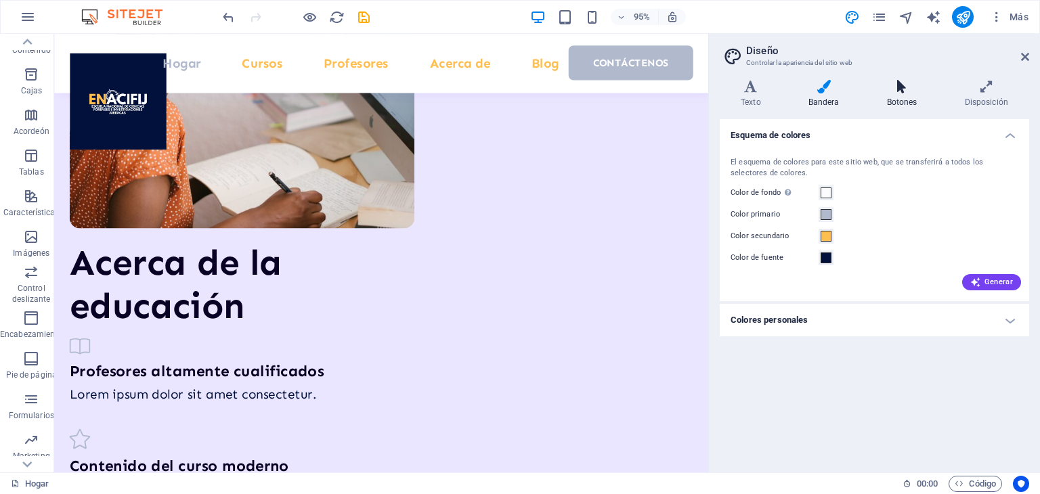
click at [900, 86] on icon at bounding box center [902, 87] width 72 height 14
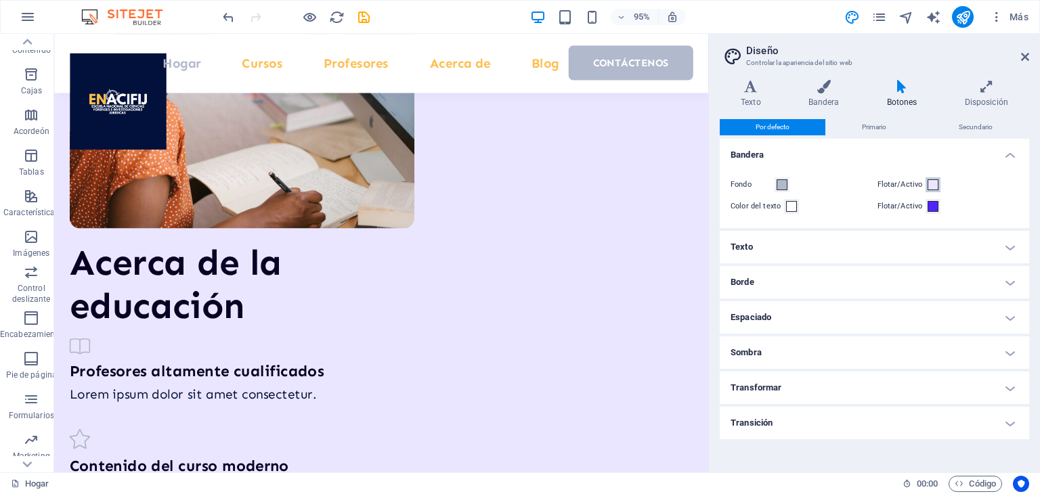
click at [935, 188] on span at bounding box center [933, 184] width 11 height 11
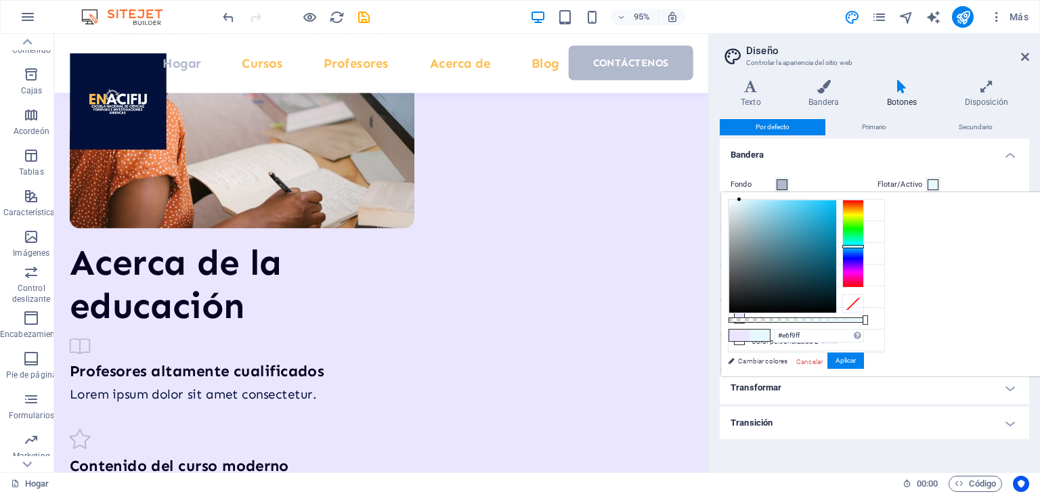
drag, startPoint x: 1019, startPoint y: 257, endPoint x: 1019, endPoint y: 246, distance: 11.5
click at [864, 246] on div at bounding box center [854, 244] width 22 height 88
type input "#3cd1ff"
drag, startPoint x: 924, startPoint y: 204, endPoint x: 980, endPoint y: 193, distance: 56.6
click at [871, 193] on div "#3cd1ff Formatos admitidos #0852ed rgb(8, 82, 237) rgba(8, 82, 237, 90%) hsv(22…" at bounding box center [796, 383] width 150 height 381
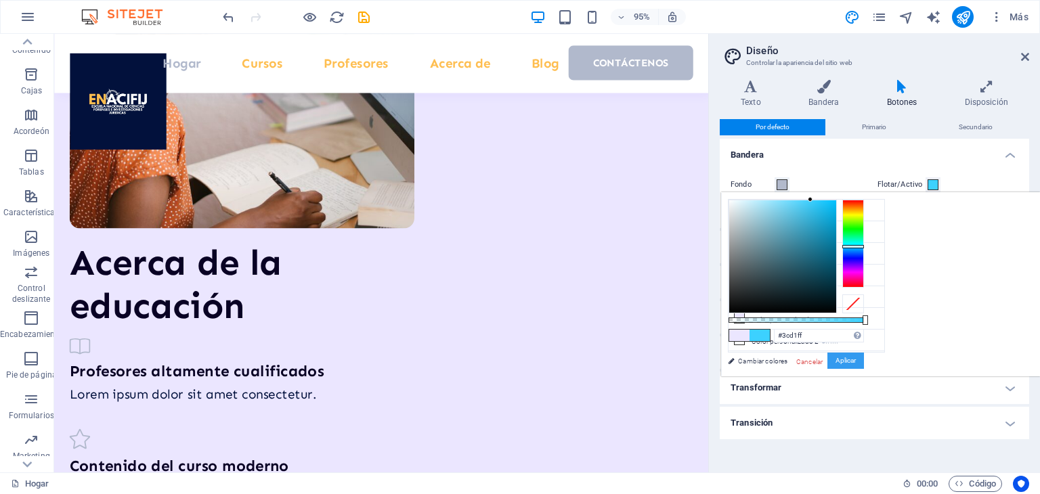
click at [864, 362] on button "Aplicar" at bounding box center [846, 361] width 37 height 17
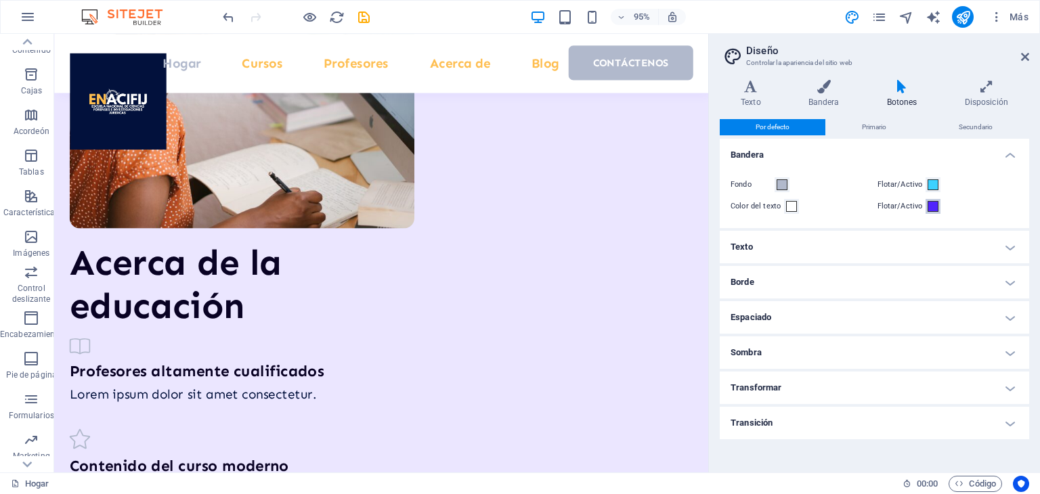
click at [932, 207] on span at bounding box center [933, 206] width 11 height 11
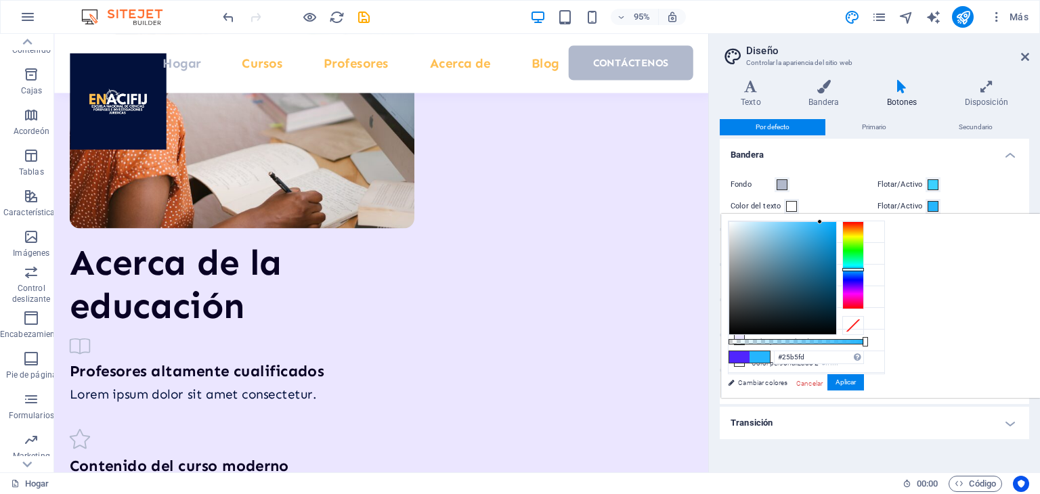
click at [864, 269] on div at bounding box center [854, 265] width 22 height 88
type input "#0f94d7"
drag, startPoint x: 967, startPoint y: 253, endPoint x: 998, endPoint y: 238, distance: 33.6
click at [836, 238] on div at bounding box center [782, 278] width 107 height 112
click at [864, 389] on button "Aplicar" at bounding box center [846, 383] width 37 height 17
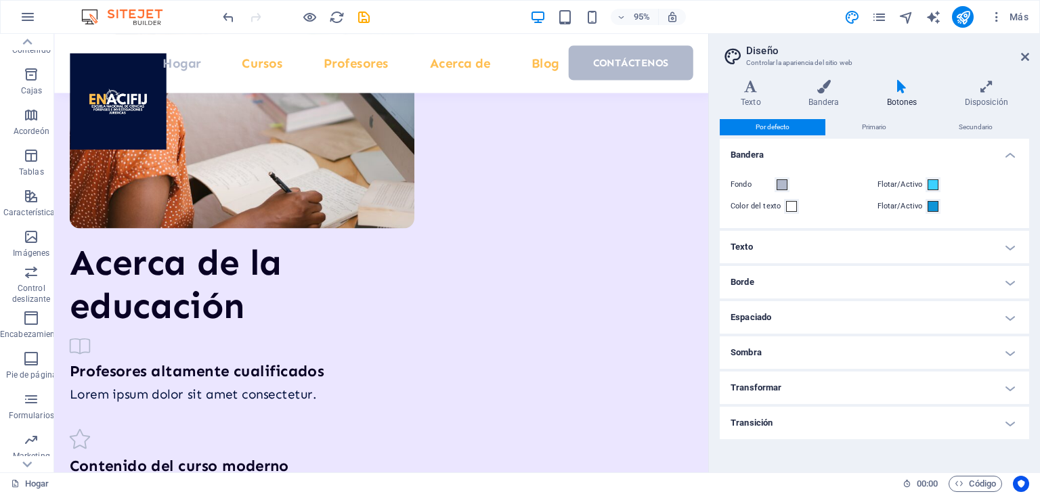
click at [980, 249] on h4 "Texto" at bounding box center [875, 247] width 310 height 33
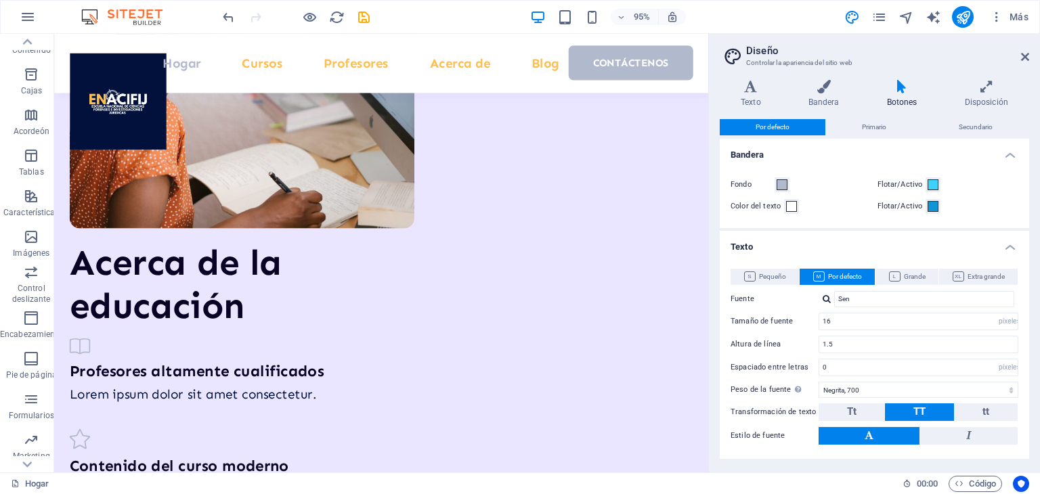
click at [980, 249] on h4 "Texto" at bounding box center [875, 243] width 310 height 24
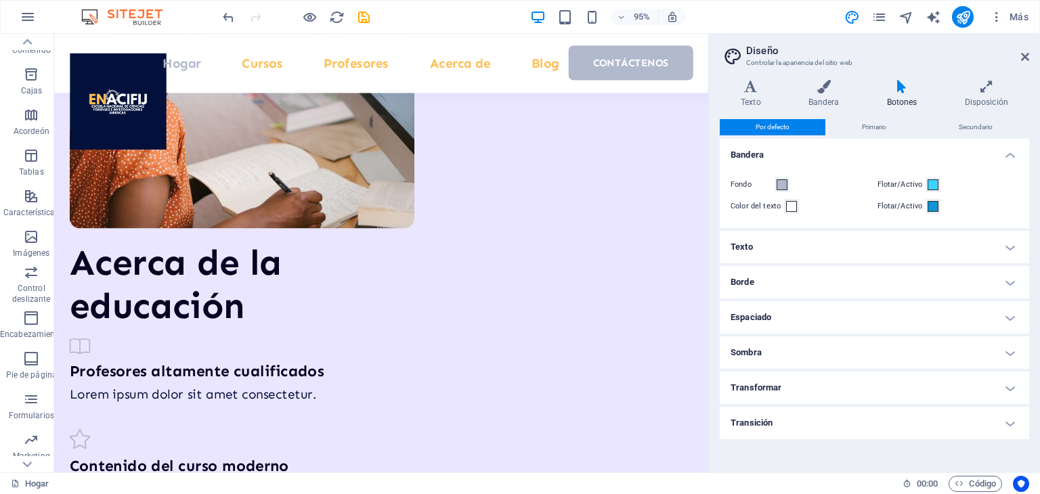
click at [958, 291] on h4 "Borde" at bounding box center [875, 282] width 310 height 33
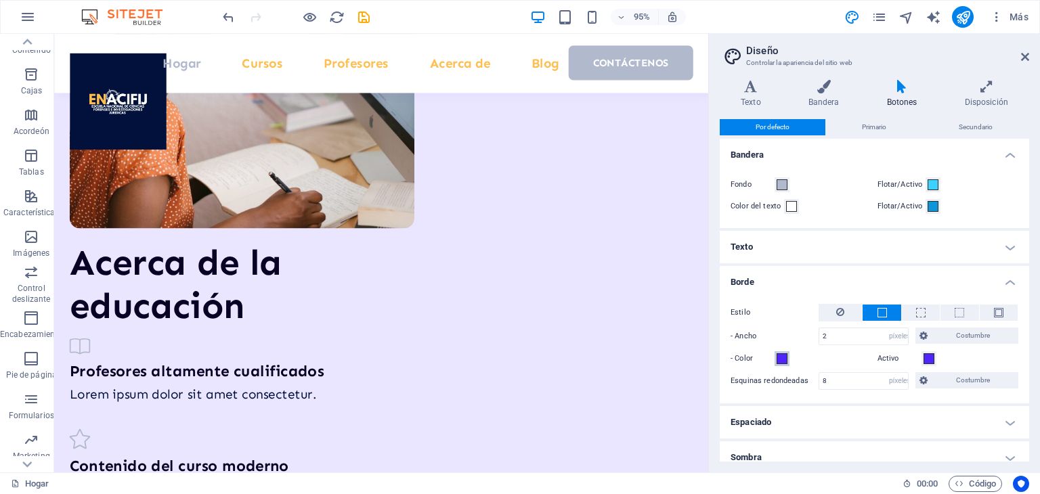
click at [786, 360] on span at bounding box center [782, 359] width 11 height 11
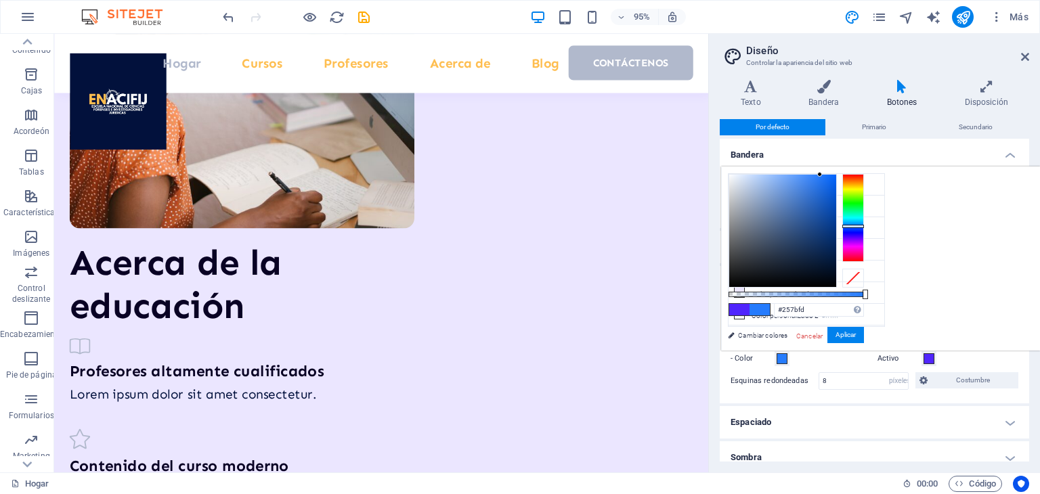
click at [864, 226] on div at bounding box center [854, 218] width 22 height 88
drag, startPoint x: 990, startPoint y: 185, endPoint x: 986, endPoint y: 198, distance: 14.0
click at [836, 198] on div at bounding box center [782, 231] width 107 height 112
type input "#277dff"
drag, startPoint x: 993, startPoint y: 196, endPoint x: 989, endPoint y: 166, distance: 30.7
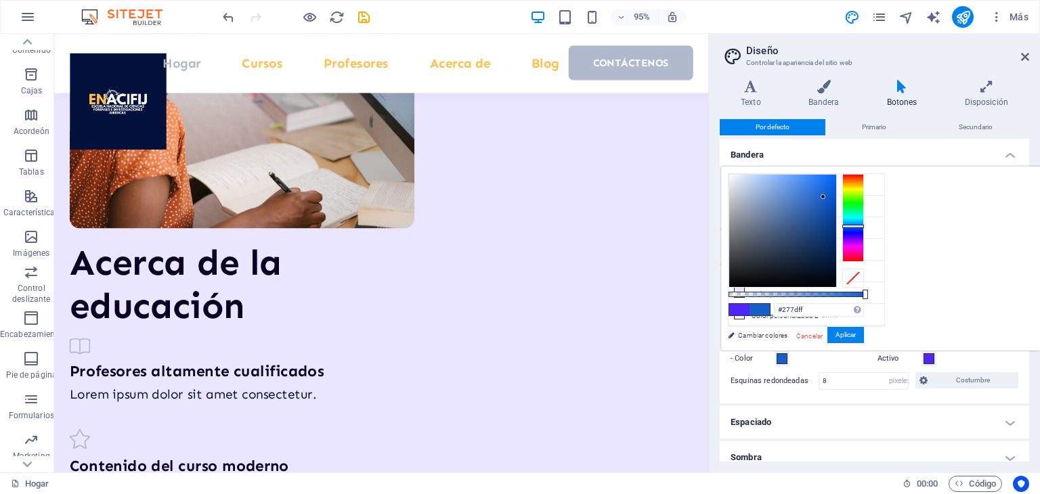
click at [871, 167] on div "#277dff Formatos admitidos #0852ed rgb(8, 82, 237) rgba(8, 82, 237, 90%) hsv(22…" at bounding box center [796, 357] width 150 height 381
click at [856, 335] on font "Aplicar" at bounding box center [846, 334] width 20 height 7
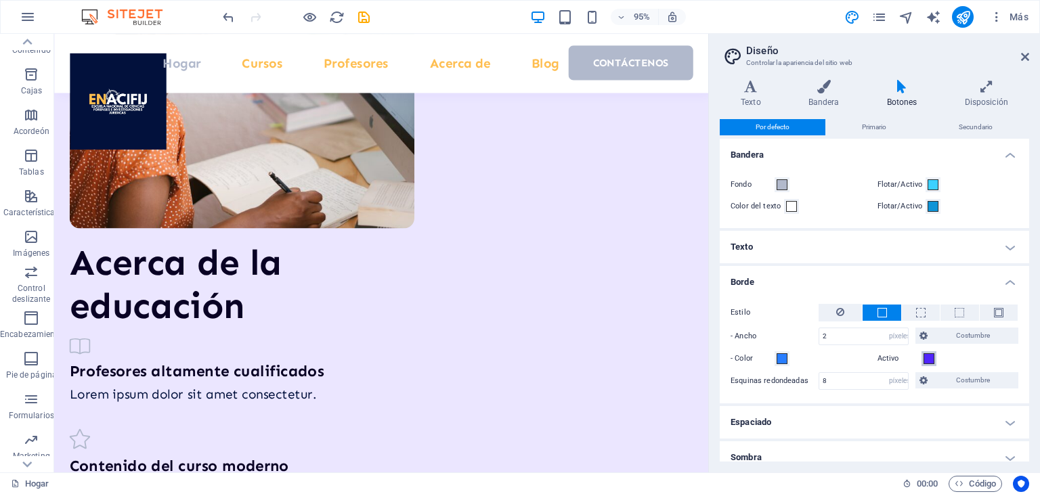
click at [925, 362] on span at bounding box center [929, 359] width 11 height 11
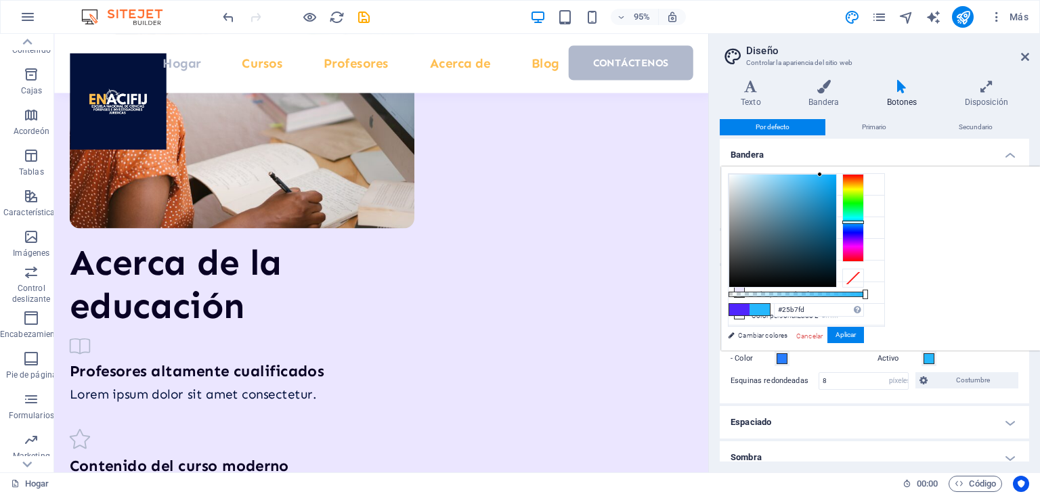
click at [864, 221] on div at bounding box center [854, 218] width 22 height 88
type input "#259bd4"
click at [836, 192] on div at bounding box center [782, 231] width 107 height 112
click at [856, 338] on font "Aplicar" at bounding box center [846, 334] width 20 height 7
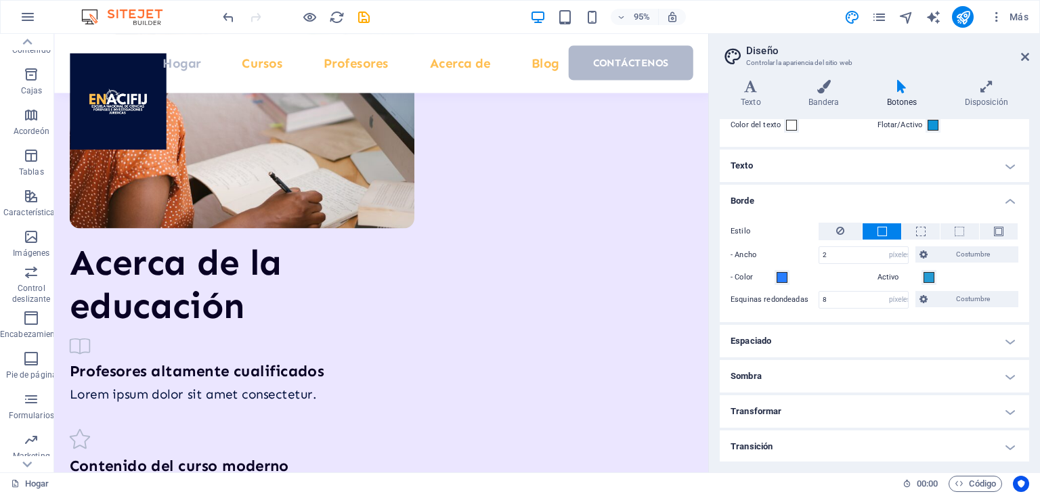
scroll to position [81, 0]
click at [1008, 196] on h4 "Borde" at bounding box center [875, 197] width 310 height 24
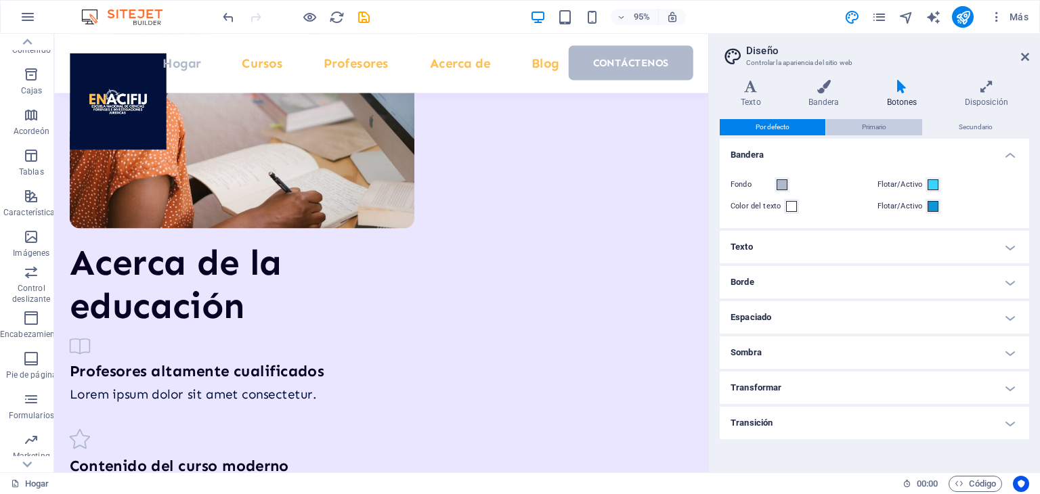
drag, startPoint x: 859, startPoint y: 129, endPoint x: 977, endPoint y: 110, distance: 119.4
click at [861, 129] on button "Primario" at bounding box center [874, 127] width 96 height 16
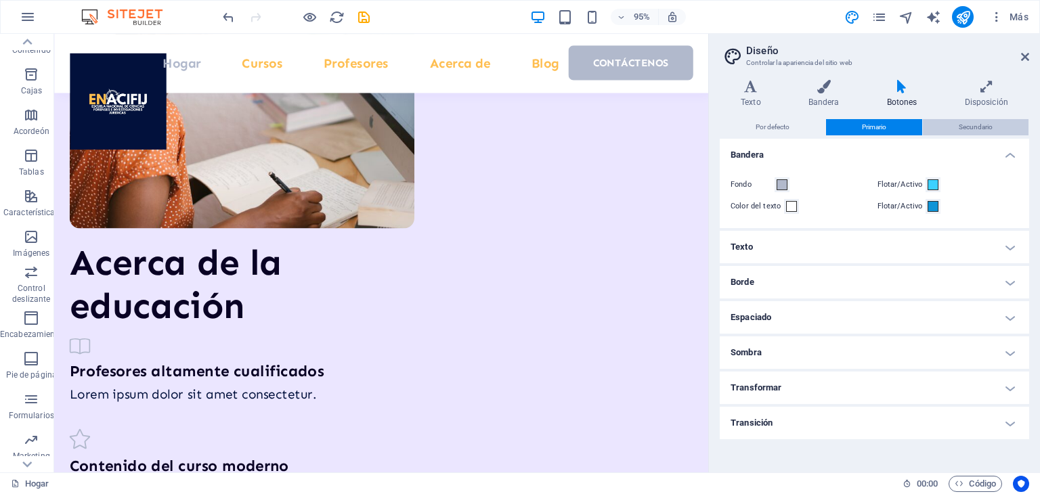
click at [983, 128] on font "Secundario" at bounding box center [976, 126] width 34 height 7
click at [1024, 58] on icon at bounding box center [1025, 56] width 8 height 11
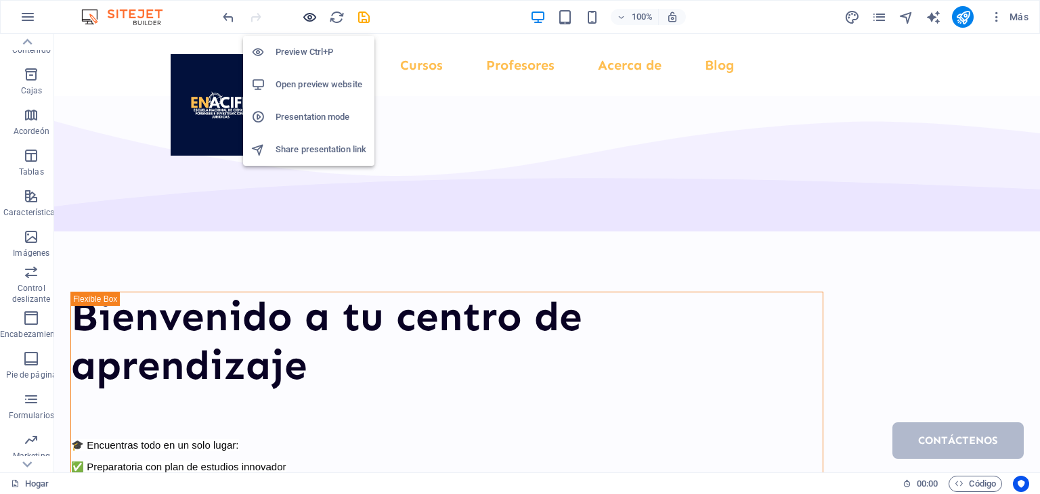
click at [304, 15] on icon "button" at bounding box center [310, 17] width 16 height 16
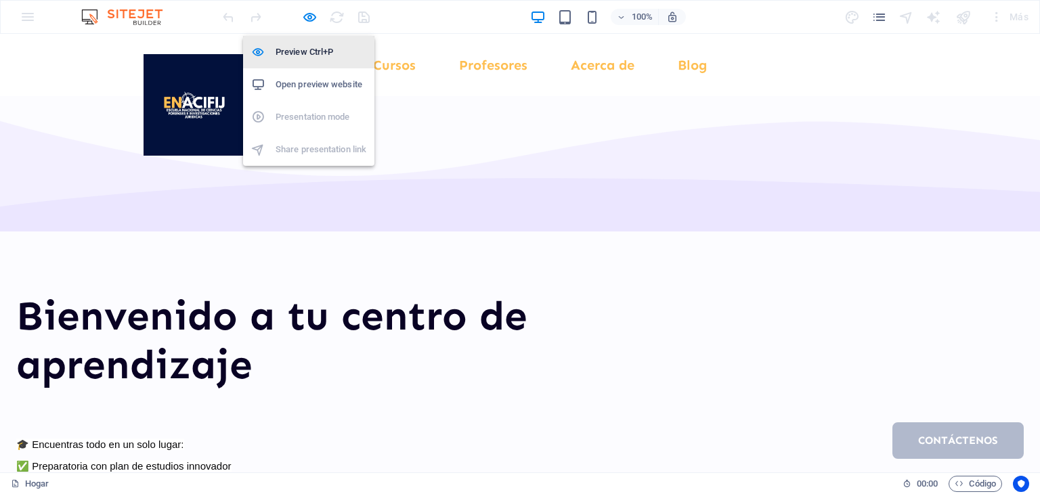
click at [312, 49] on h6 "Preview Ctrl+P" at bounding box center [321, 52] width 91 height 16
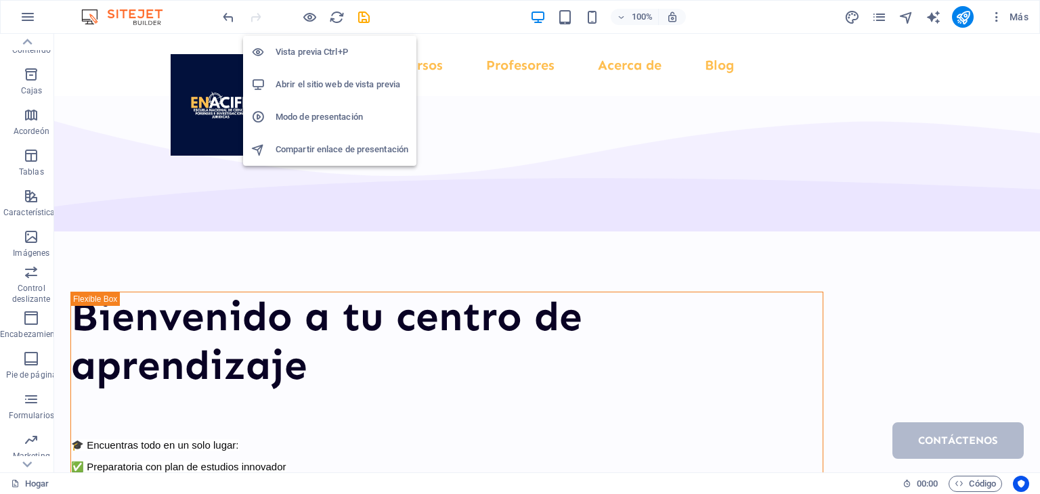
click at [316, 81] on font "Abrir el sitio web de vista previa" at bounding box center [338, 84] width 125 height 10
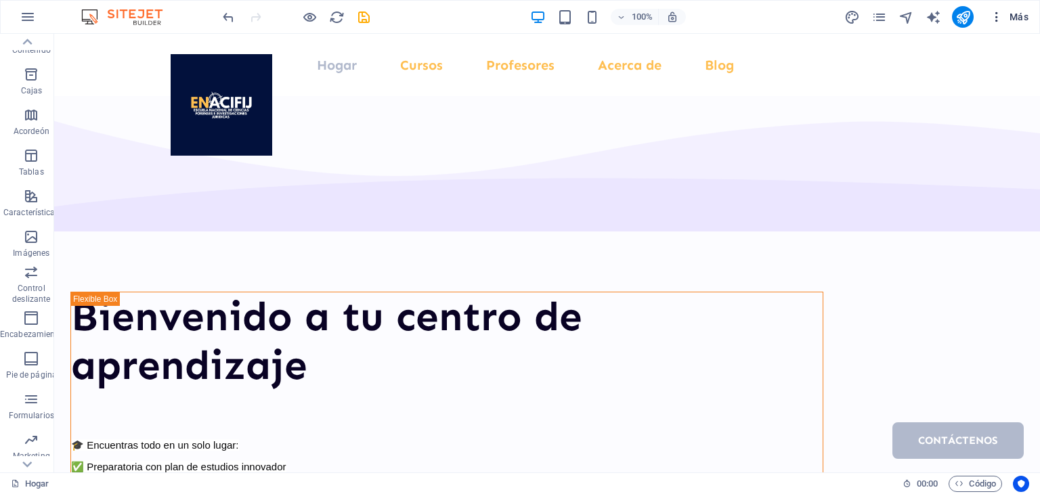
click at [1000, 24] on button "Más" at bounding box center [1009, 17] width 49 height 22
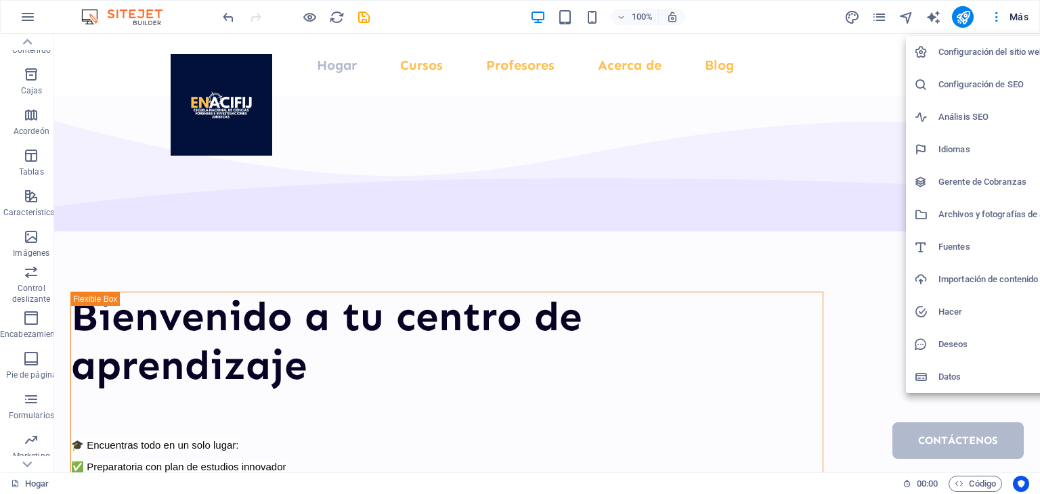
click at [1000, 47] on font "Configuración del sitio web" at bounding box center [992, 52] width 106 height 10
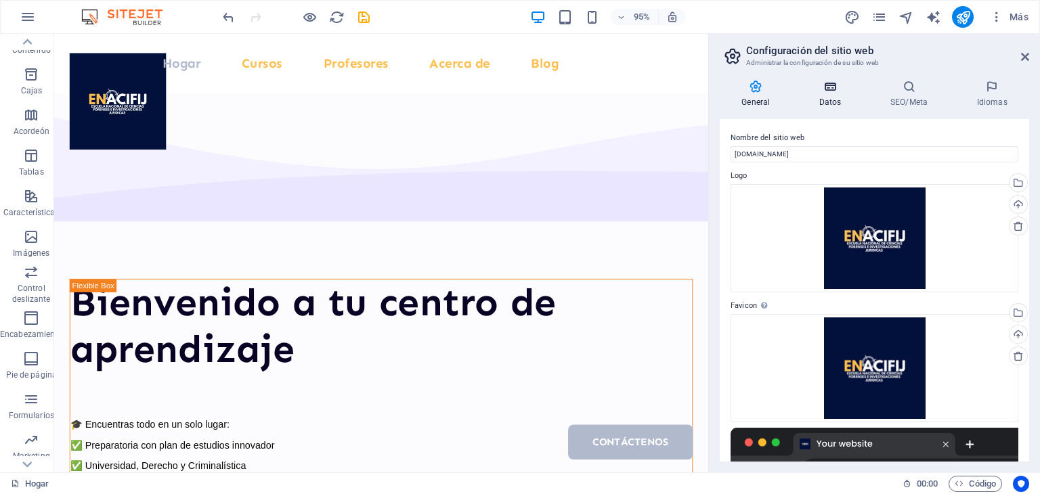
click at [832, 83] on icon at bounding box center [831, 87] width 66 height 14
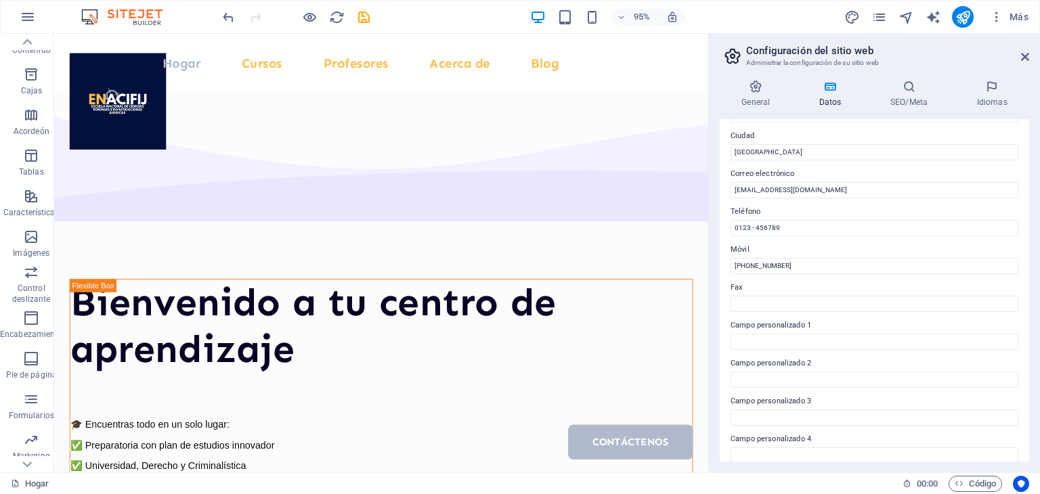
scroll to position [307, 0]
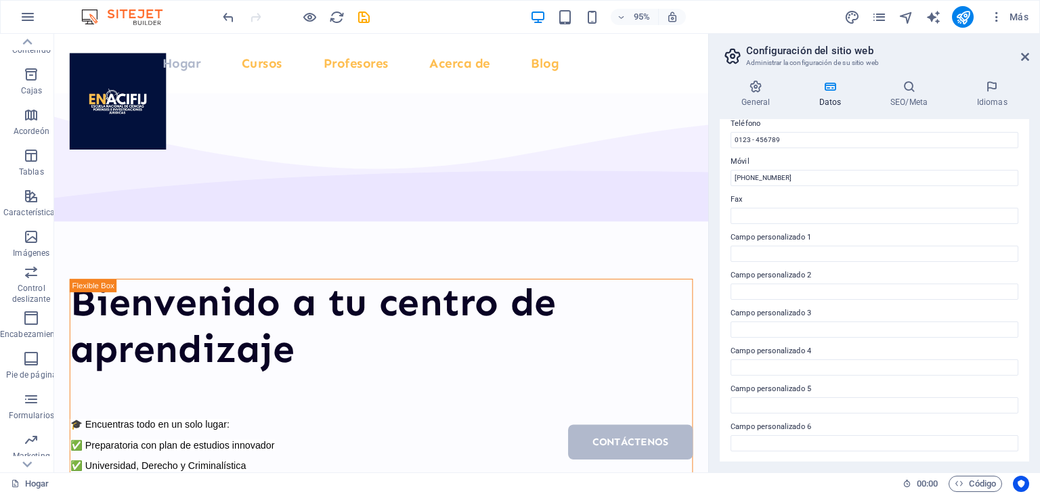
click at [922, 77] on div "General Datos SEO/Meta Idiomas Nombre del sitio web [DOMAIN_NAME] Logo Arrastre…" at bounding box center [874, 271] width 331 height 404
click at [914, 93] on icon at bounding box center [909, 87] width 81 height 14
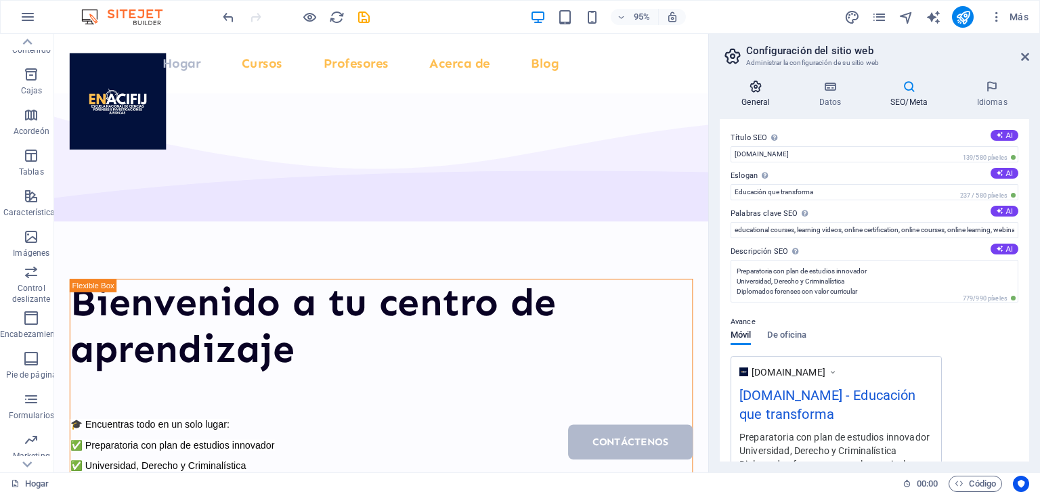
click at [761, 95] on h4 "General" at bounding box center [759, 94] width 78 height 28
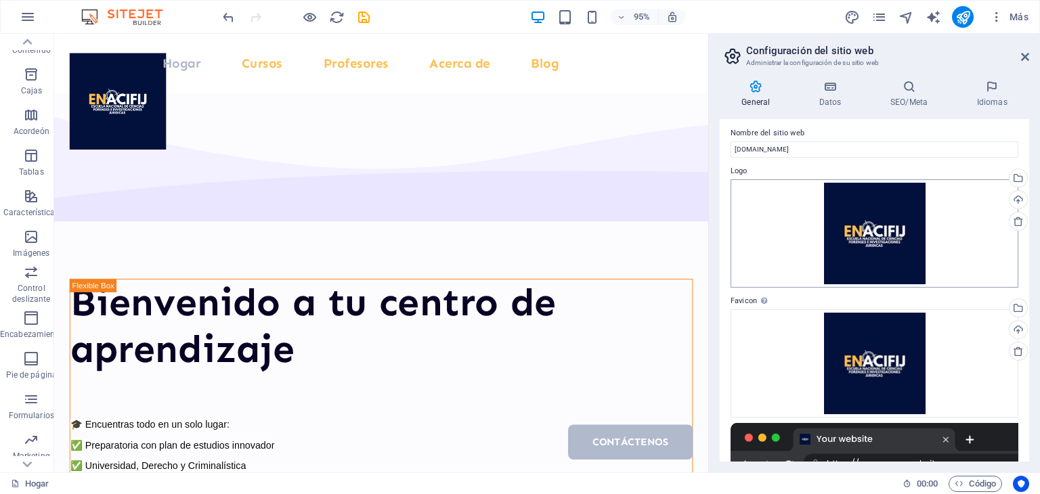
scroll to position [0, 0]
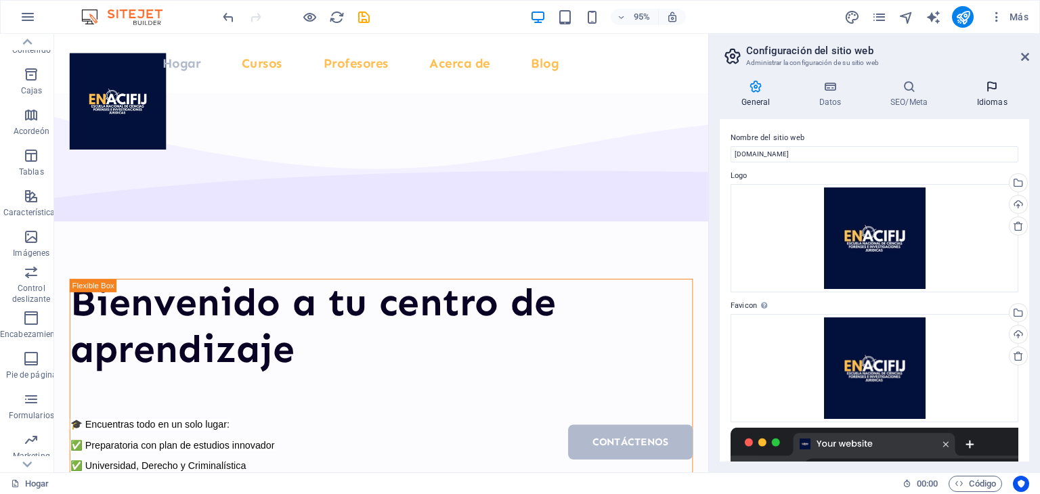
click at [985, 91] on icon at bounding box center [992, 87] width 75 height 14
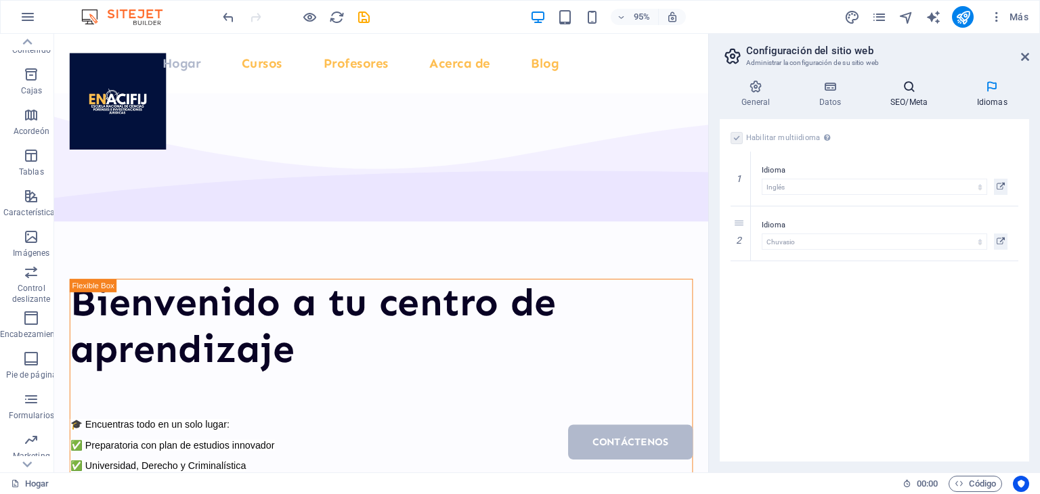
click at [897, 98] on font "SEO/Meta" at bounding box center [909, 102] width 37 height 9
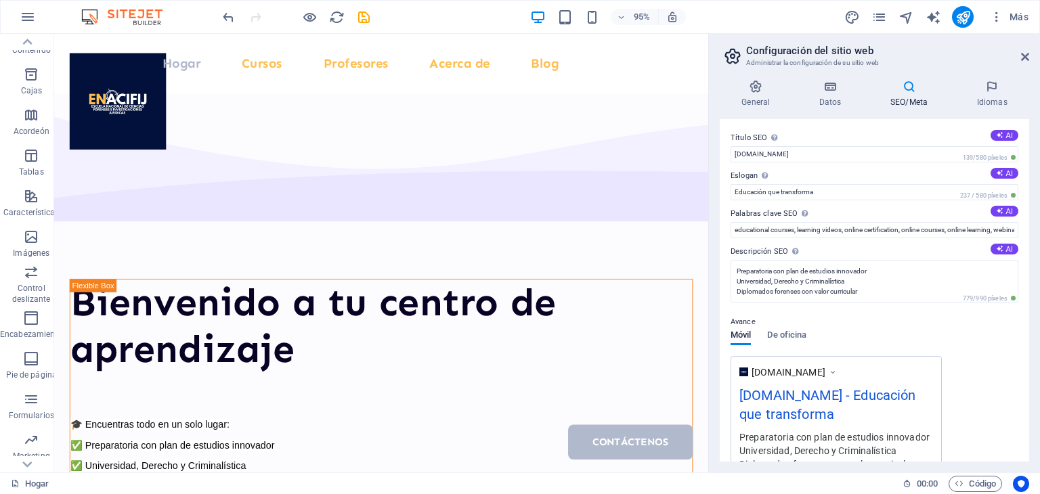
click at [780, 47] on font "Configuración del sitio web" at bounding box center [809, 51] width 127 height 12
click at [736, 56] on icon at bounding box center [733, 56] width 20 height 19
click at [1020, 60] on header "Configuración del sitio web Administrar la configuración de su sitio web" at bounding box center [876, 51] width 307 height 35
click at [1023, 57] on icon at bounding box center [1025, 56] width 8 height 11
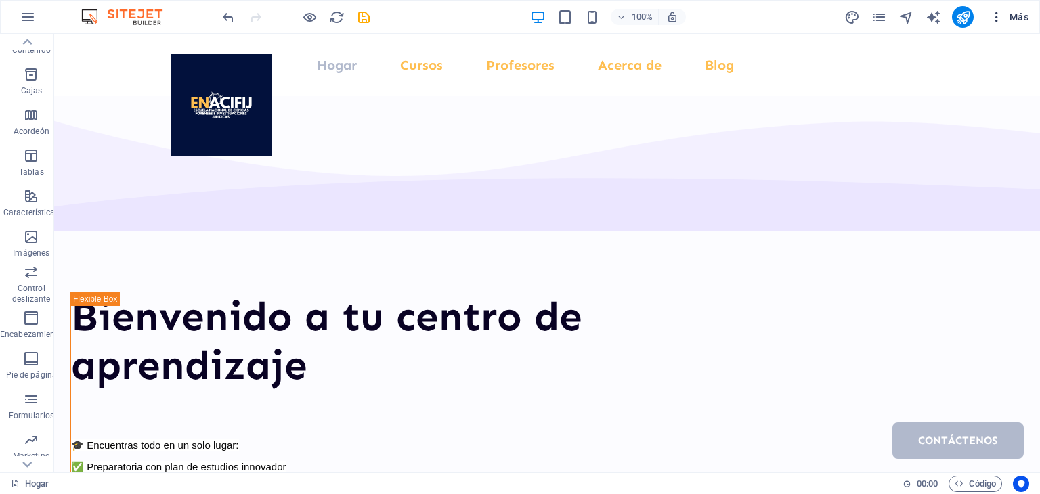
click at [1023, 25] on button "Más" at bounding box center [1009, 17] width 49 height 22
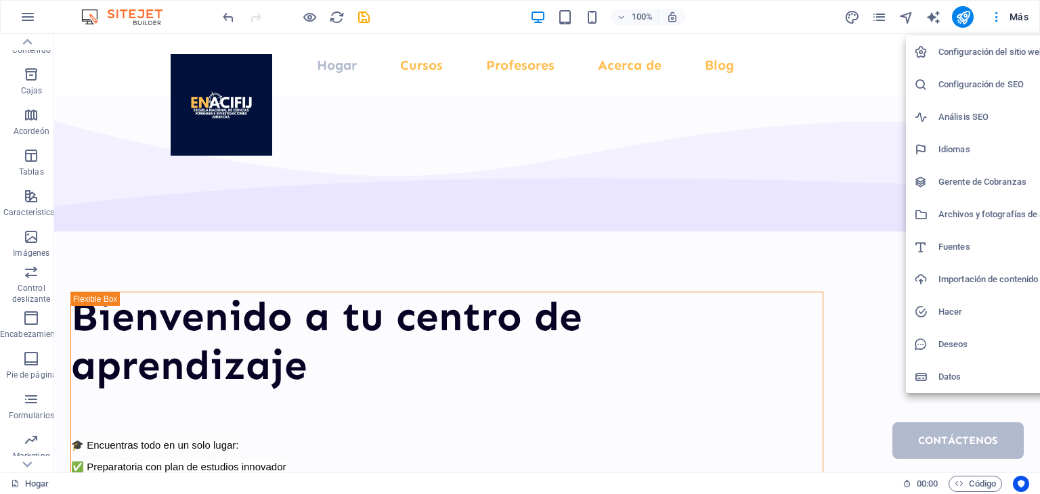
click at [941, 375] on font "Datos" at bounding box center [950, 377] width 22 height 10
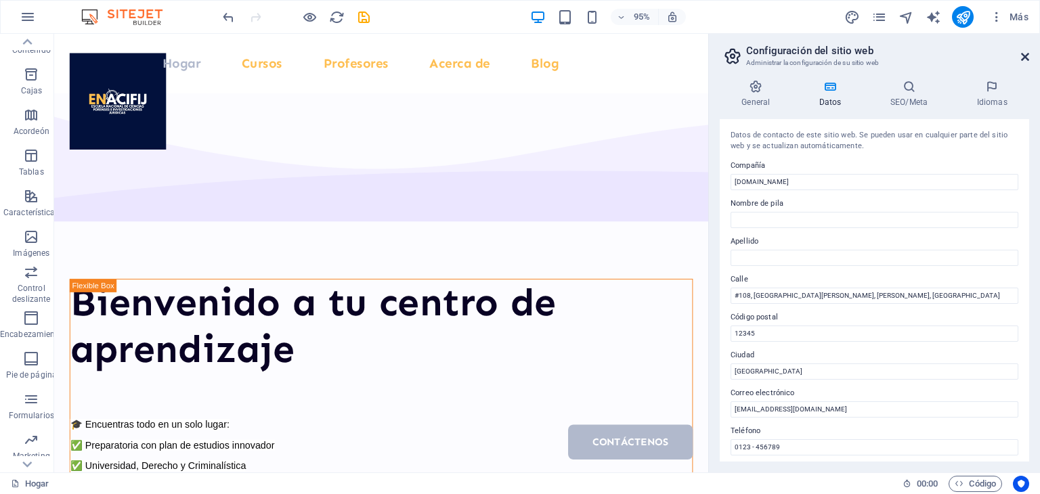
click at [1025, 55] on icon at bounding box center [1025, 56] width 8 height 11
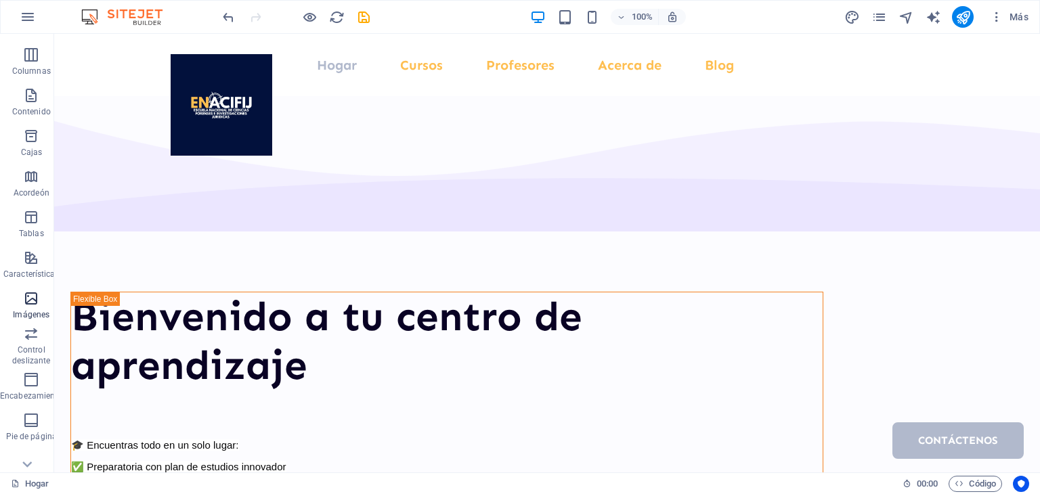
scroll to position [171, 0]
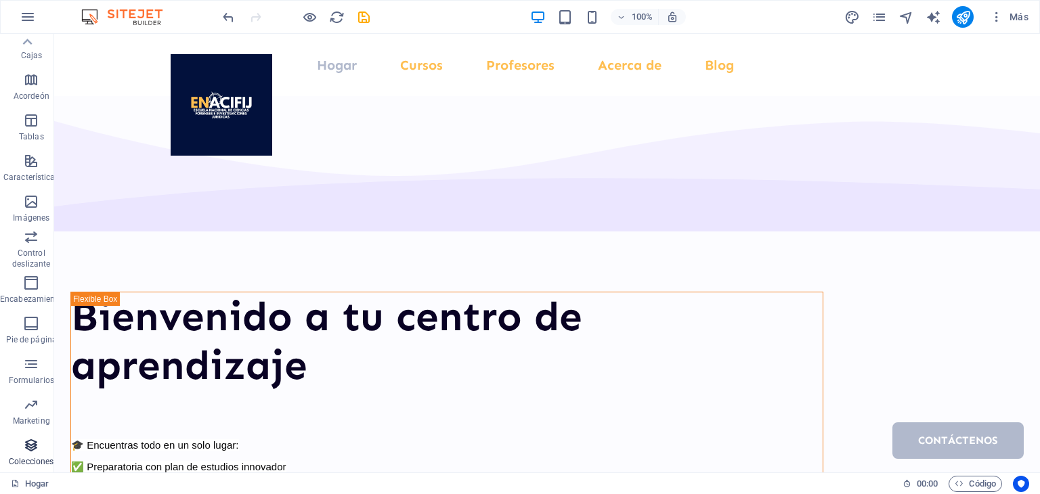
click at [32, 459] on font "Colecciones" at bounding box center [31, 461] width 45 height 9
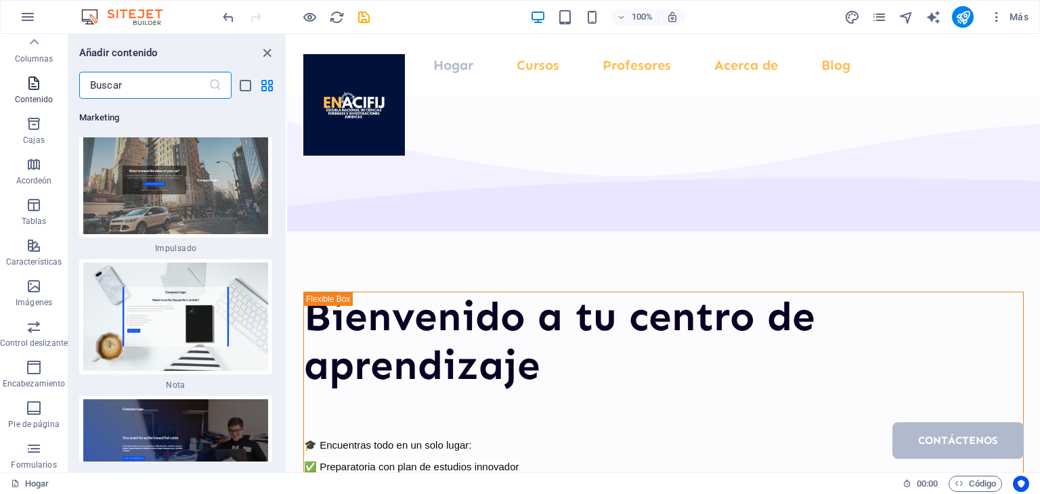
scroll to position [0, 0]
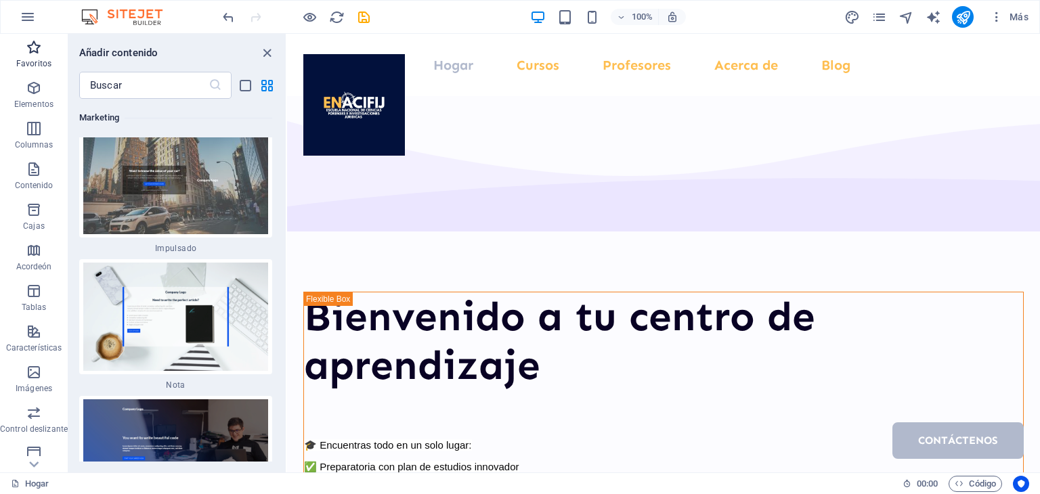
click at [34, 61] on font "Favoritos" at bounding box center [33, 63] width 35 height 9
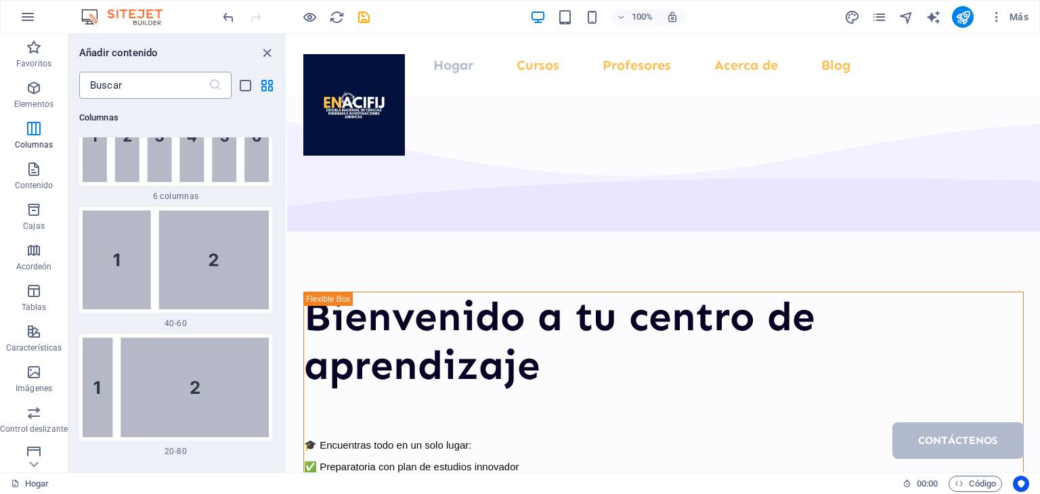
scroll to position [1693, 0]
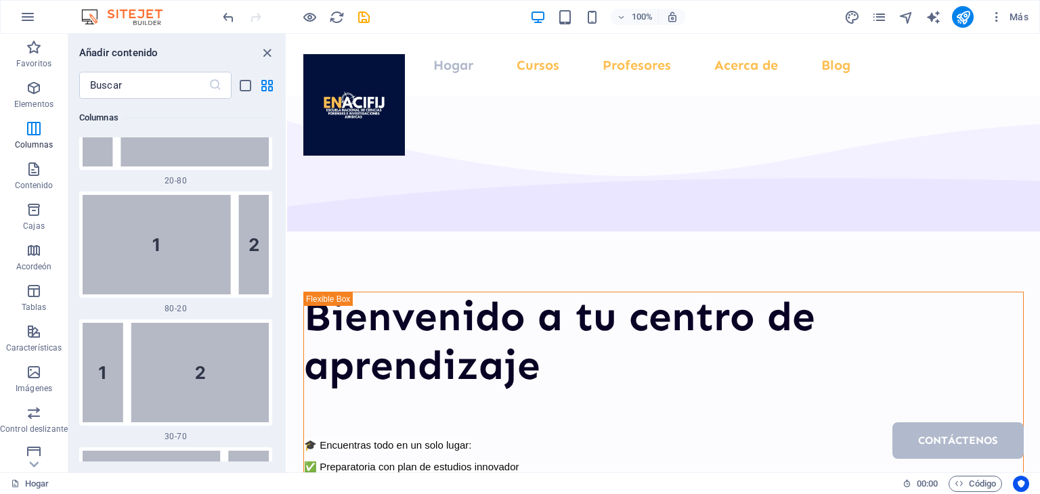
click at [140, 12] on img at bounding box center [129, 17] width 102 height 16
click at [35, 14] on button "button" at bounding box center [28, 17] width 33 height 33
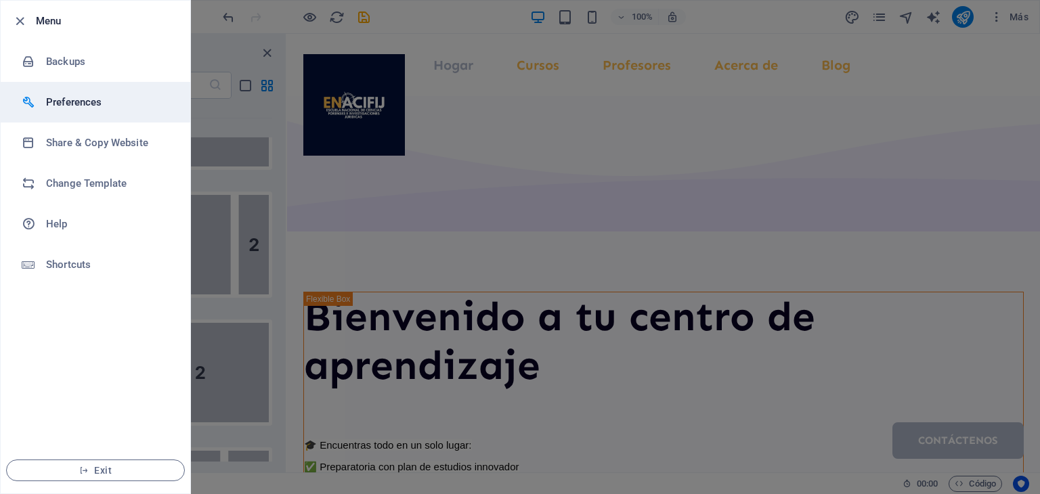
click at [58, 104] on h6 "Preferences" at bounding box center [108, 102] width 125 height 16
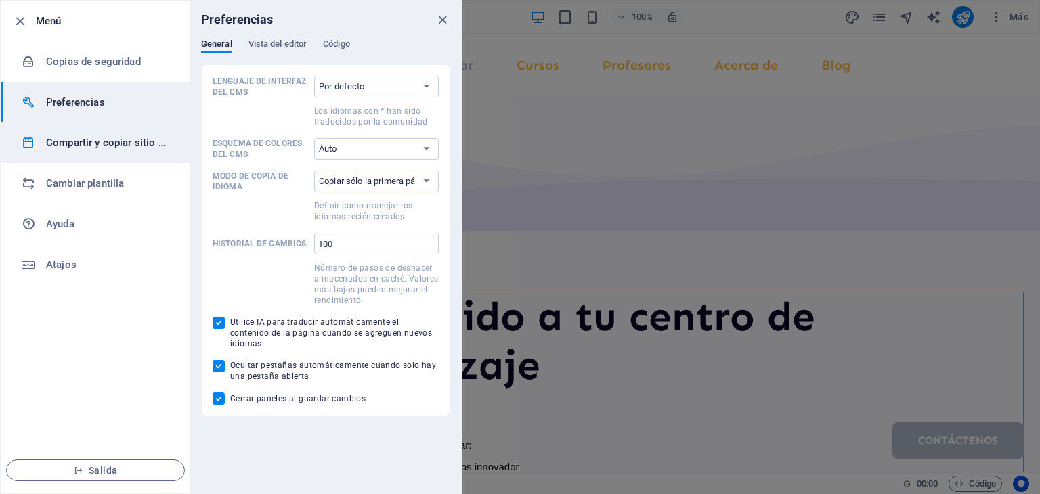
click at [135, 141] on font "Compartir y copiar sitio web" at bounding box center [111, 143] width 131 height 12
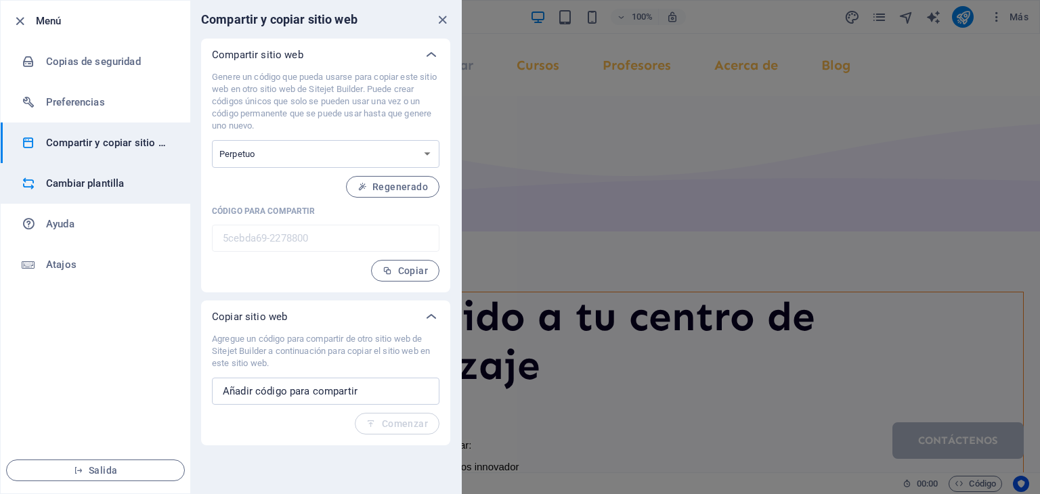
click at [126, 178] on h6 "Cambiar plantilla" at bounding box center [108, 183] width 125 height 16
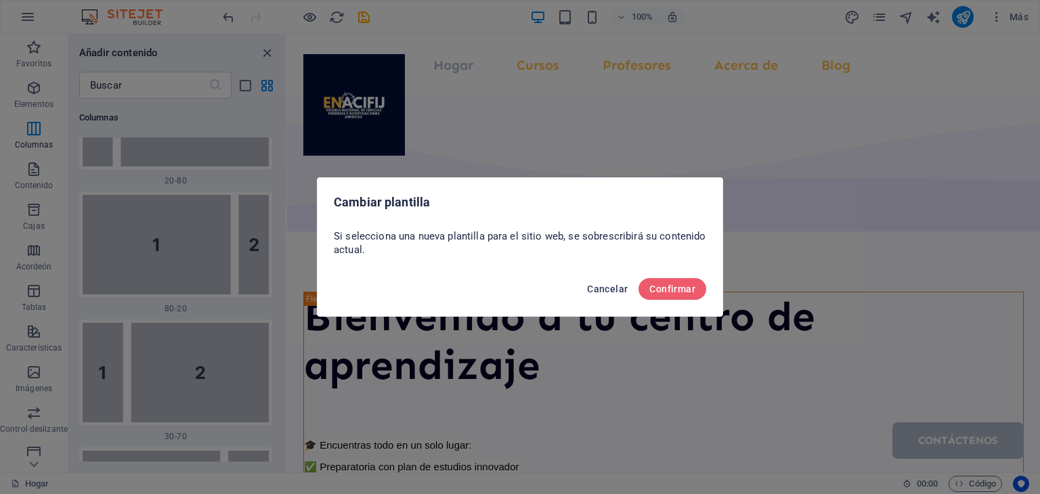
click at [605, 292] on font "Cancelar" at bounding box center [607, 289] width 41 height 11
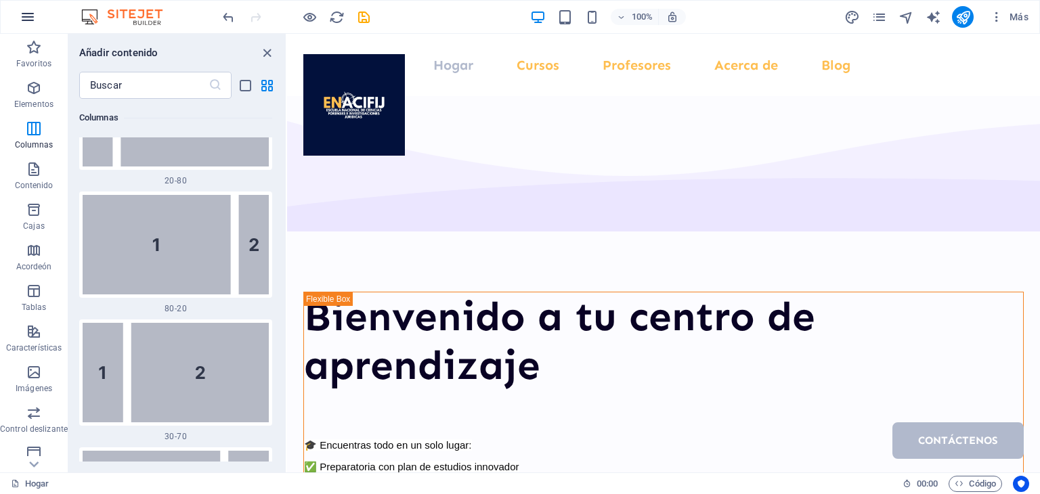
click at [33, 16] on icon "button" at bounding box center [28, 17] width 16 height 16
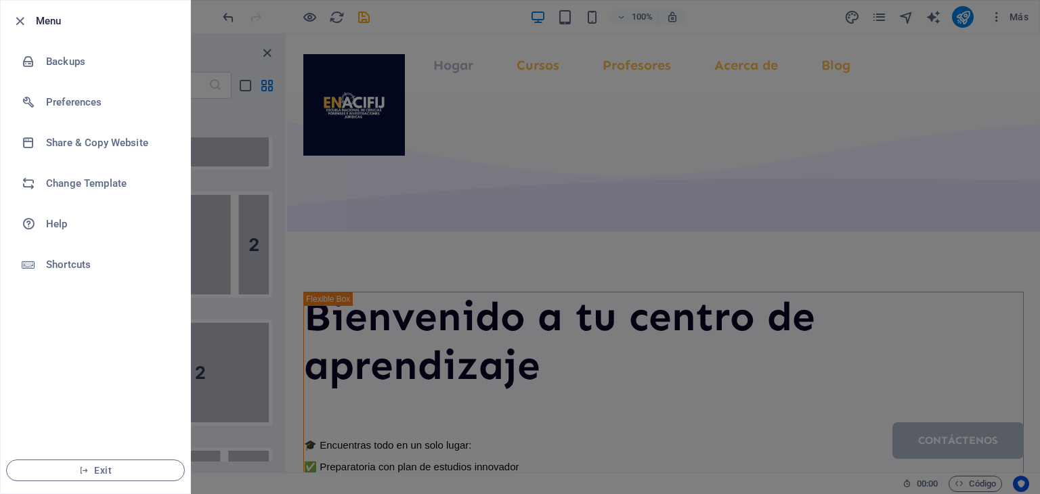
drag, startPoint x: 615, startPoint y: 379, endPoint x: 614, endPoint y: 364, distance: 15.6
click at [615, 375] on div at bounding box center [520, 247] width 1040 height 494
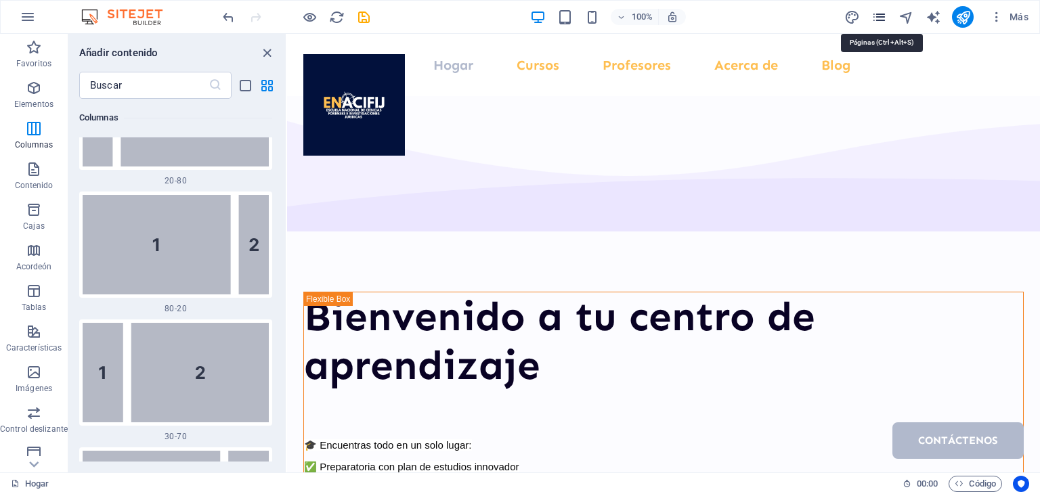
click at [883, 18] on icon "páginas" at bounding box center [880, 17] width 16 height 16
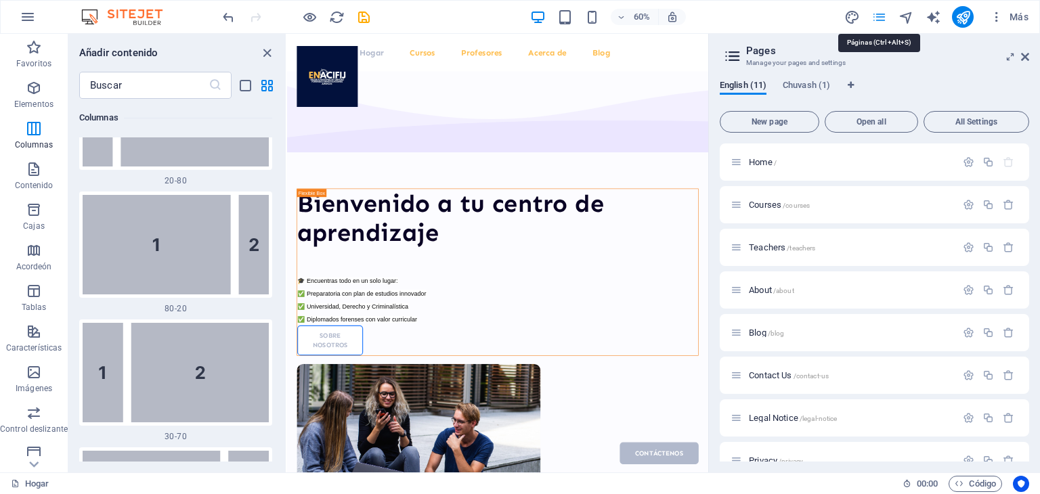
click at [883, 18] on icon "páginas" at bounding box center [880, 17] width 16 height 16
click at [995, 20] on icon "button" at bounding box center [997, 17] width 14 height 14
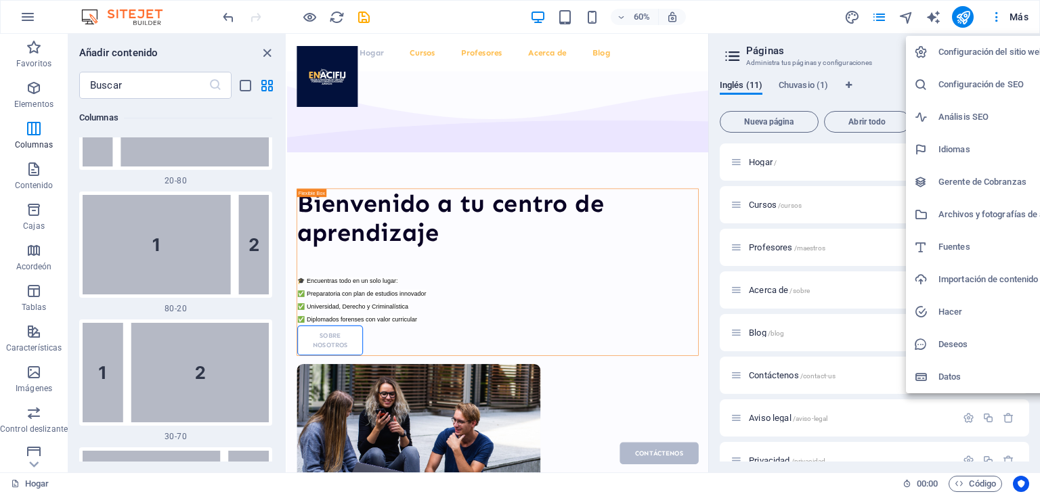
click at [994, 20] on div at bounding box center [520, 247] width 1040 height 494
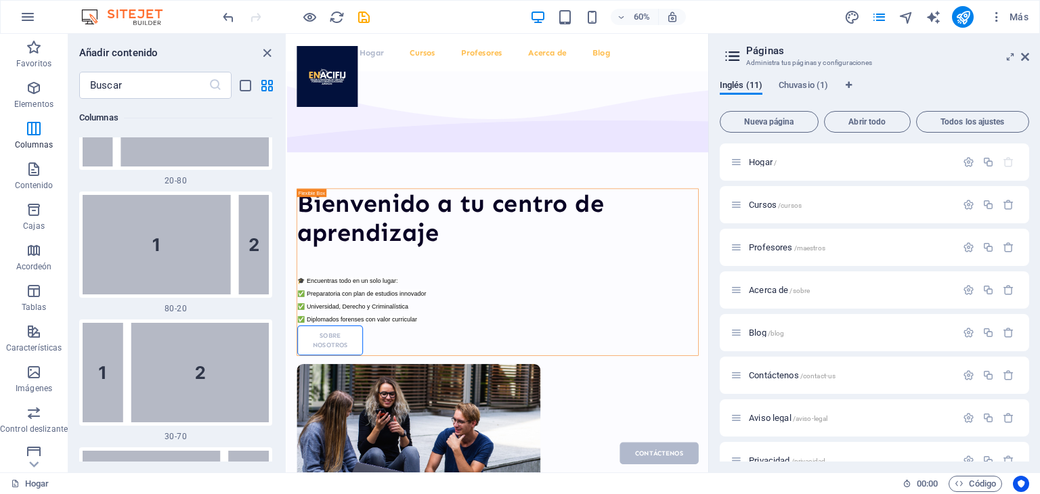
click at [135, 18] on img at bounding box center [129, 17] width 102 height 16
click at [35, 14] on icon "button" at bounding box center [28, 17] width 16 height 16
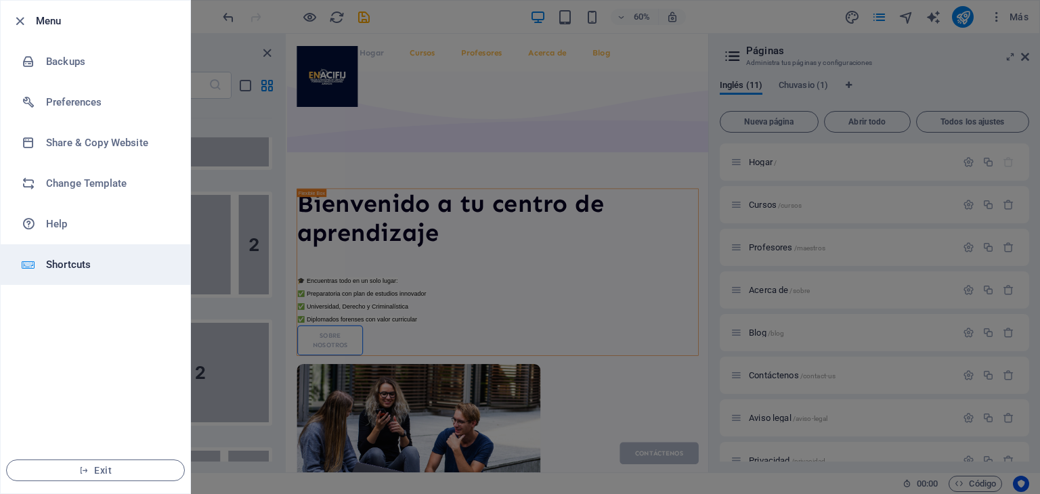
click at [113, 280] on li "Shortcuts" at bounding box center [96, 265] width 190 height 41
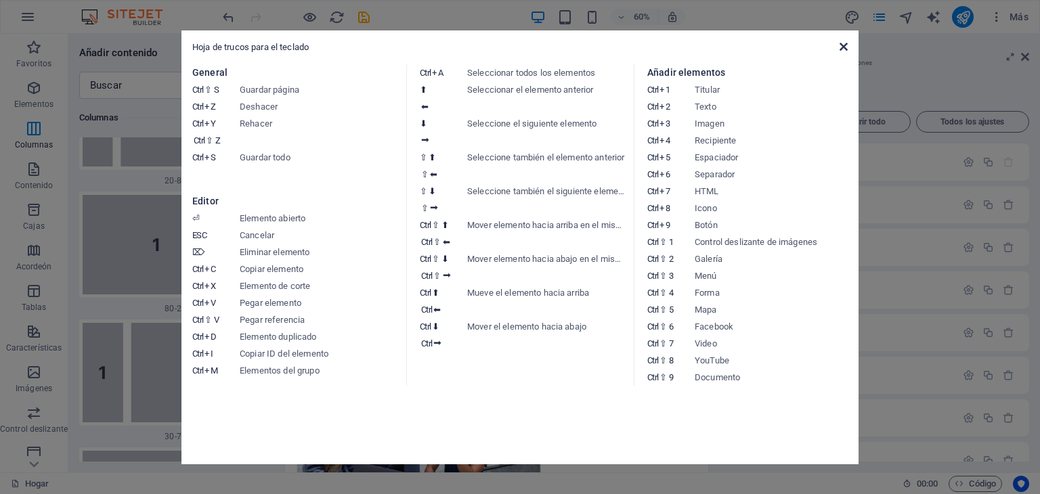
click at [847, 47] on div "Hoja de trucos para el teclado General Ctrl ⇧ S Guardar página Ctrl Z Deshacer …" at bounding box center [520, 247] width 677 height 434
drag, startPoint x: 845, startPoint y: 47, endPoint x: 818, endPoint y: 22, distance: 36.9
click at [845, 47] on icon at bounding box center [844, 46] width 8 height 11
